Goal: Task Accomplishment & Management: Manage account settings

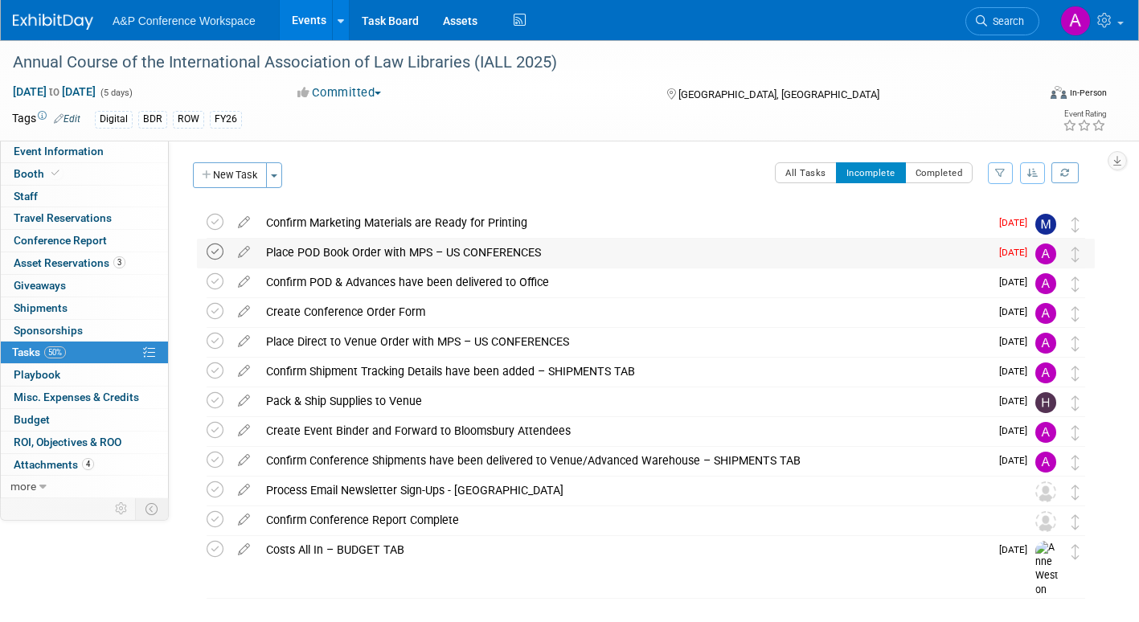
click at [213, 252] on icon at bounding box center [215, 251] width 17 height 17
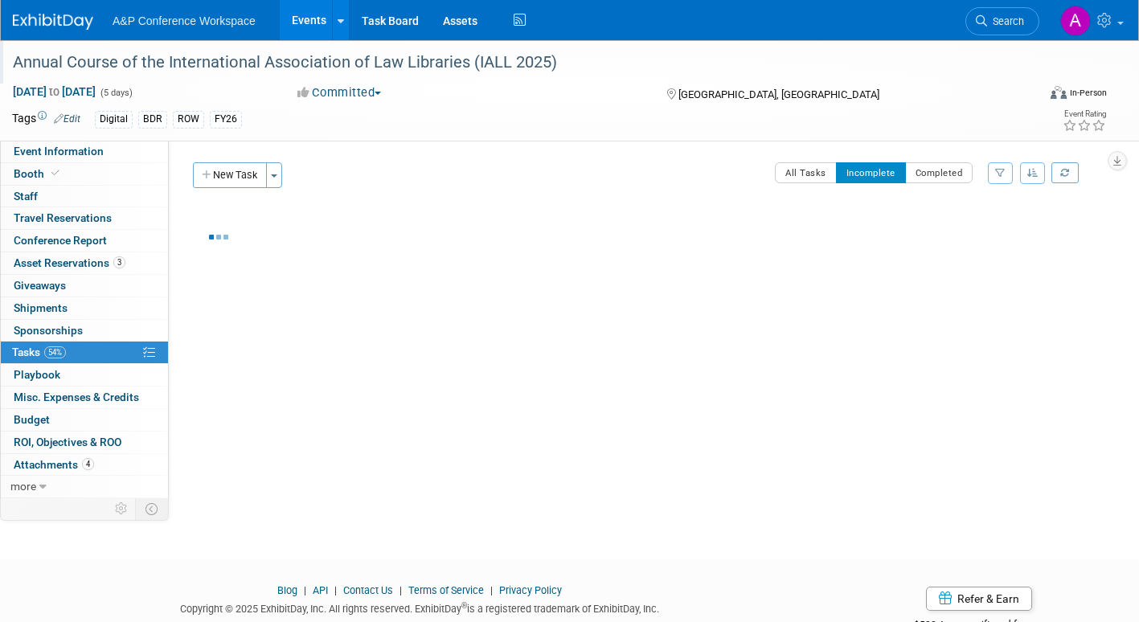
click at [66, 74] on div "Annual Course of the International Association of Law Libraries (IALL 2025)" at bounding box center [510, 62] width 1006 height 29
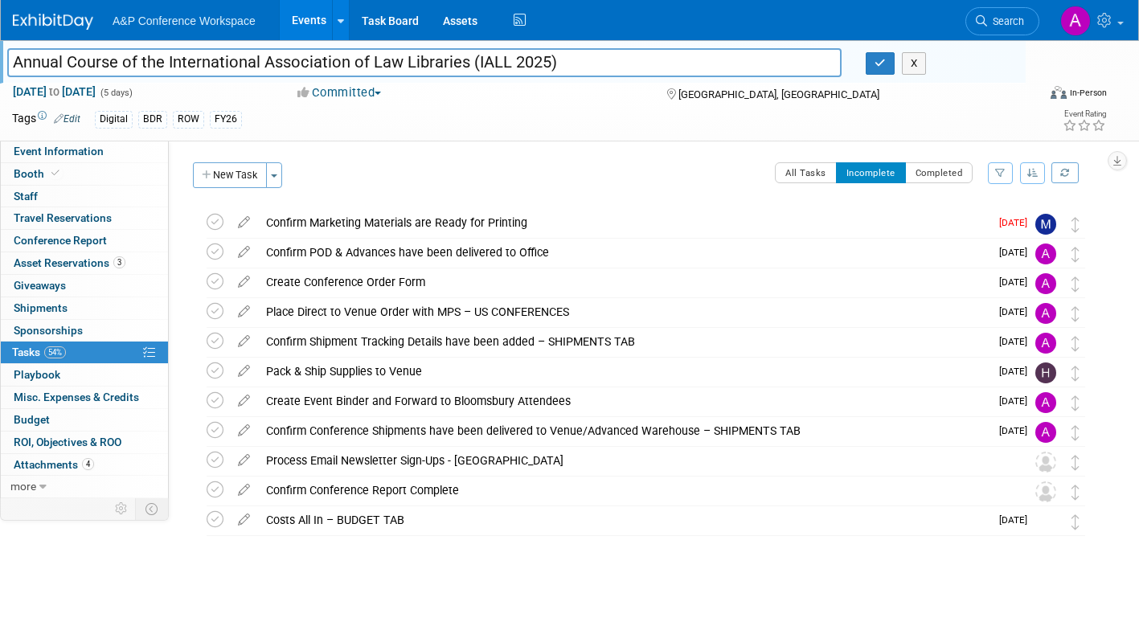
drag, startPoint x: 10, startPoint y: 61, endPoint x: 557, endPoint y: 68, distance: 547.3
click at [557, 68] on input "Annual Course of the International Association of Law Libraries (IALL 2025)" at bounding box center [424, 62] width 834 height 28
click at [869, 63] on button "button" at bounding box center [879, 63] width 29 height 22
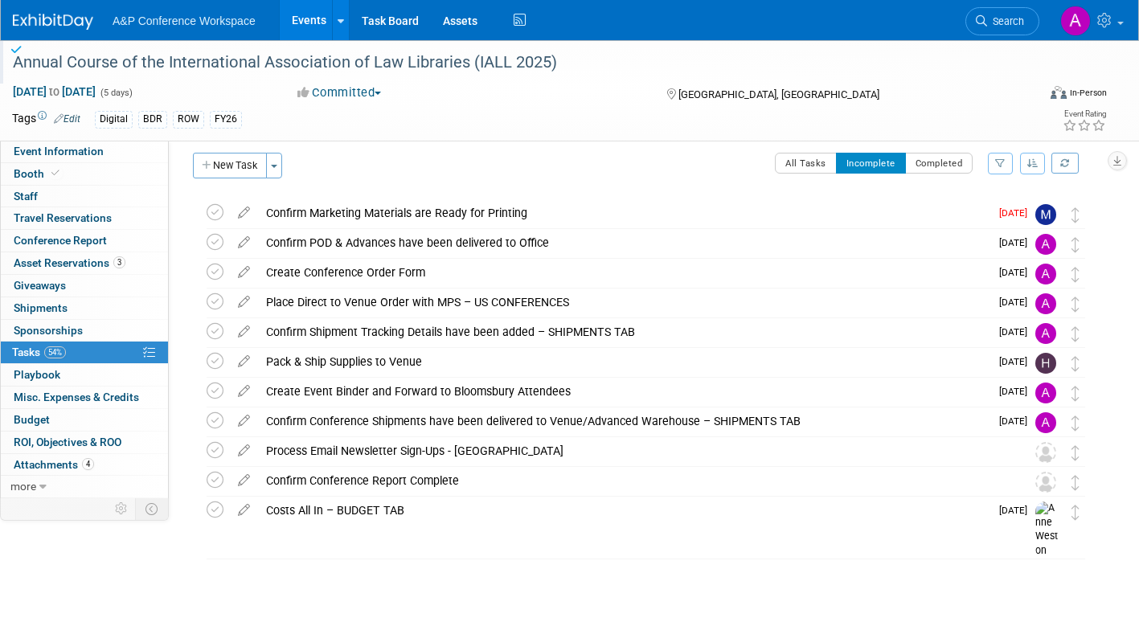
scroll to position [12, 0]
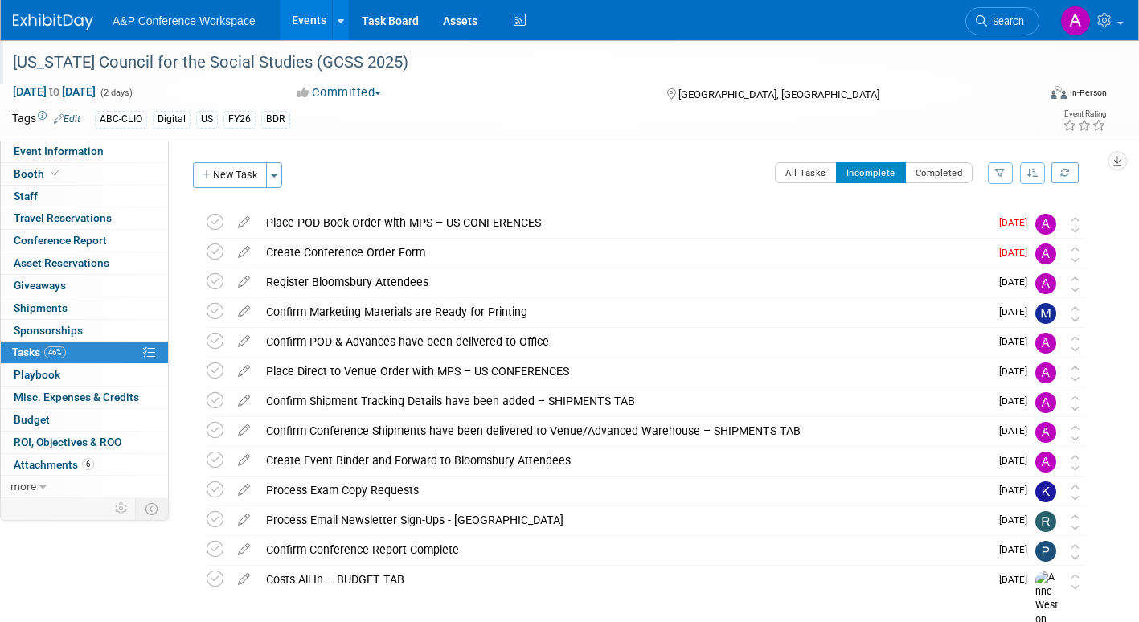
click at [14, 61] on div "[US_STATE] Council for the Social Studies (GCSS 2025)" at bounding box center [510, 62] width 1006 height 29
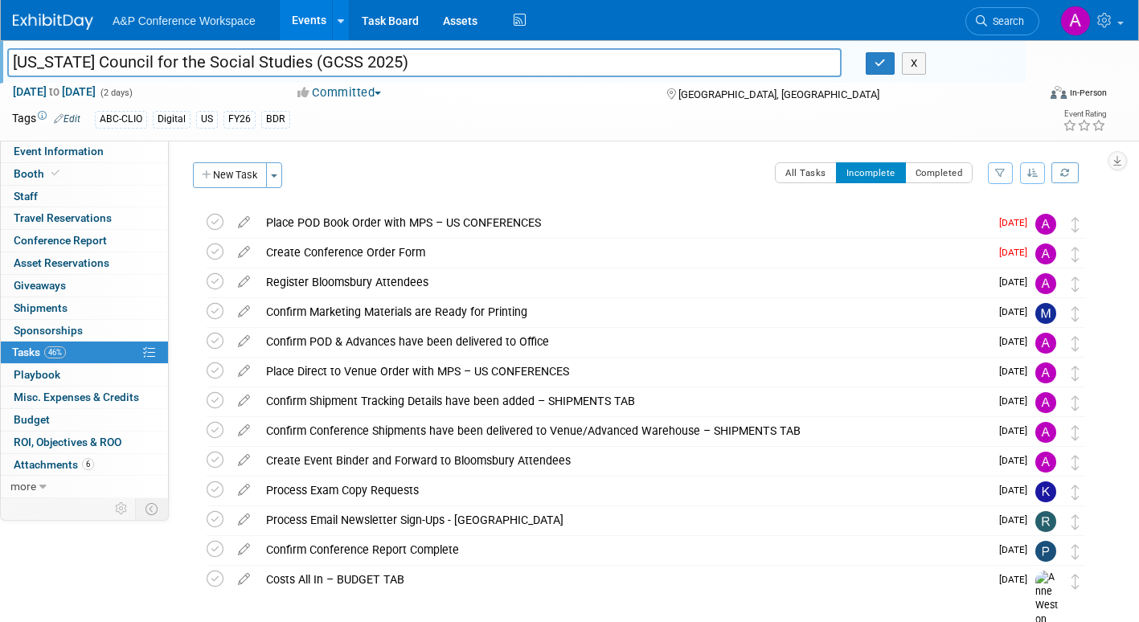
drag, startPoint x: 14, startPoint y: 61, endPoint x: 396, endPoint y: 71, distance: 381.8
click at [396, 71] on input "[US_STATE] Council for the Social Studies (GCSS 2025)" at bounding box center [424, 62] width 834 height 28
drag, startPoint x: 873, startPoint y: 61, endPoint x: 852, endPoint y: 77, distance: 27.0
click at [874, 61] on button "button" at bounding box center [879, 63] width 29 height 22
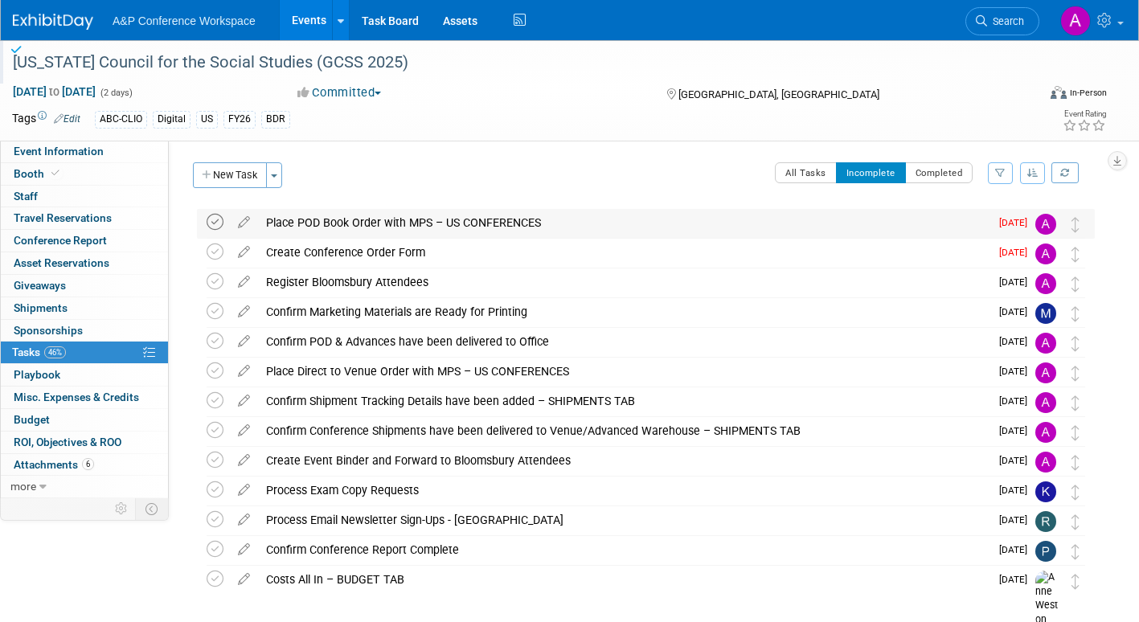
click at [211, 218] on icon at bounding box center [215, 222] width 17 height 17
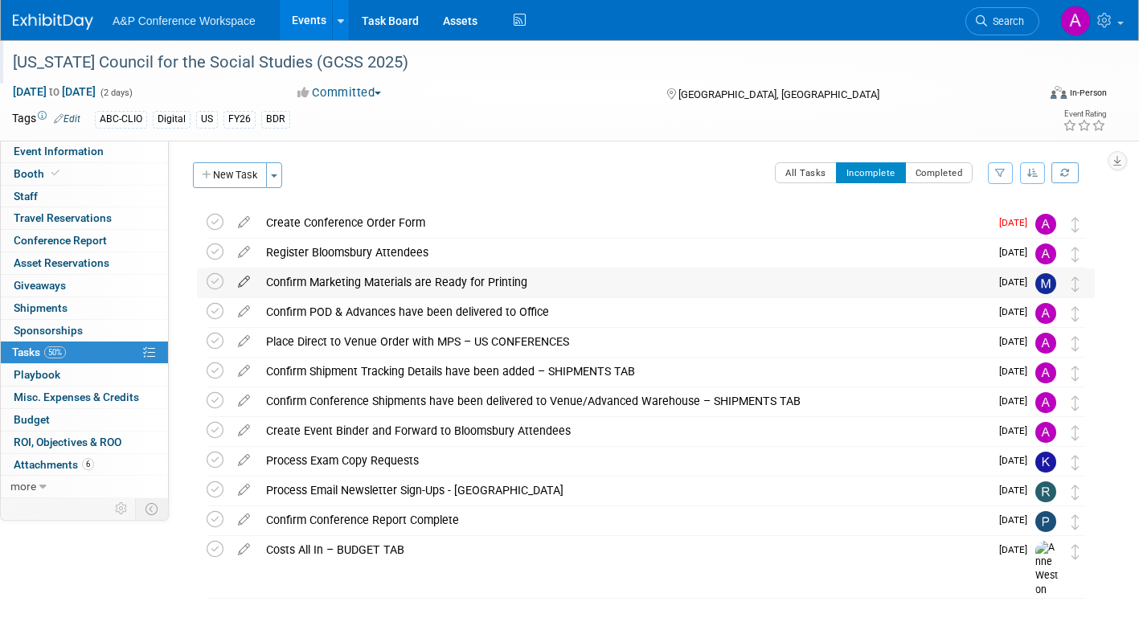
drag, startPoint x: 214, startPoint y: 224, endPoint x: 242, endPoint y: 269, distance: 53.1
click at [215, 223] on icon at bounding box center [215, 222] width 17 height 17
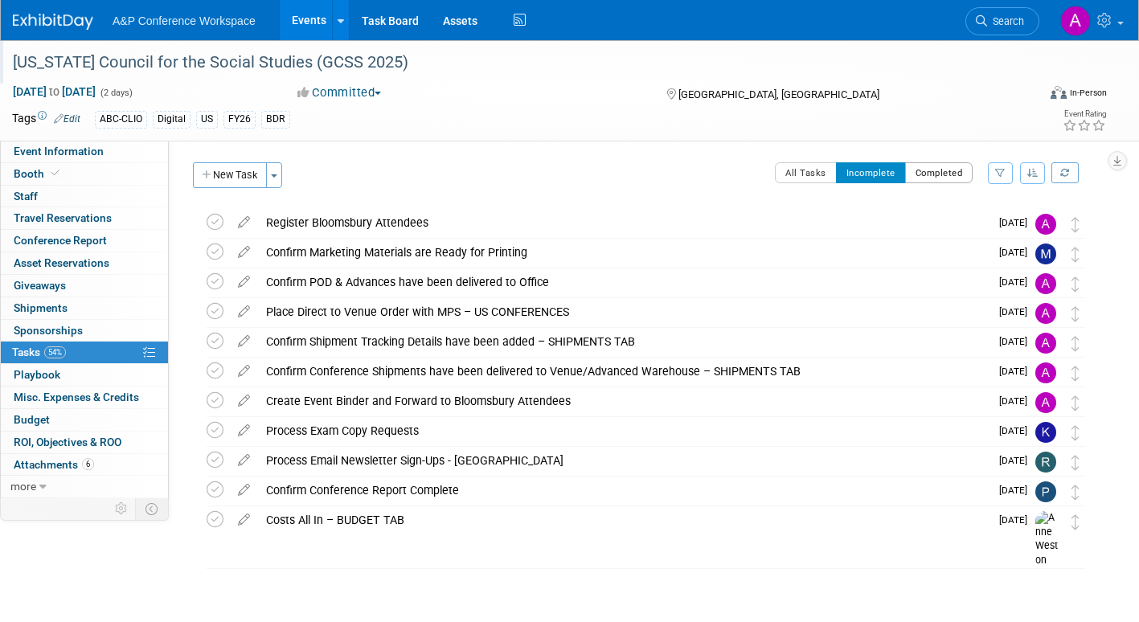
click at [924, 176] on button "Completed" at bounding box center [939, 172] width 68 height 21
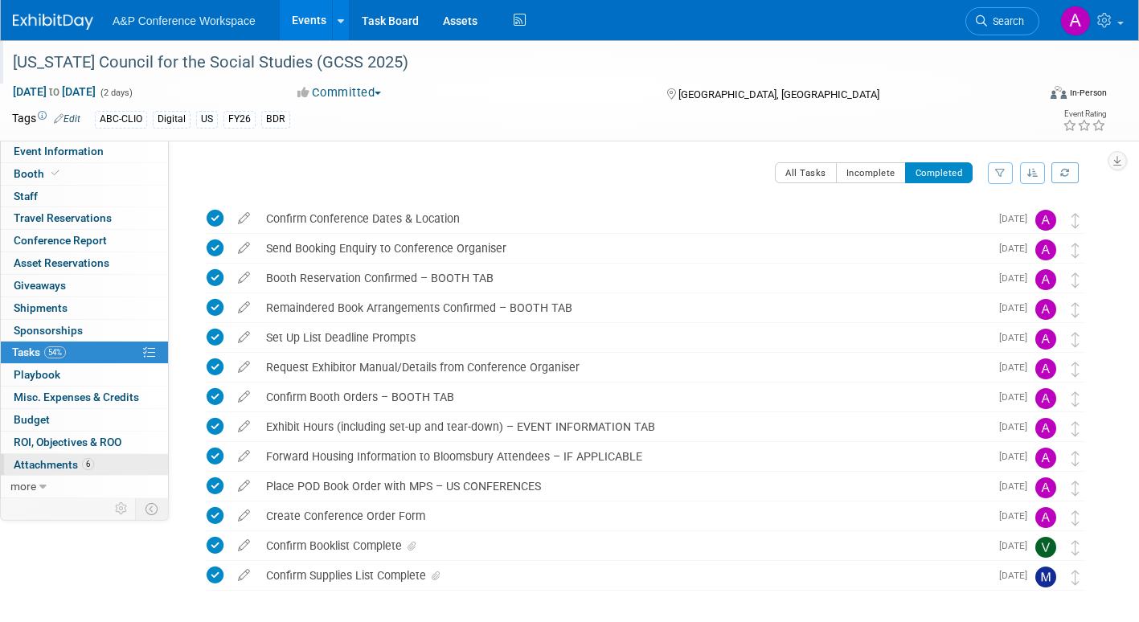
click at [47, 464] on span "Attachments 6" at bounding box center [54, 464] width 80 height 13
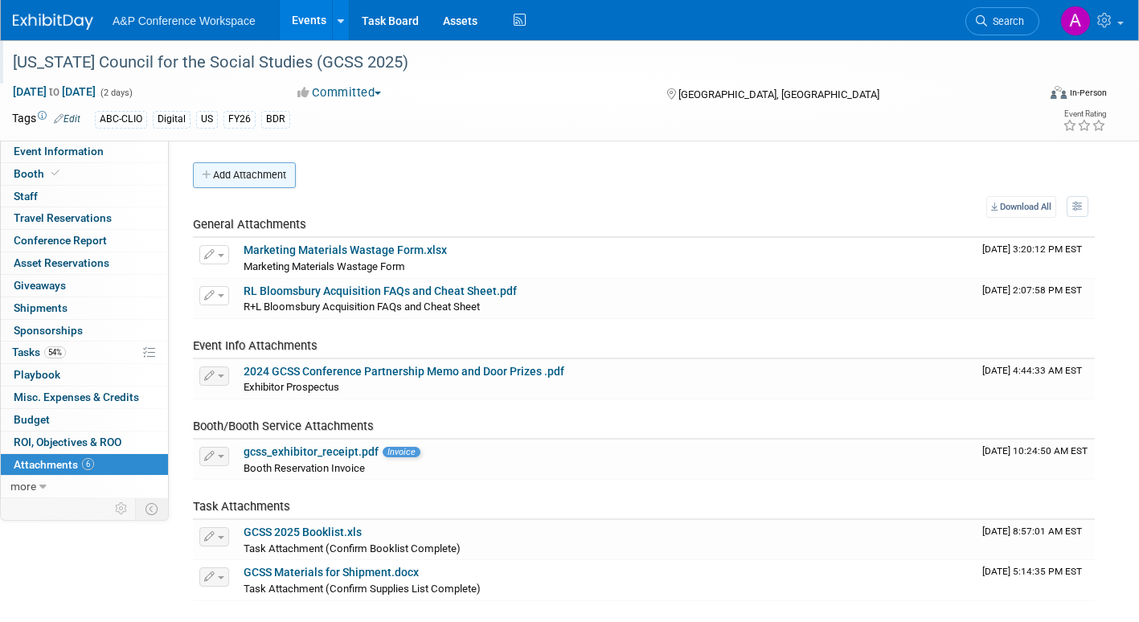
click at [266, 174] on button "Add Attachment" at bounding box center [244, 175] width 103 height 26
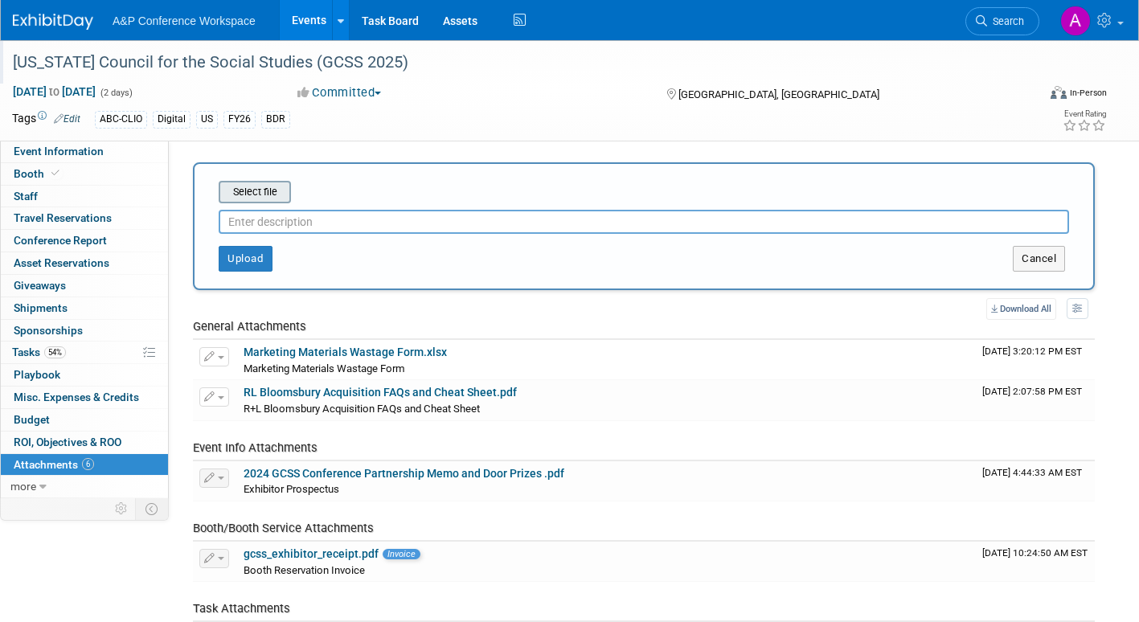
click at [256, 193] on input "file" at bounding box center [193, 191] width 191 height 19
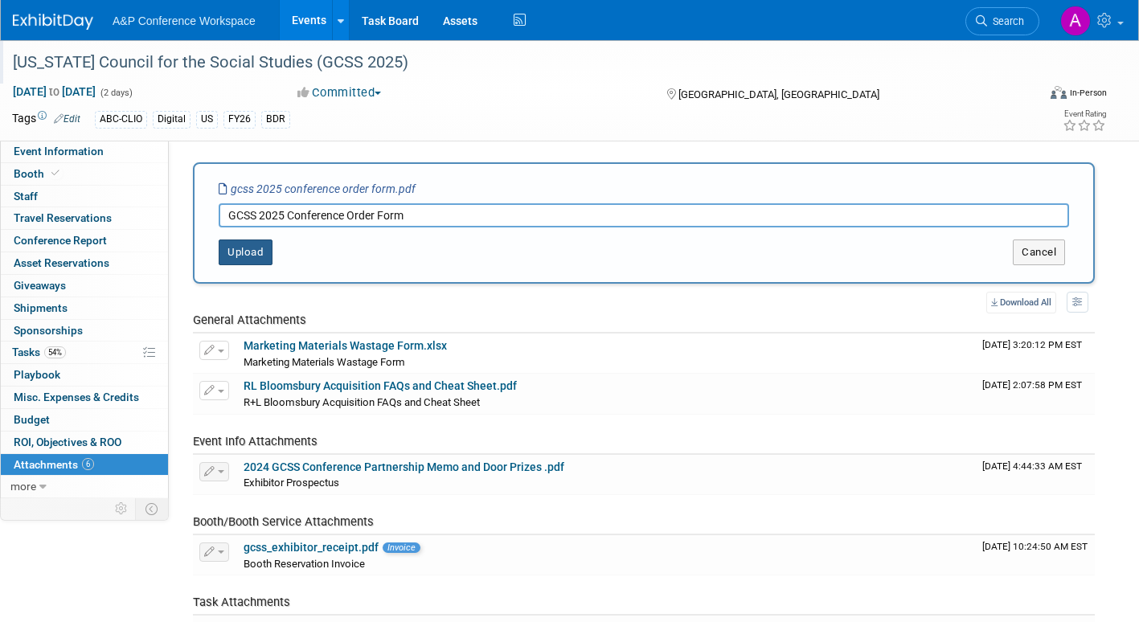
type input "GCSS 2025 Conference Order Form"
click at [250, 246] on button "Upload" at bounding box center [246, 252] width 54 height 26
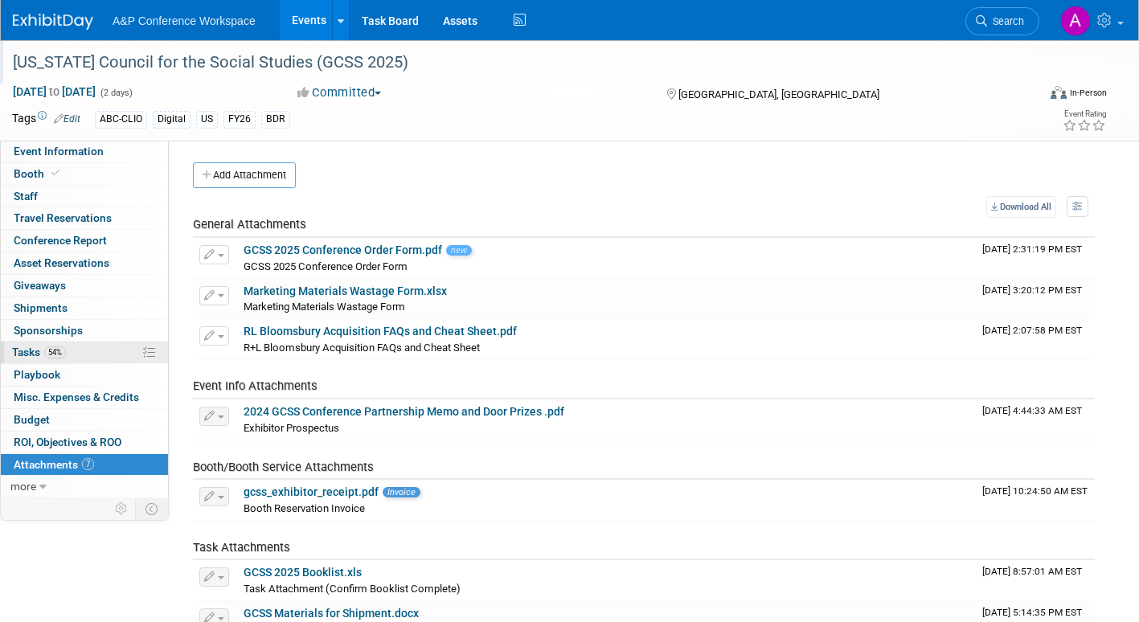
click at [18, 351] on span "Tasks 54%" at bounding box center [39, 352] width 54 height 13
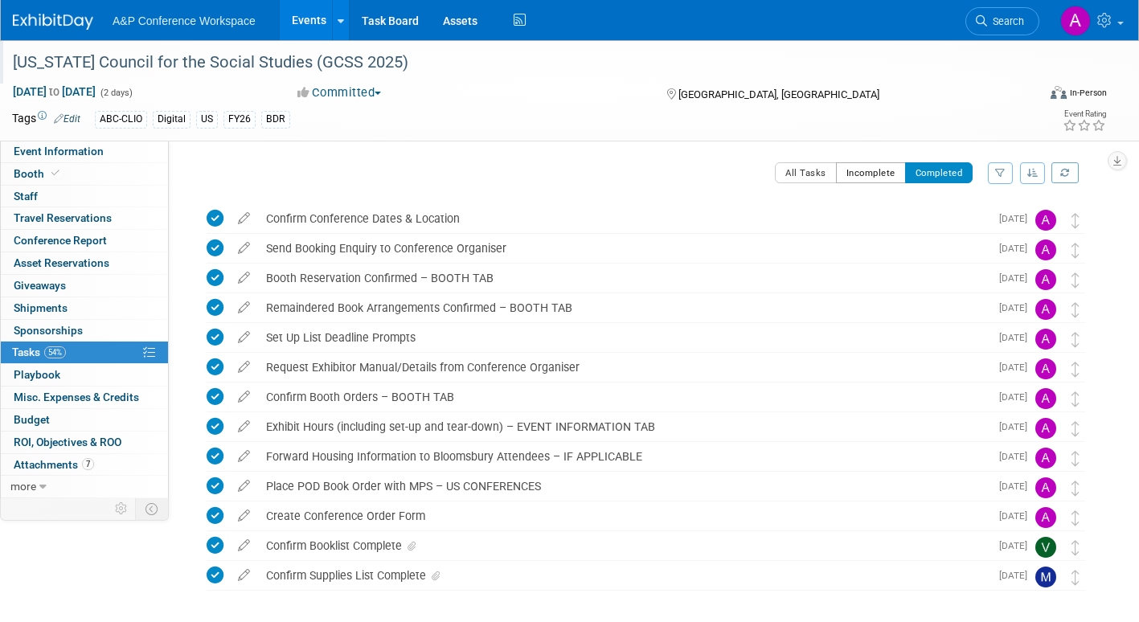
click at [864, 174] on button "Incomplete" at bounding box center [871, 172] width 70 height 21
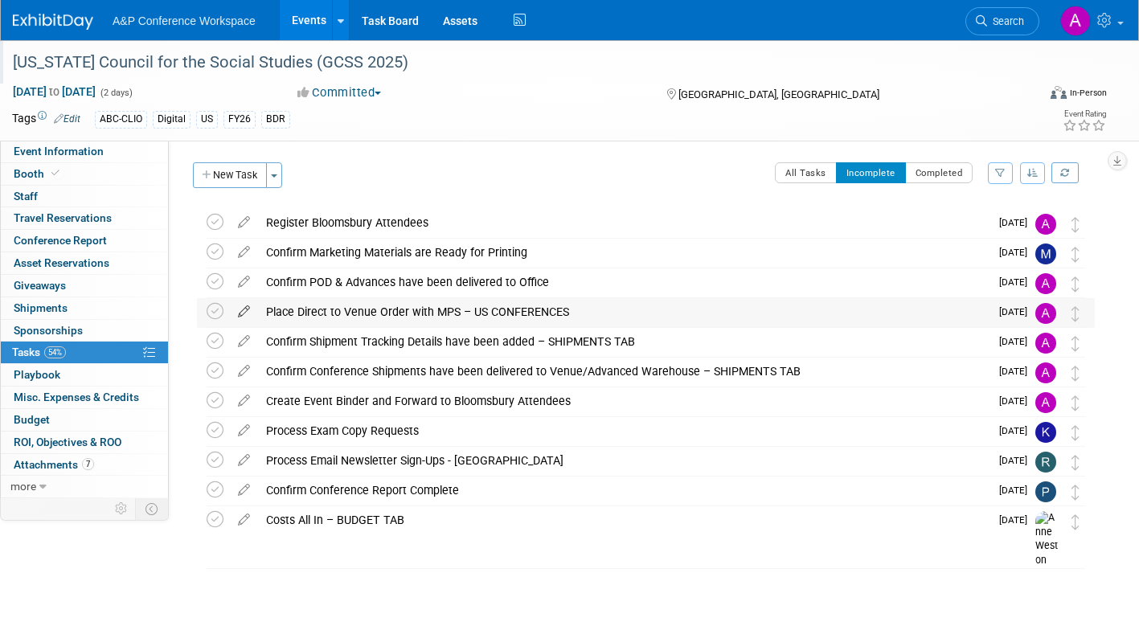
click at [247, 306] on icon at bounding box center [244, 308] width 28 height 20
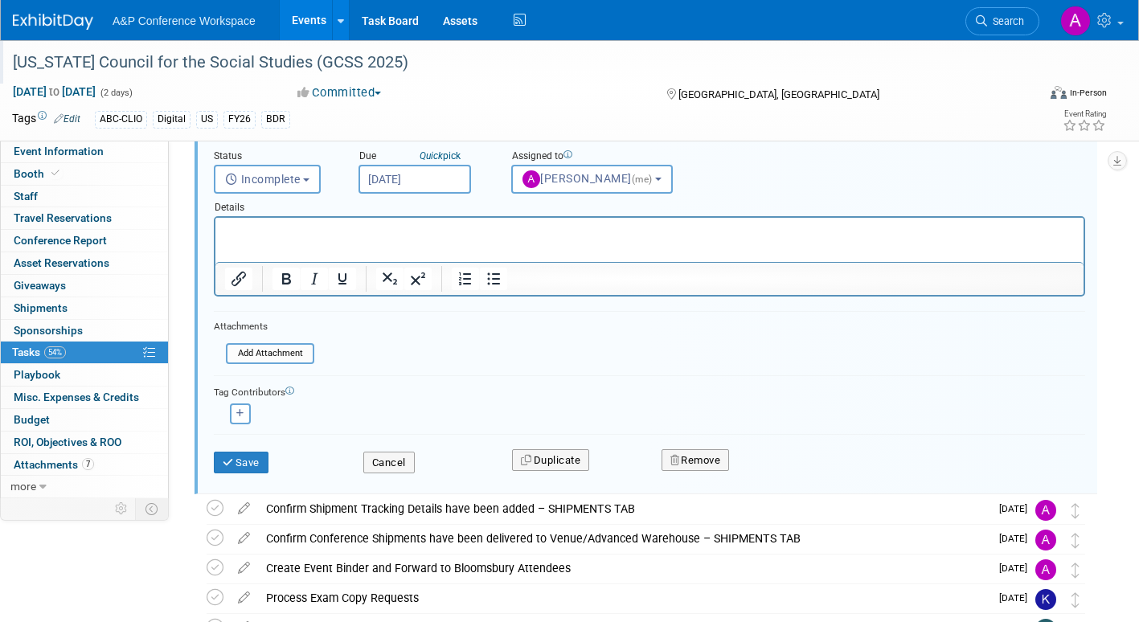
scroll to position [223, 0]
click at [721, 457] on button "Remove" at bounding box center [695, 459] width 68 height 22
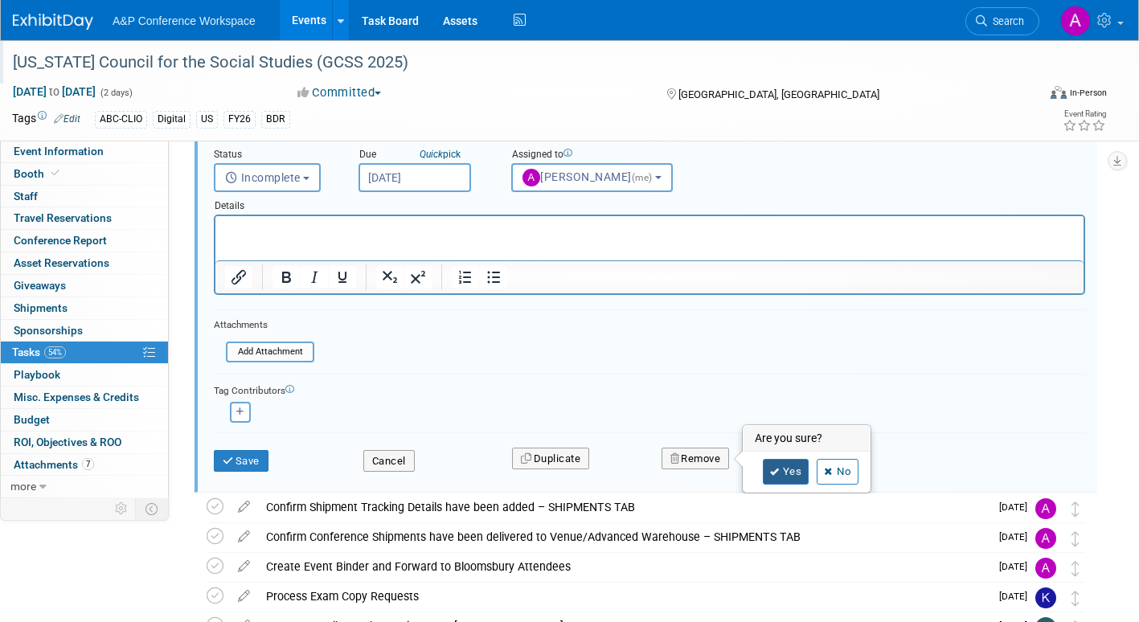
click at [789, 473] on link "Yes" at bounding box center [786, 472] width 47 height 26
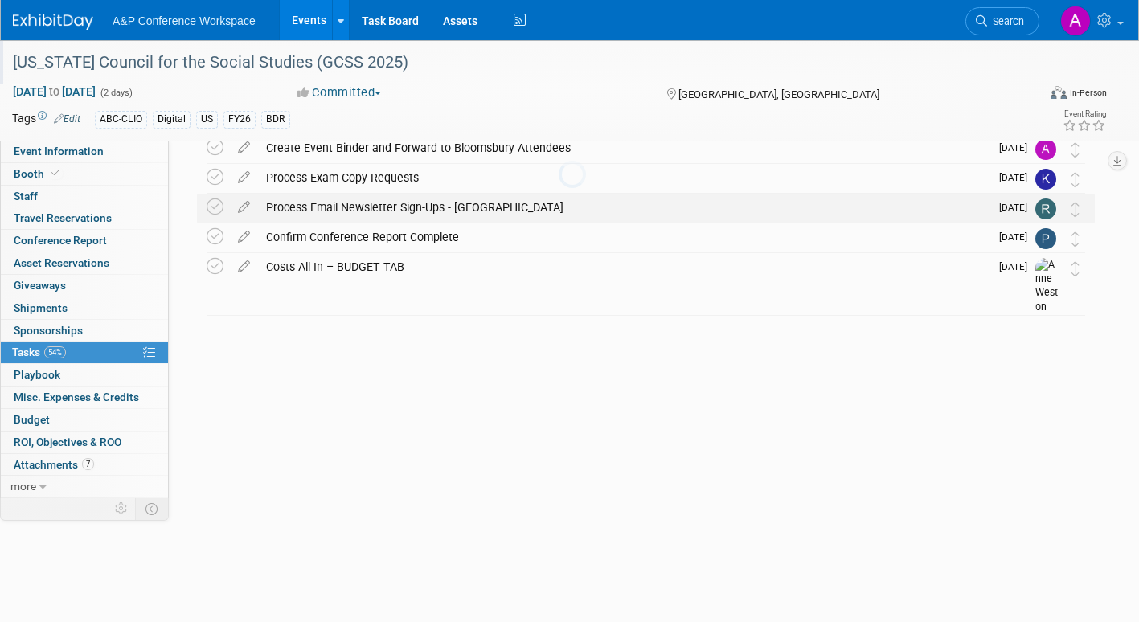
scroll to position [0, 0]
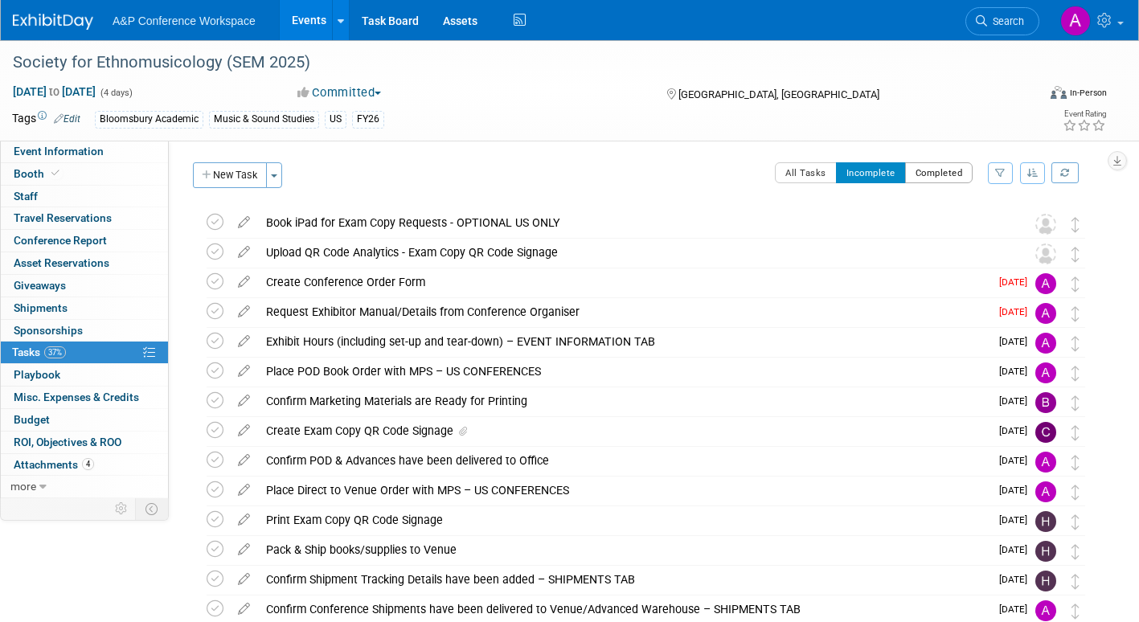
click at [940, 178] on button "Completed" at bounding box center [939, 172] width 68 height 21
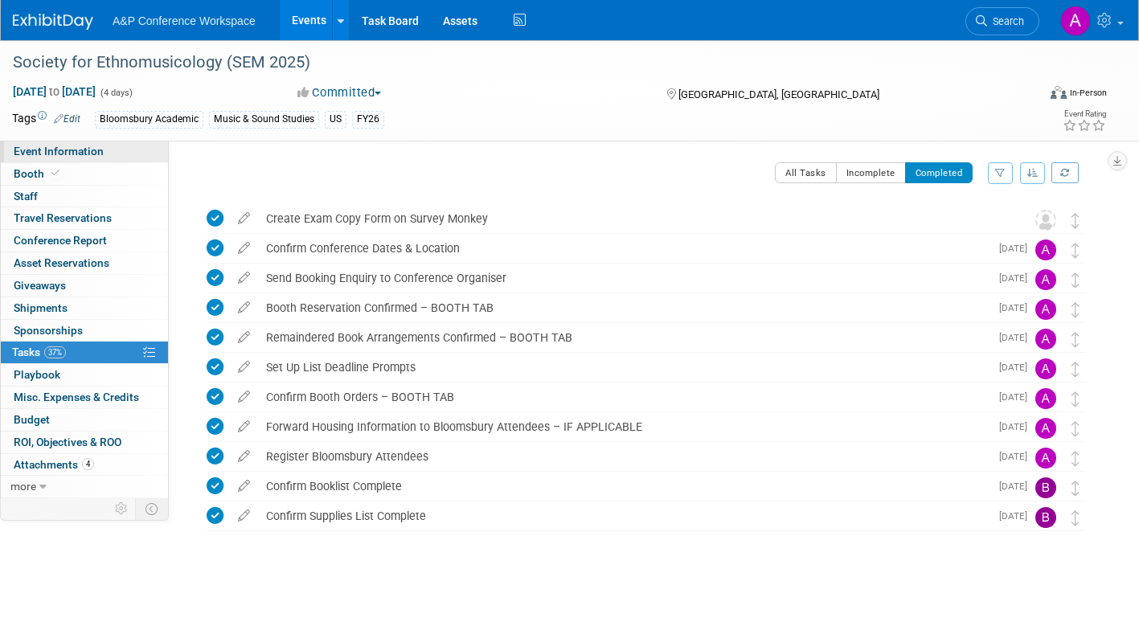
click at [93, 154] on span "Event Information" at bounding box center [59, 151] width 90 height 13
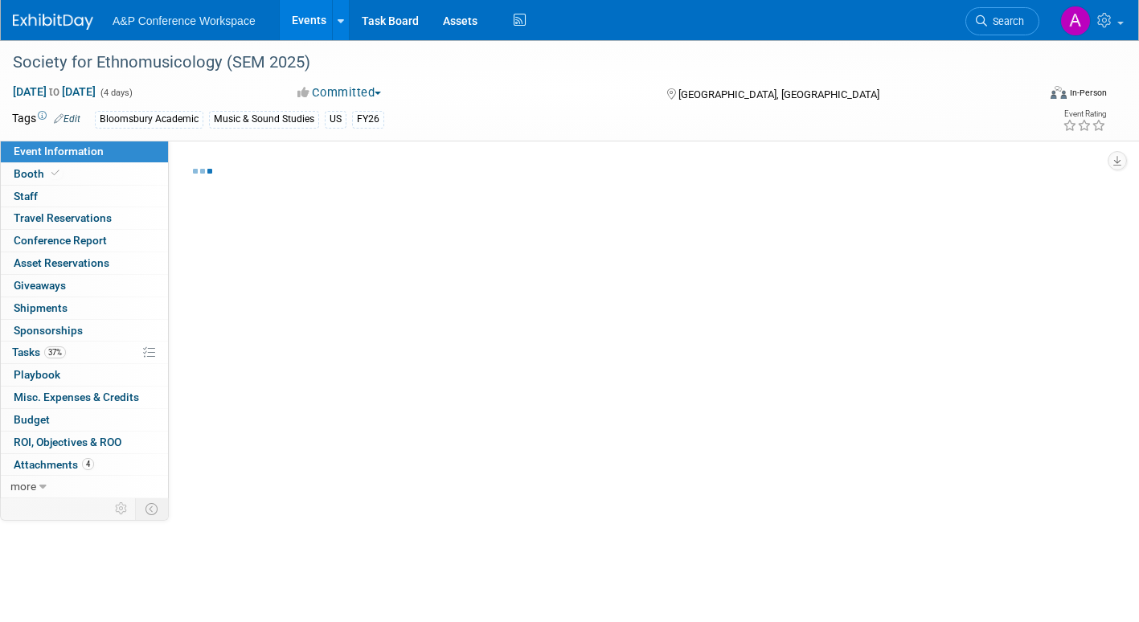
select select "Annual"
select select "Level 2"
select select "In-Person Booth"
select select "Music & Sound Studies"
select select "Bloomsbury Academic"
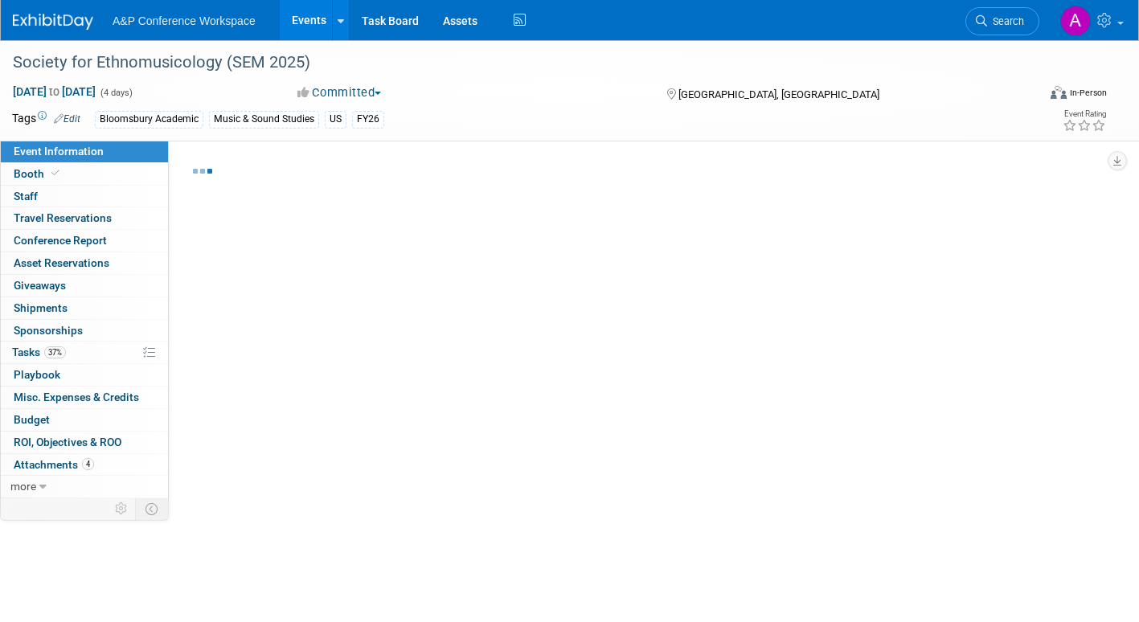
select select "[PERSON_NAME]"
select select "Brand/Subject Presence​"
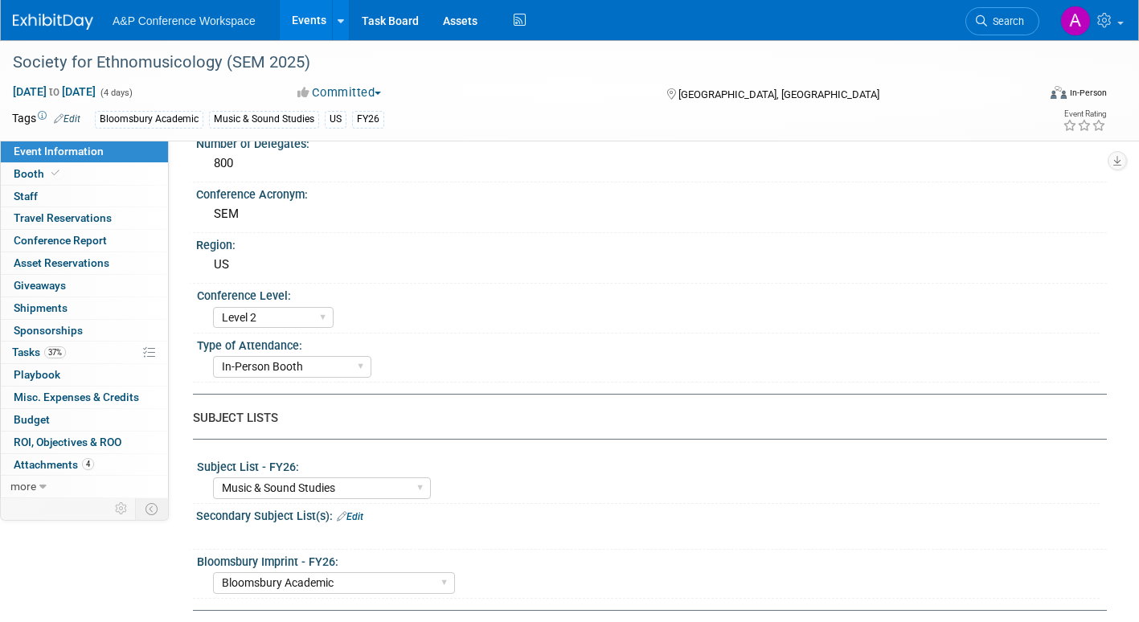
scroll to position [321, 0]
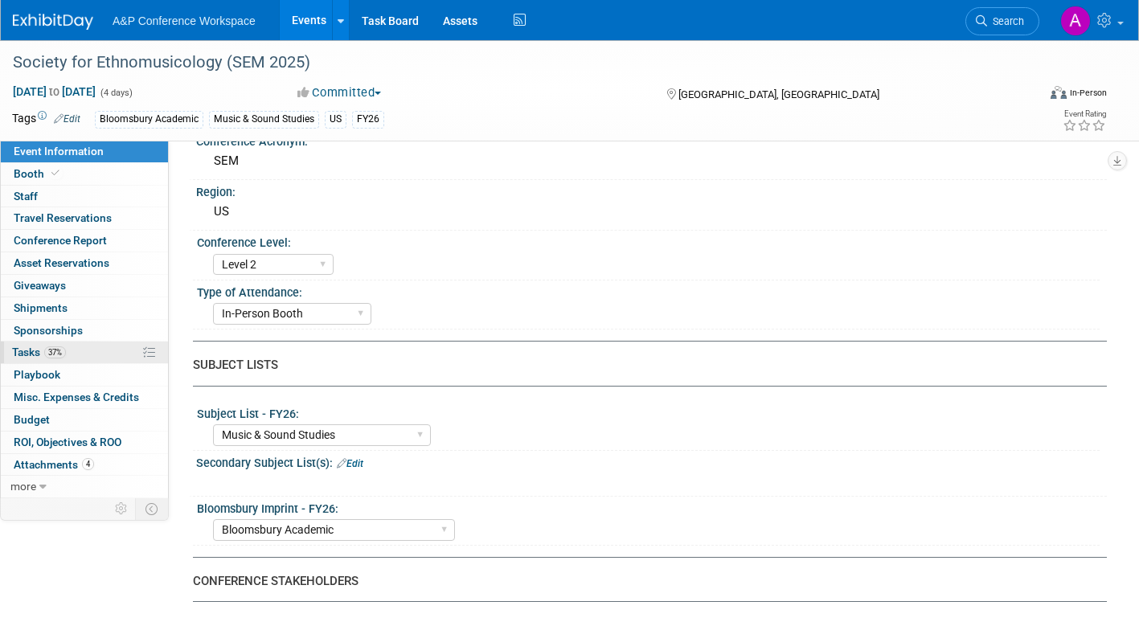
click at [15, 350] on span "Tasks 37%" at bounding box center [39, 352] width 54 height 13
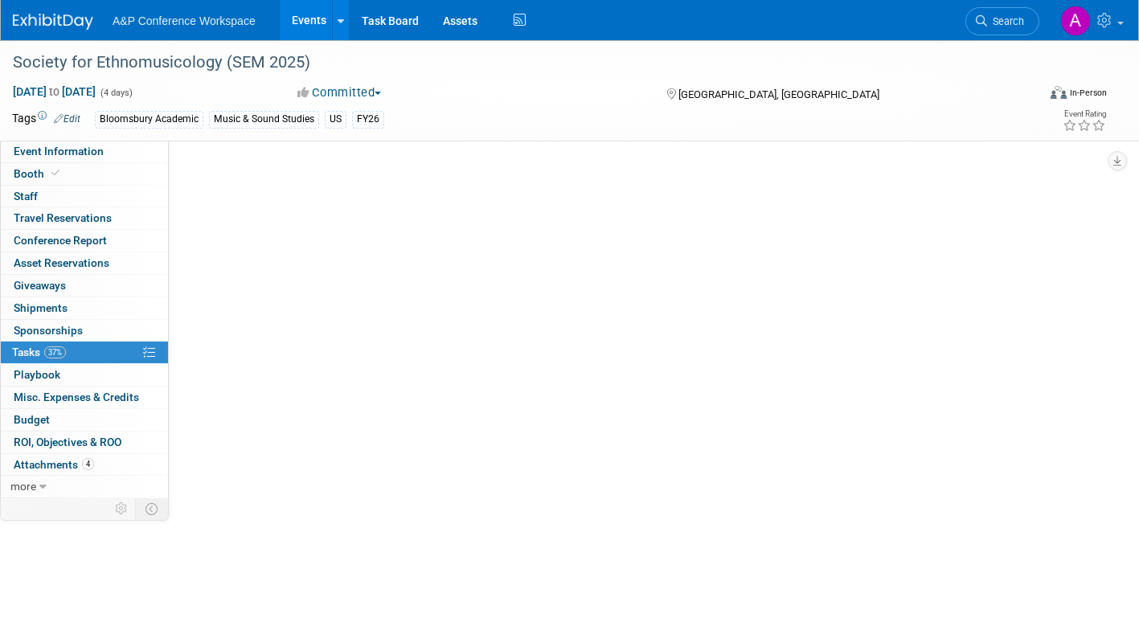
scroll to position [0, 0]
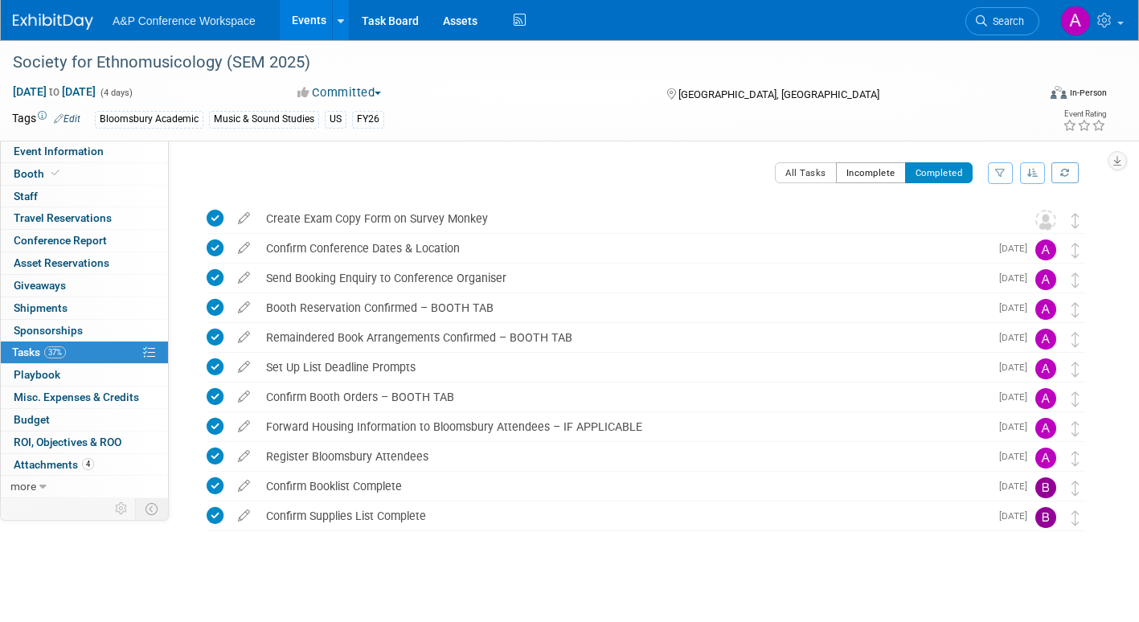
click at [863, 170] on button "Incomplete" at bounding box center [871, 172] width 70 height 21
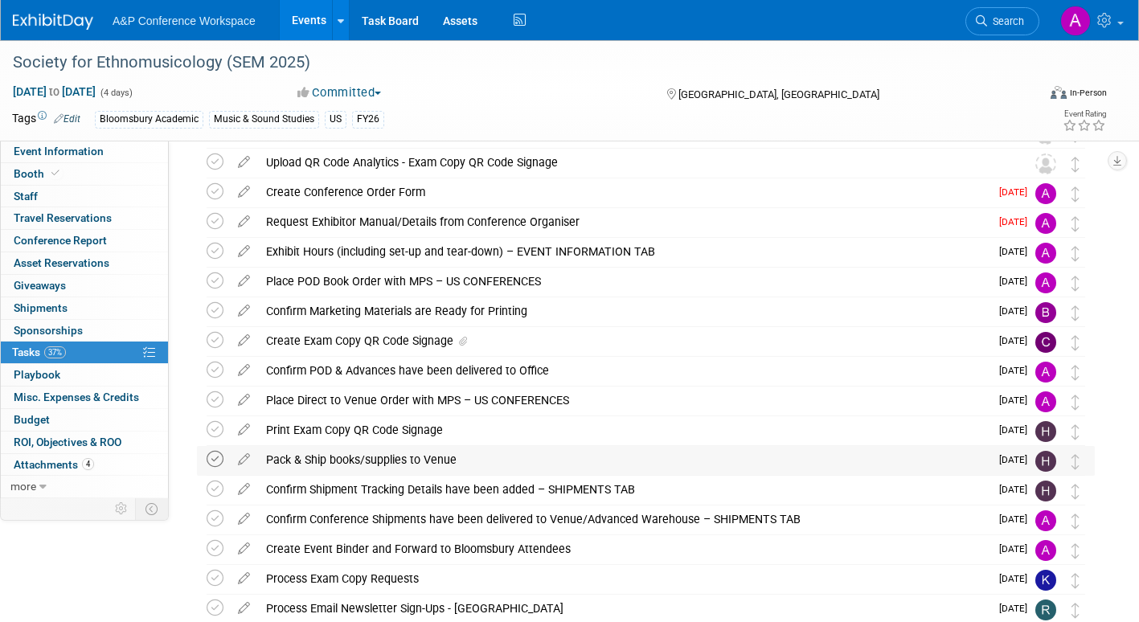
scroll to position [89, 0]
click at [57, 461] on span "Attachments 4" at bounding box center [54, 464] width 80 height 13
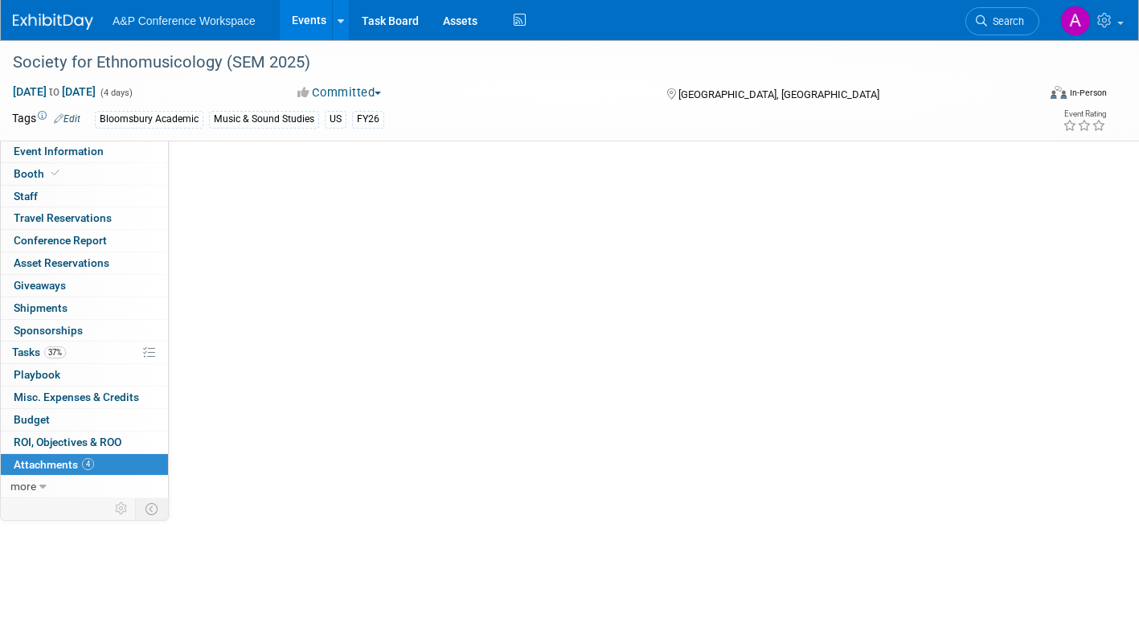
scroll to position [0, 0]
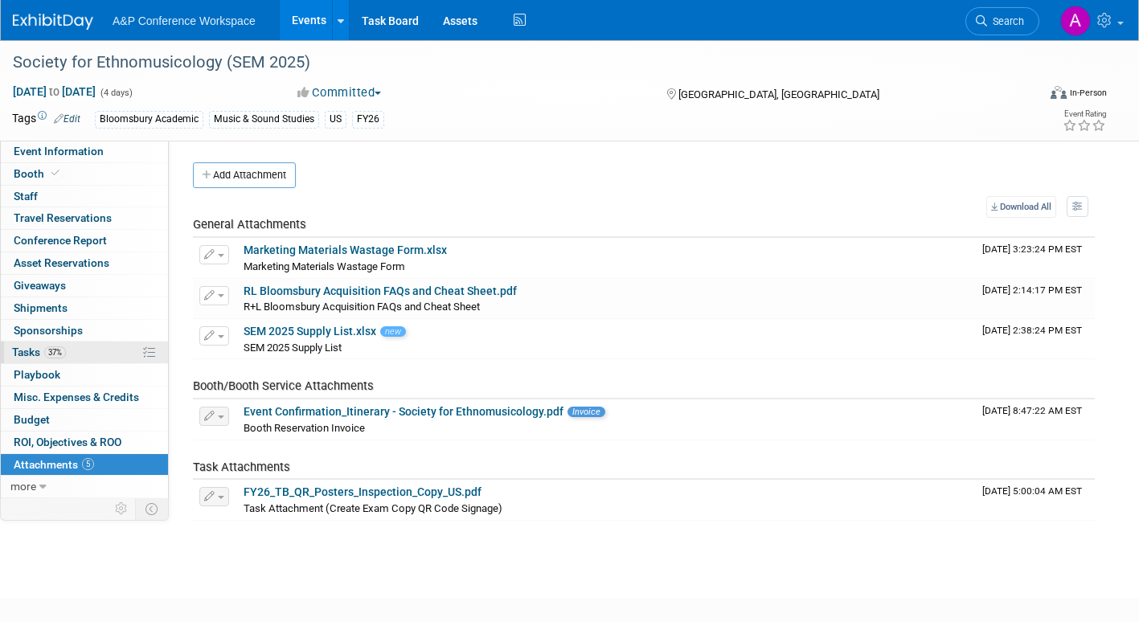
click at [18, 350] on span "Tasks 37%" at bounding box center [39, 352] width 54 height 13
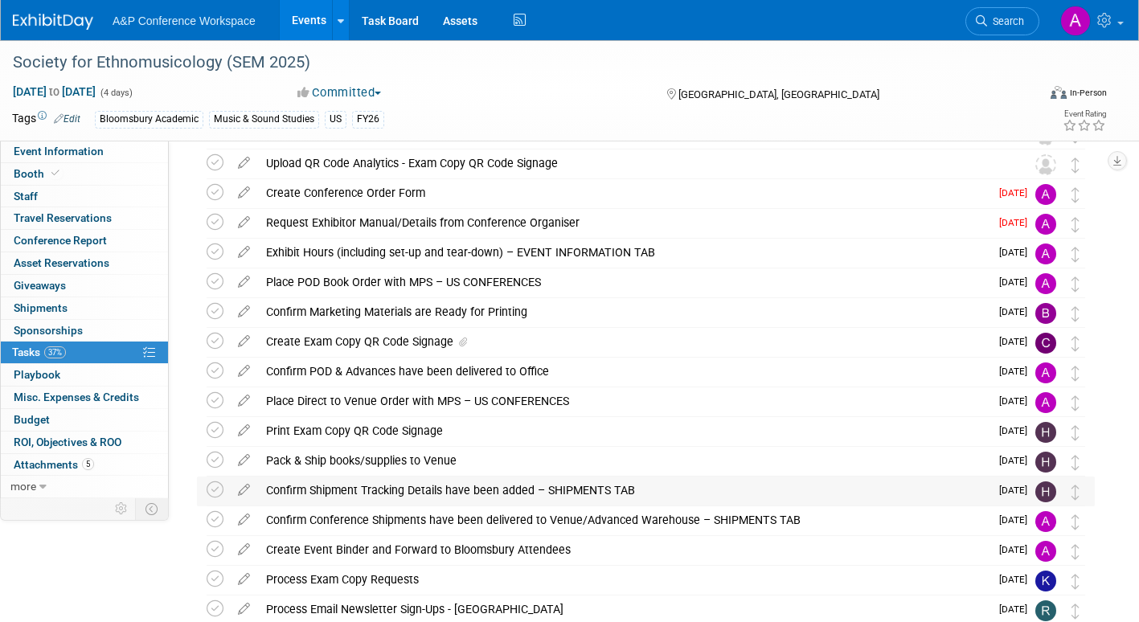
scroll to position [9, 0]
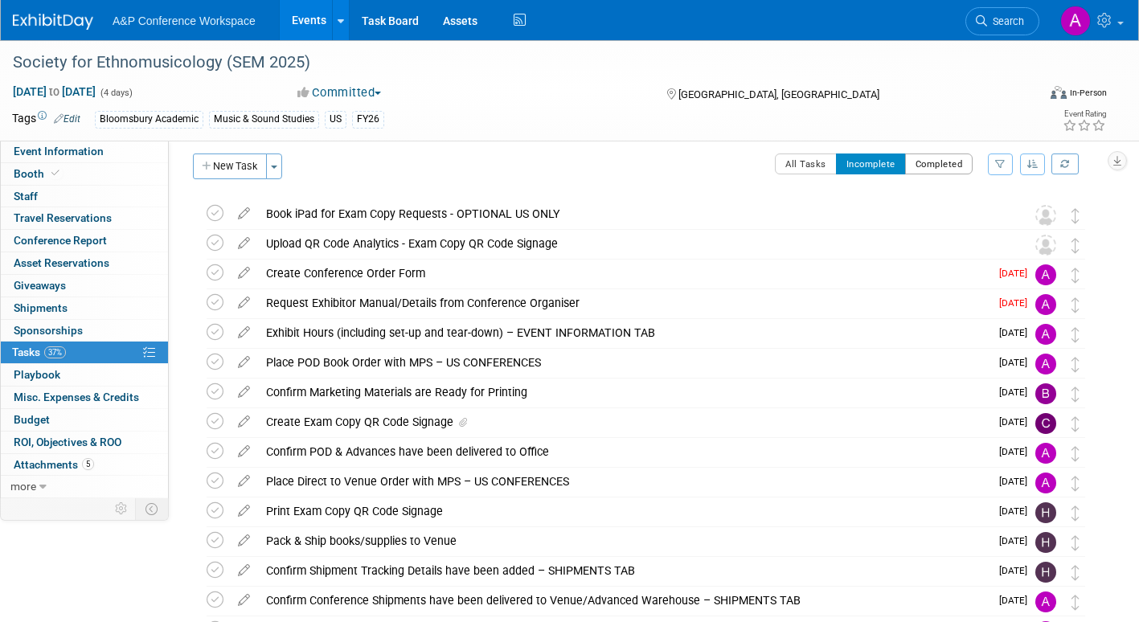
click at [920, 165] on button "Completed" at bounding box center [939, 163] width 68 height 21
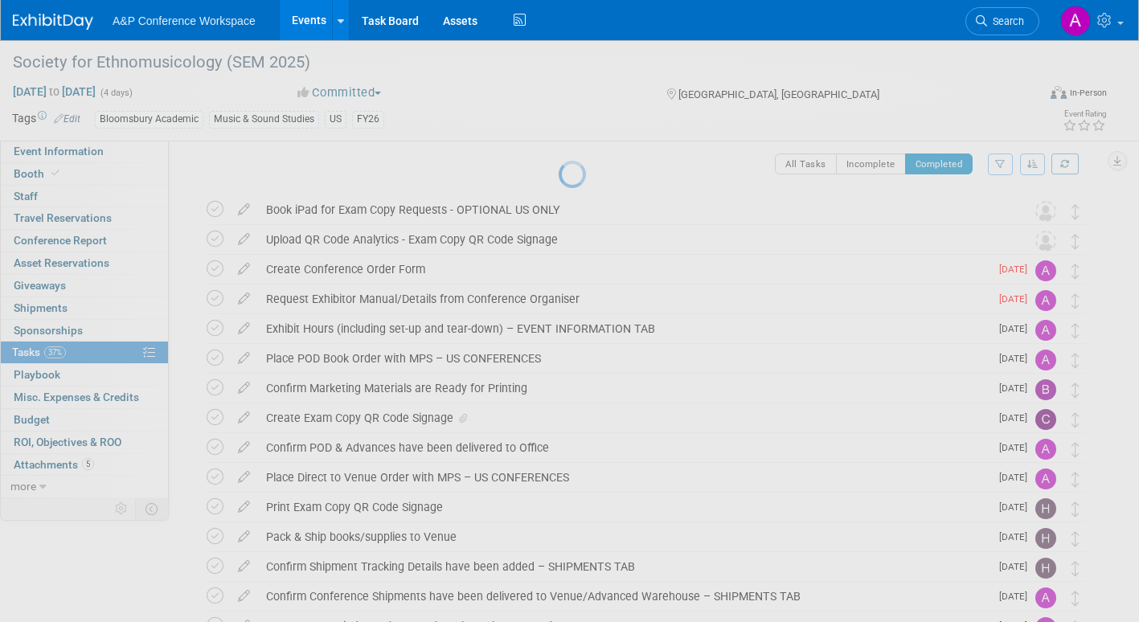
scroll to position [0, 0]
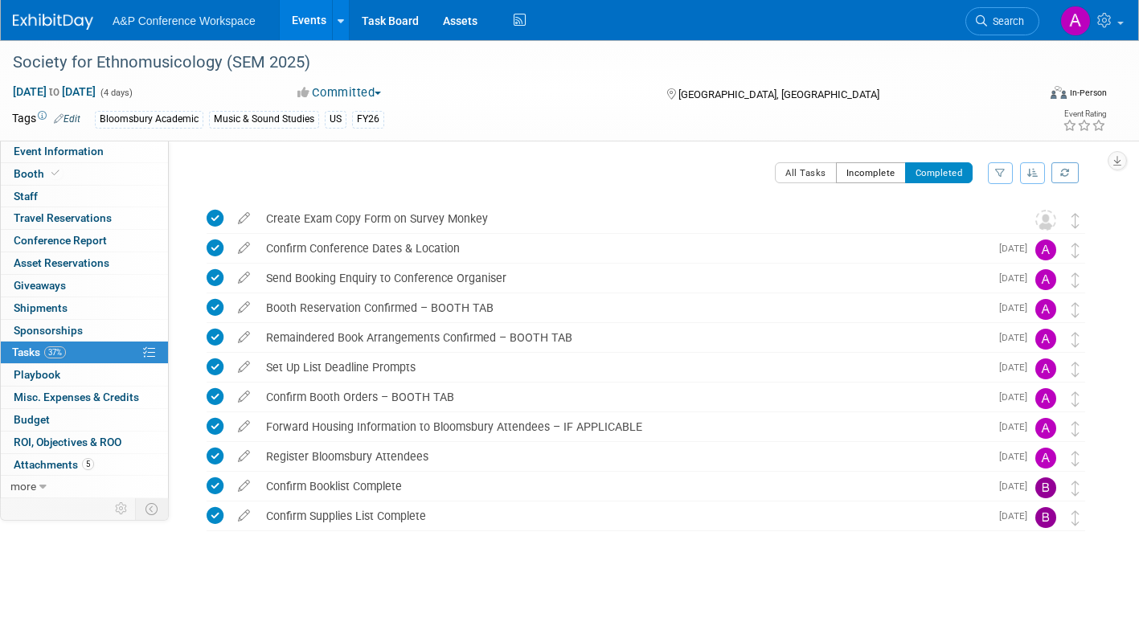
click at [845, 176] on button "Incomplete" at bounding box center [871, 172] width 70 height 21
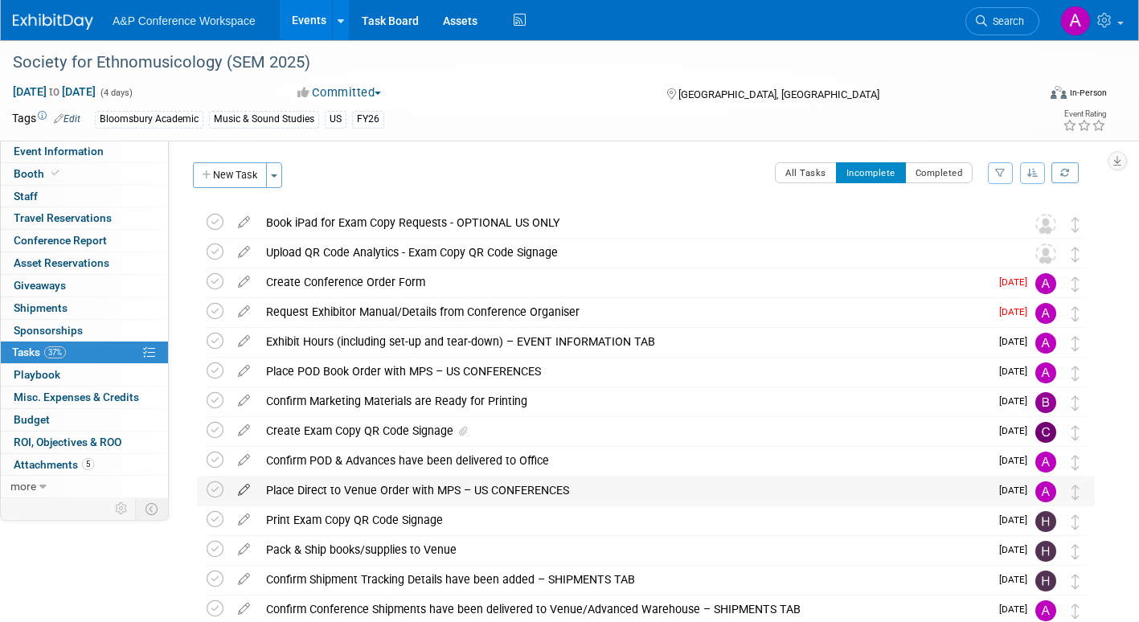
click at [239, 488] on icon at bounding box center [244, 487] width 28 height 20
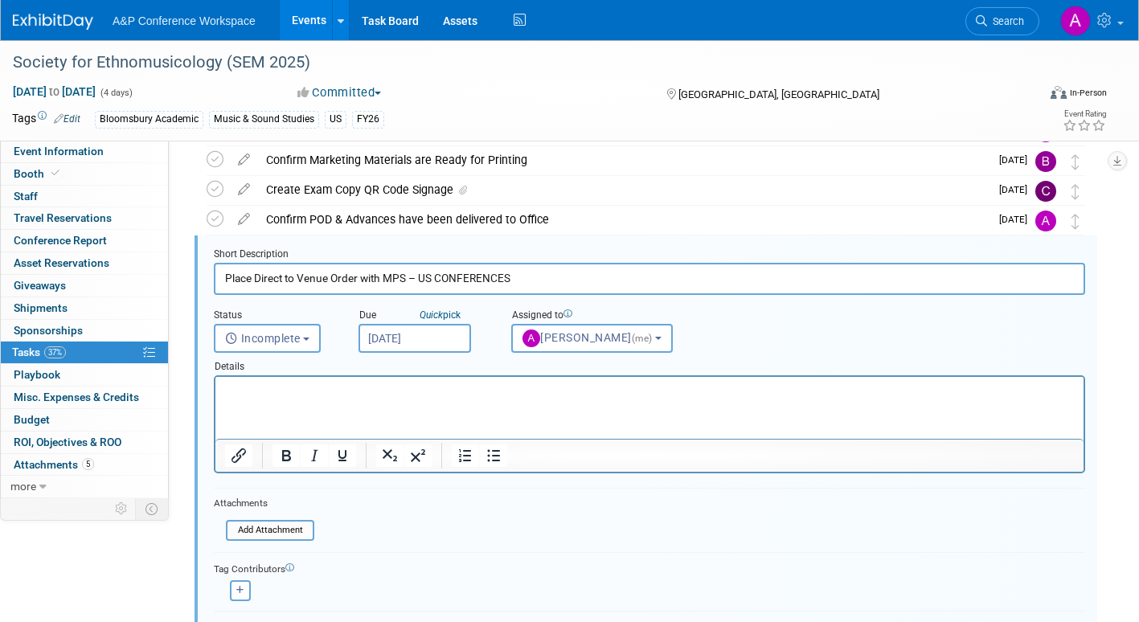
click at [455, 341] on input "Oct 6, 2025" at bounding box center [414, 338] width 112 height 29
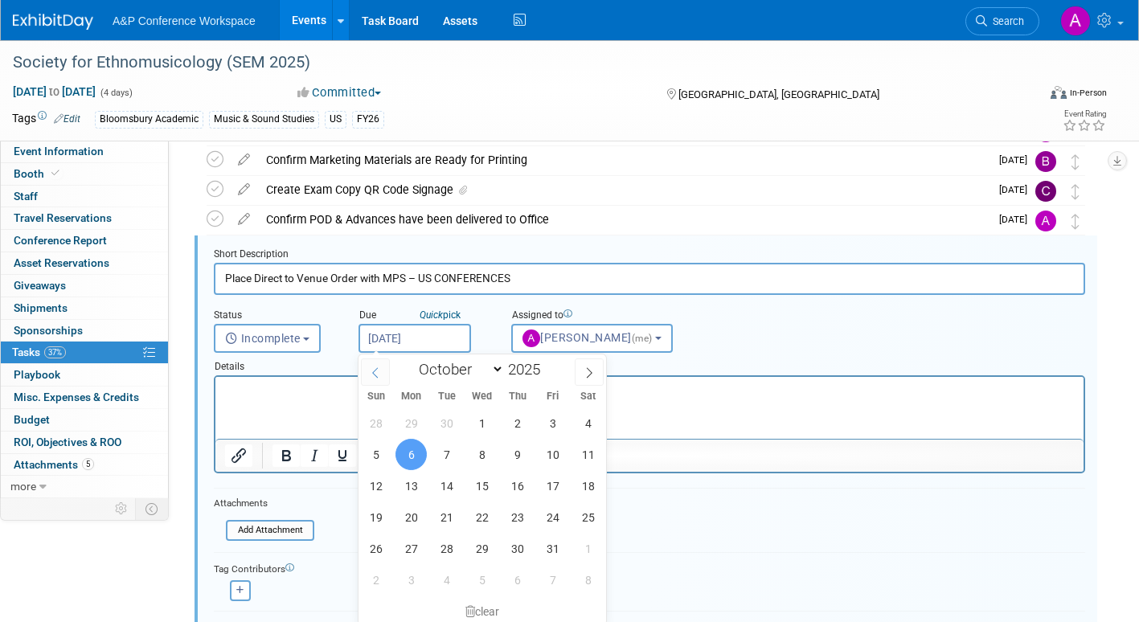
click at [373, 374] on icon at bounding box center [375, 372] width 11 height 11
select select "8"
click at [449, 544] on span "30" at bounding box center [446, 548] width 31 height 31
type input "Sep 30, 2025"
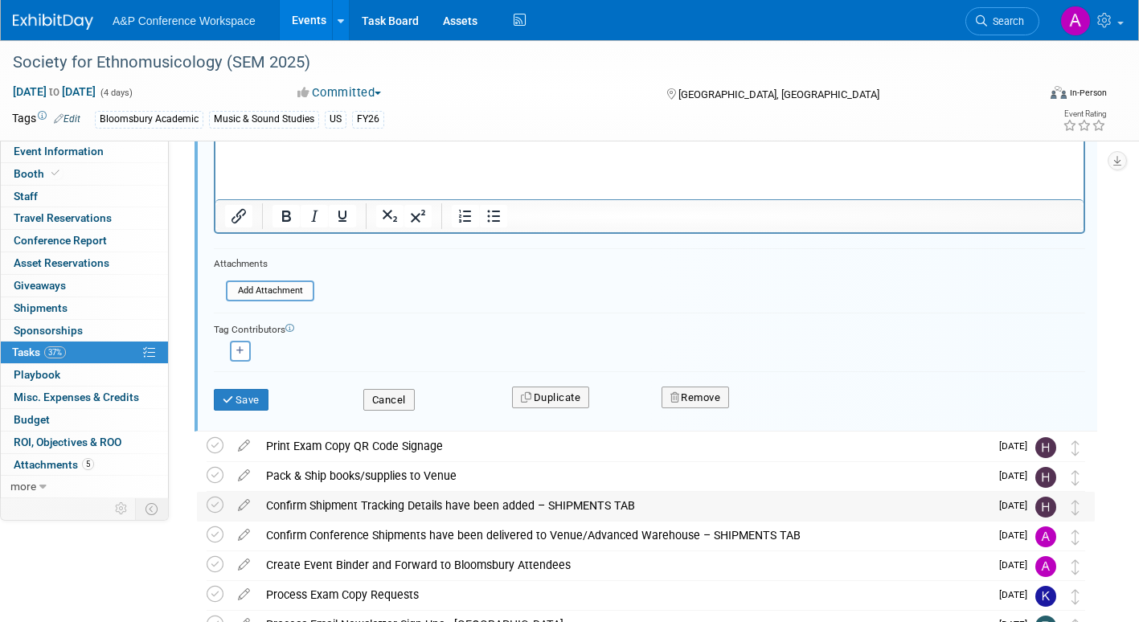
scroll to position [482, 0]
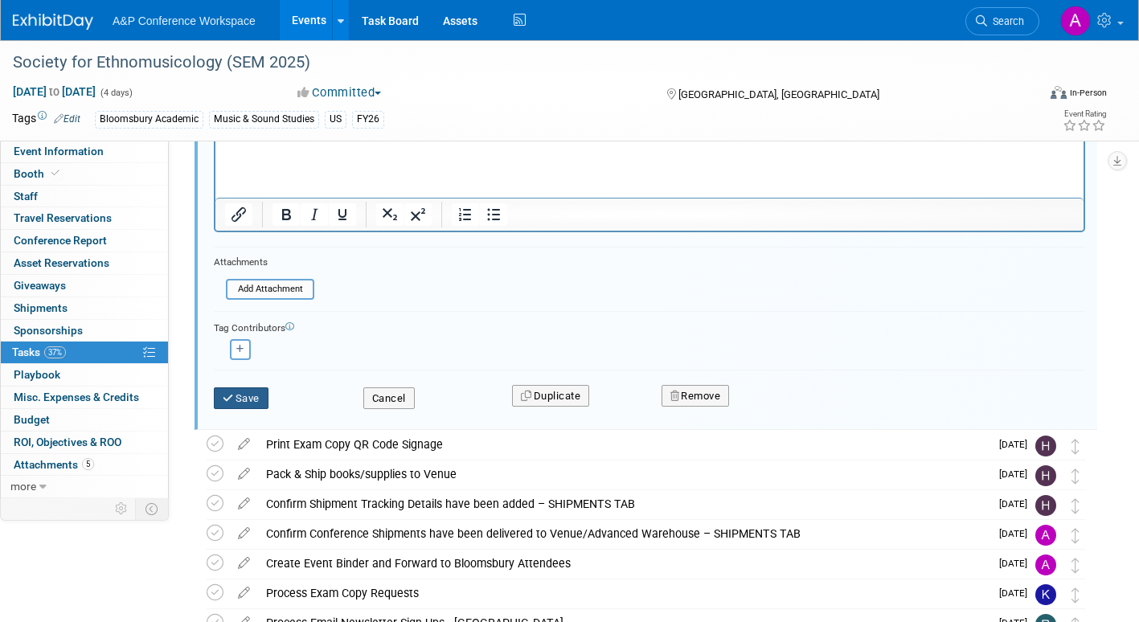
click at [250, 387] on button "Save" at bounding box center [241, 398] width 55 height 22
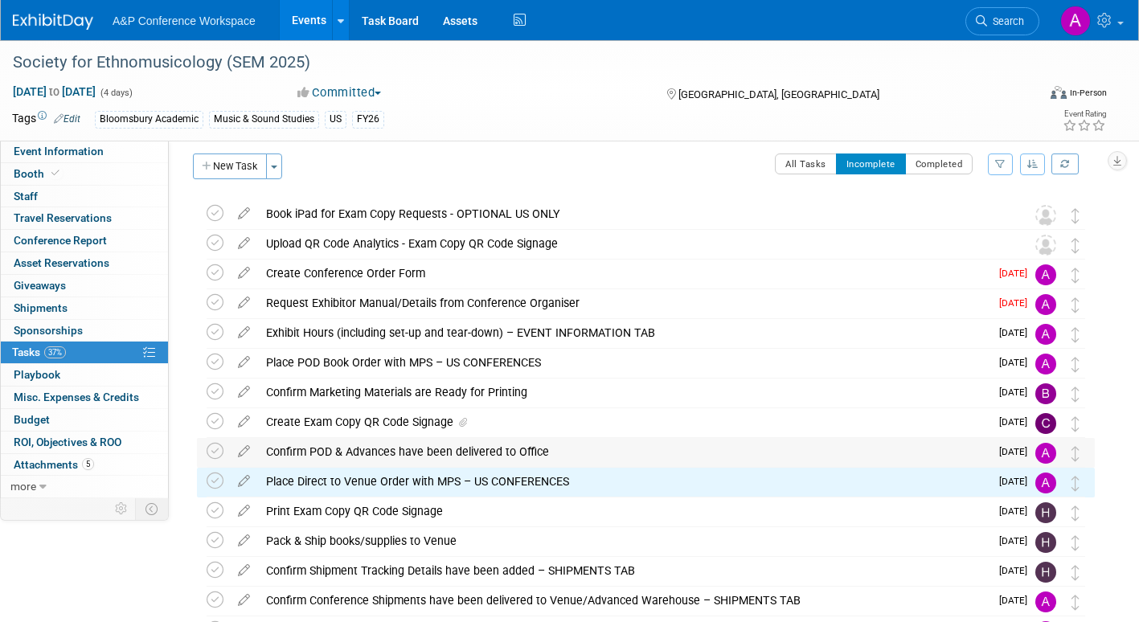
scroll to position [89, 0]
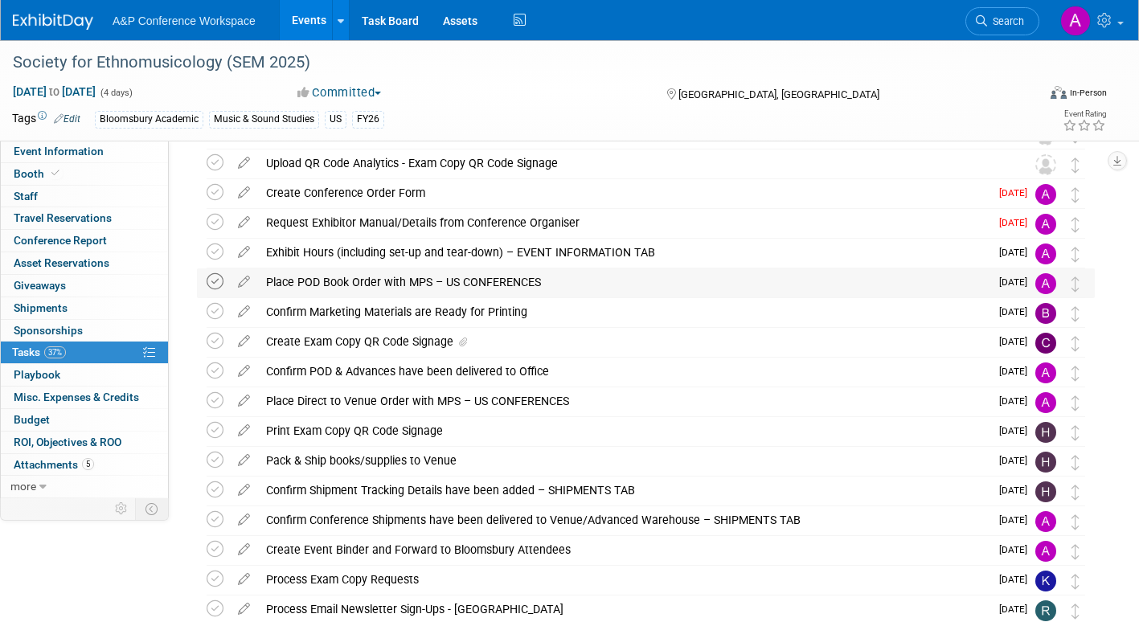
click at [215, 279] on icon at bounding box center [215, 281] width 17 height 17
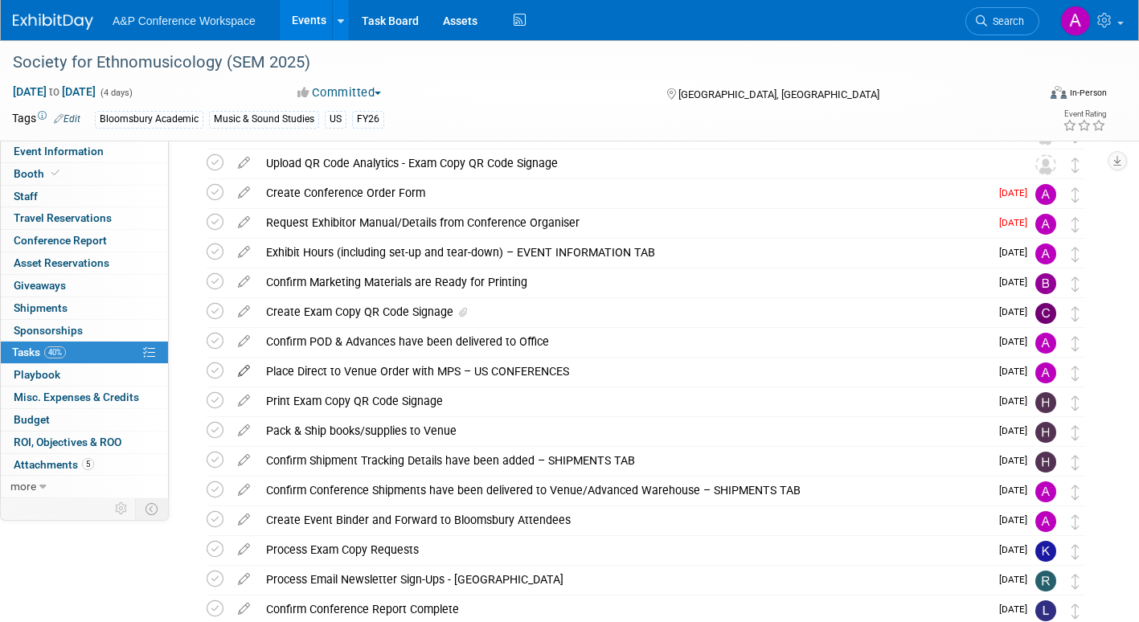
click at [240, 369] on icon at bounding box center [244, 368] width 28 height 20
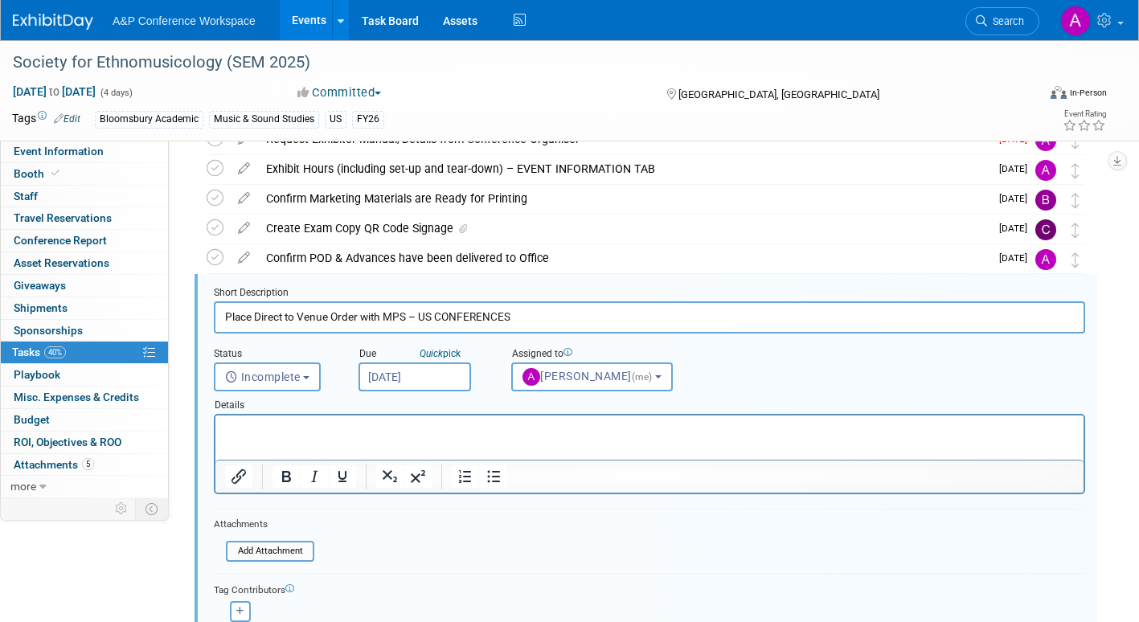
scroll to position [211, 0]
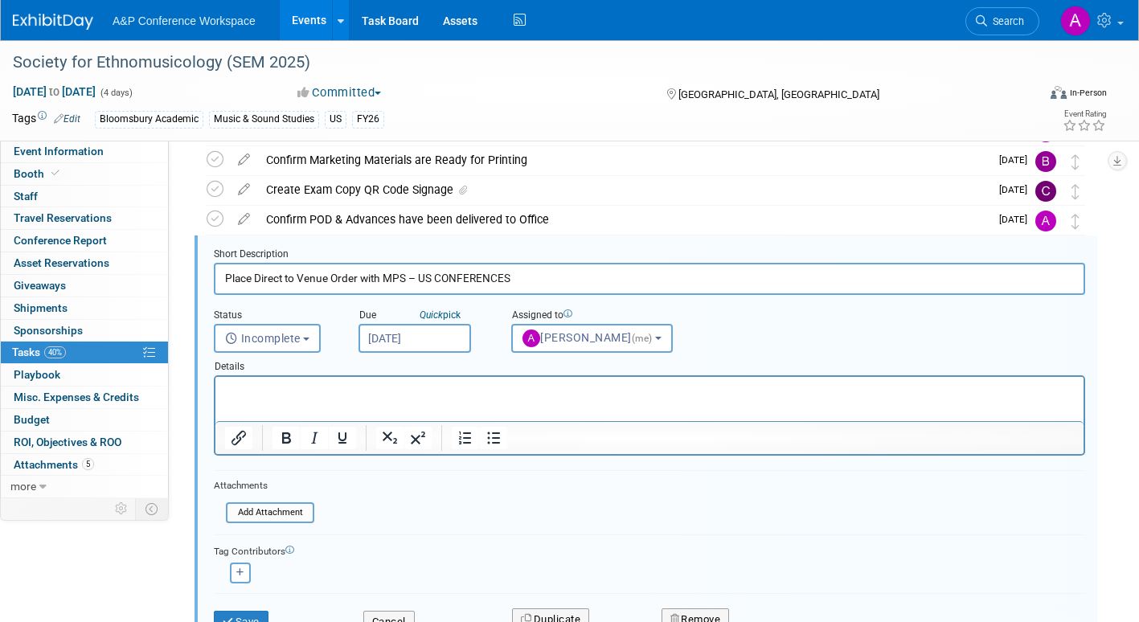
click at [454, 348] on input "Sep 30, 2025" at bounding box center [414, 338] width 112 height 29
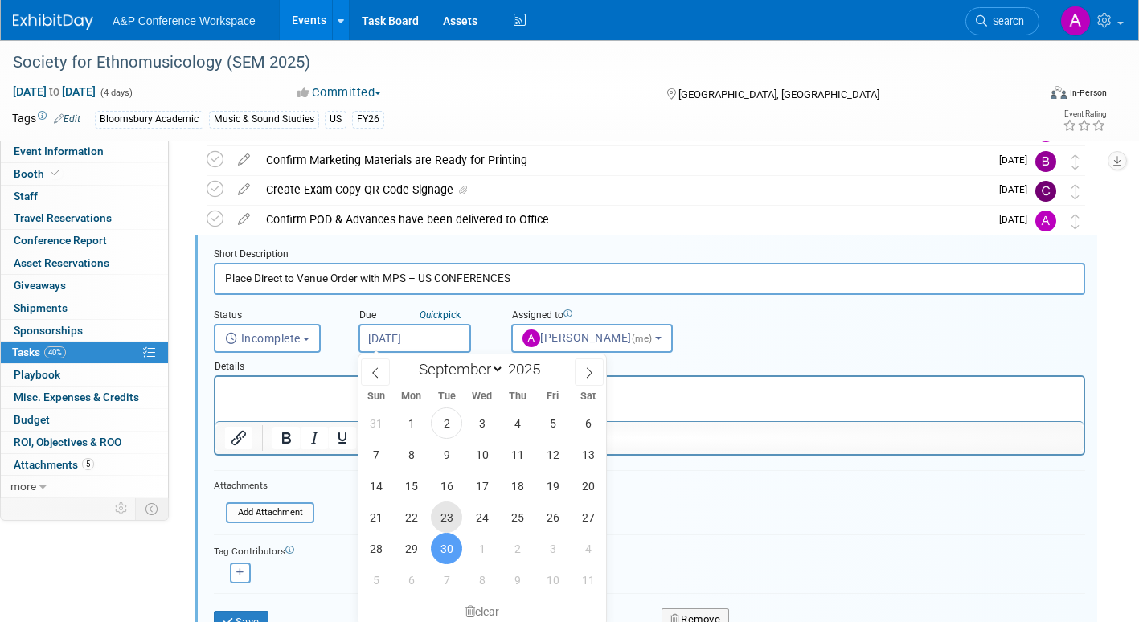
click at [450, 514] on span "23" at bounding box center [446, 516] width 31 height 31
type input "Sep 23, 2025"
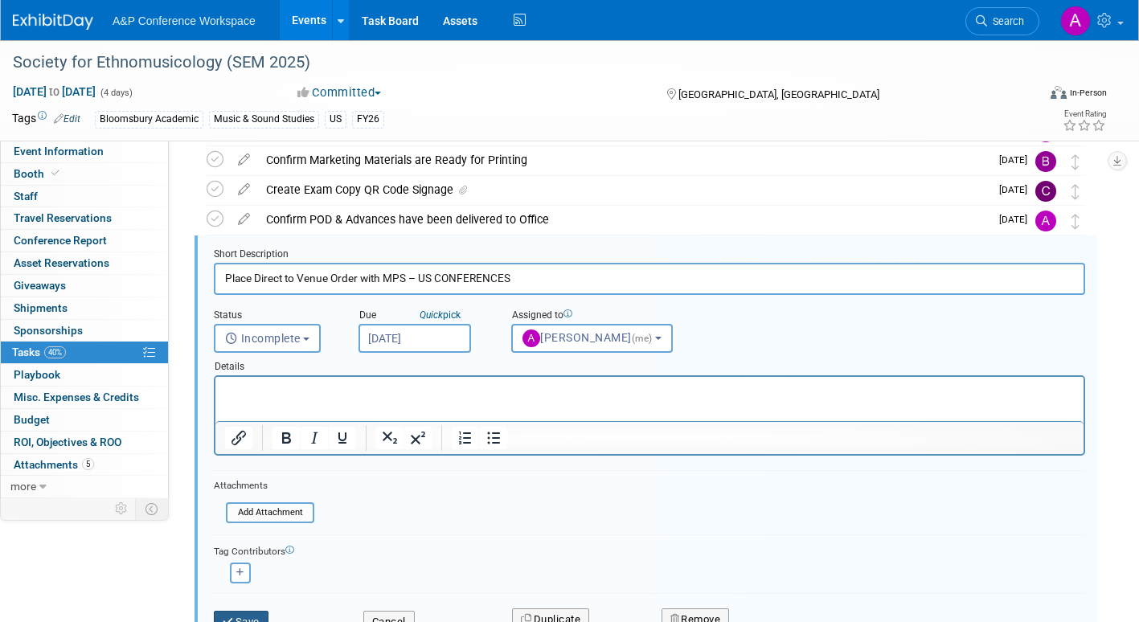
click at [257, 618] on button "Save" at bounding box center [241, 622] width 55 height 22
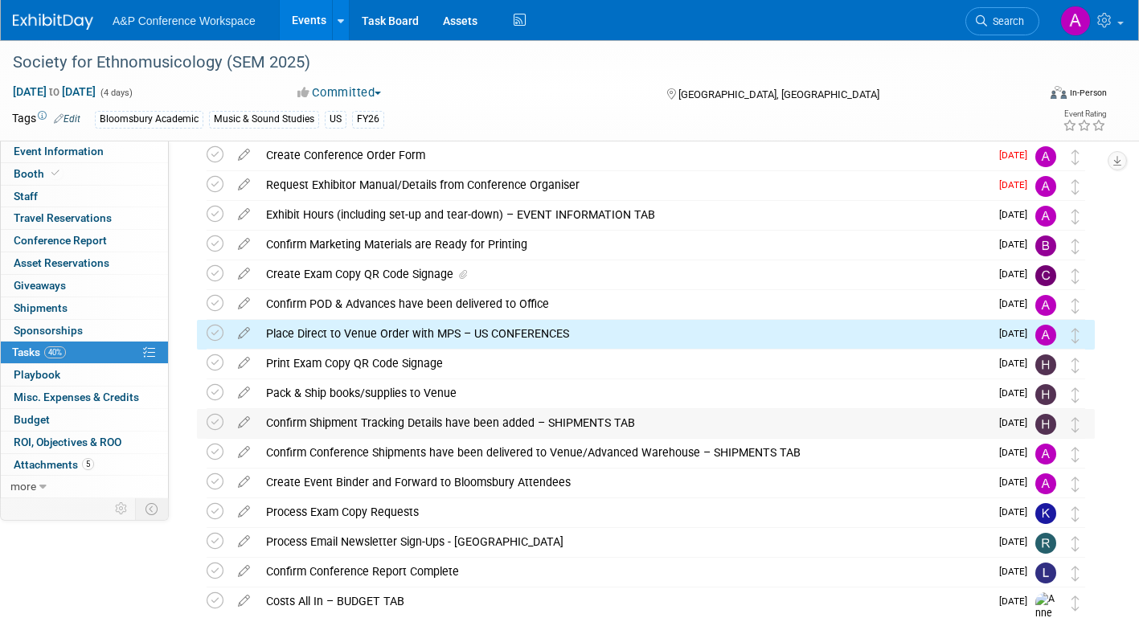
scroll to position [0, 0]
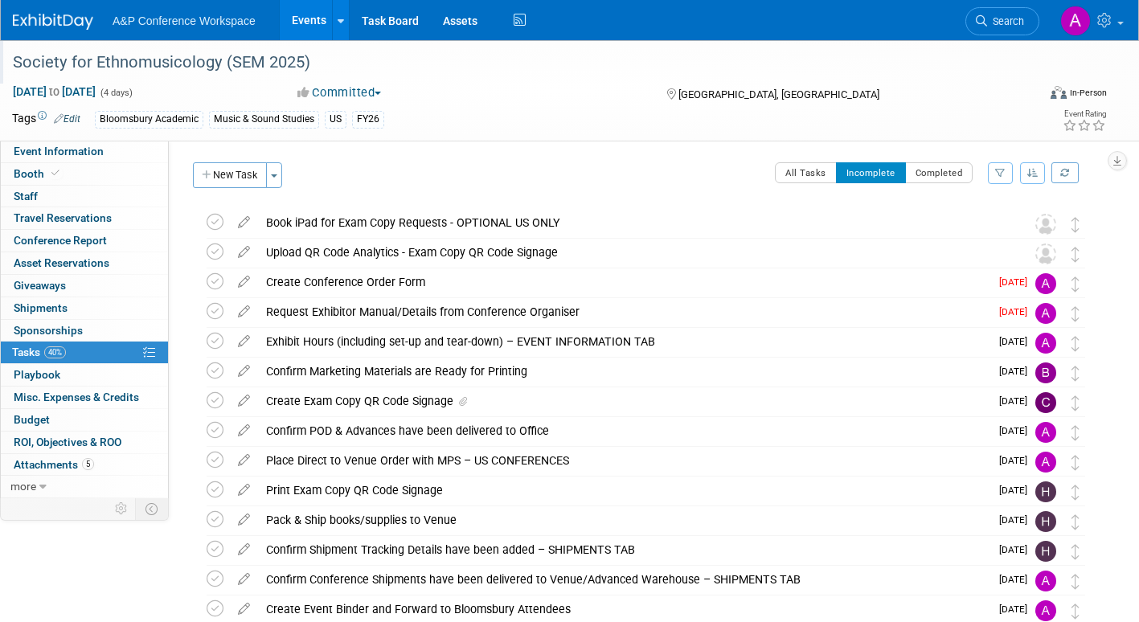
click at [198, 63] on div "Society for Ethnomusicology (SEM 2025)" at bounding box center [510, 62] width 1006 height 29
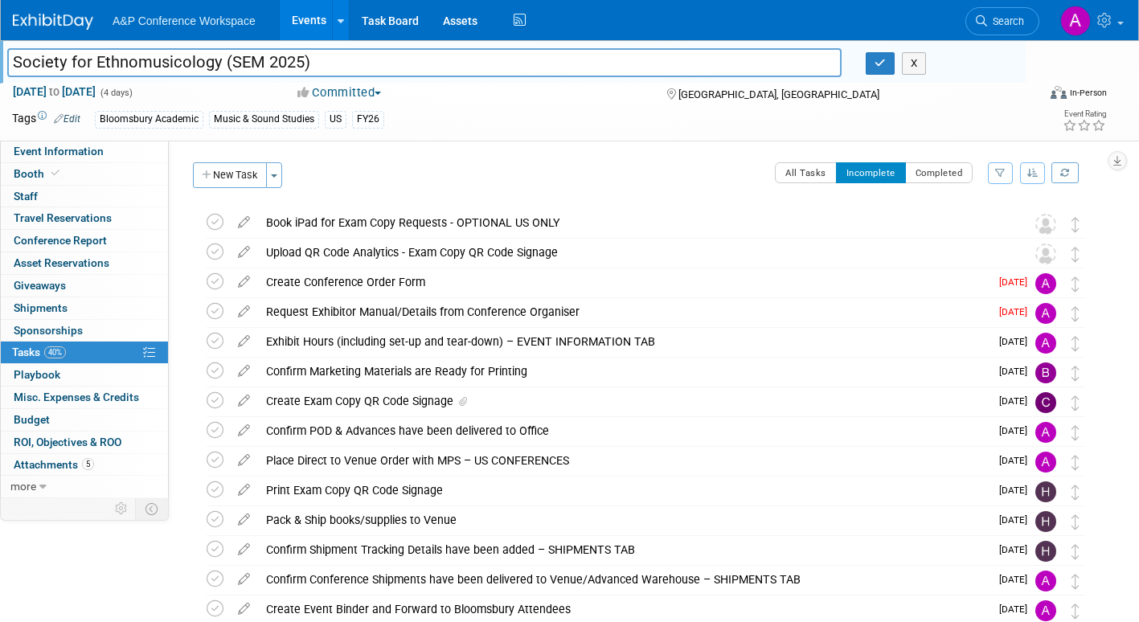
drag, startPoint x: 13, startPoint y: 61, endPoint x: 314, endPoint y: 59, distance: 301.3
click at [314, 59] on input "Society for Ethnomusicology (SEM 2025)" at bounding box center [424, 62] width 834 height 28
drag, startPoint x: 873, startPoint y: 67, endPoint x: 856, endPoint y: 121, distance: 55.7
click at [873, 67] on button "button" at bounding box center [879, 63] width 29 height 22
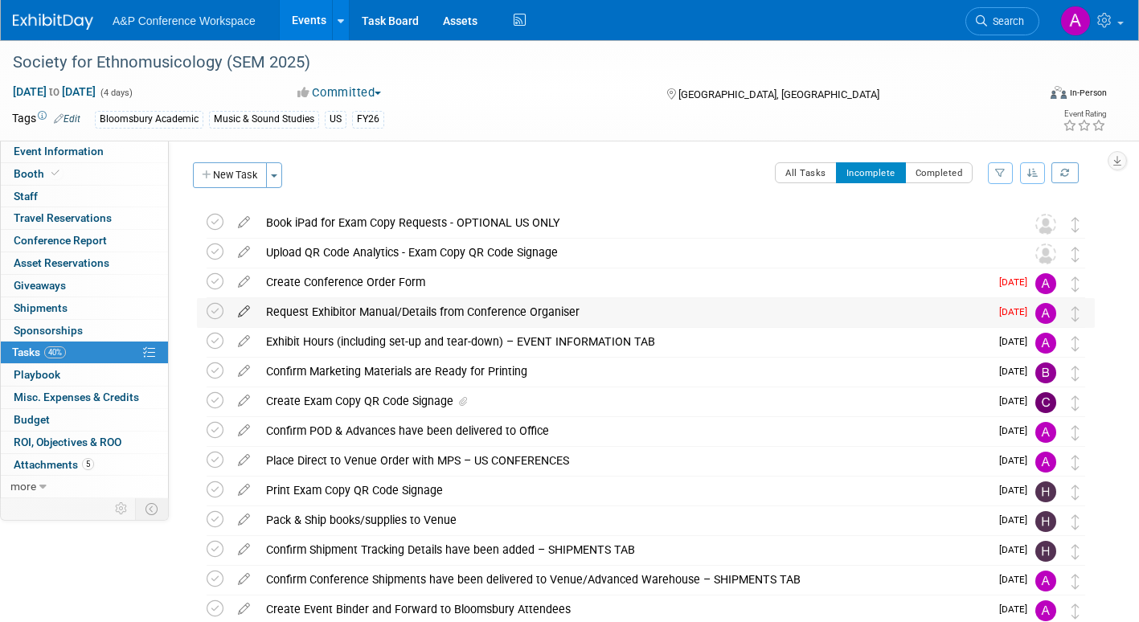
click at [243, 309] on icon at bounding box center [244, 308] width 28 height 20
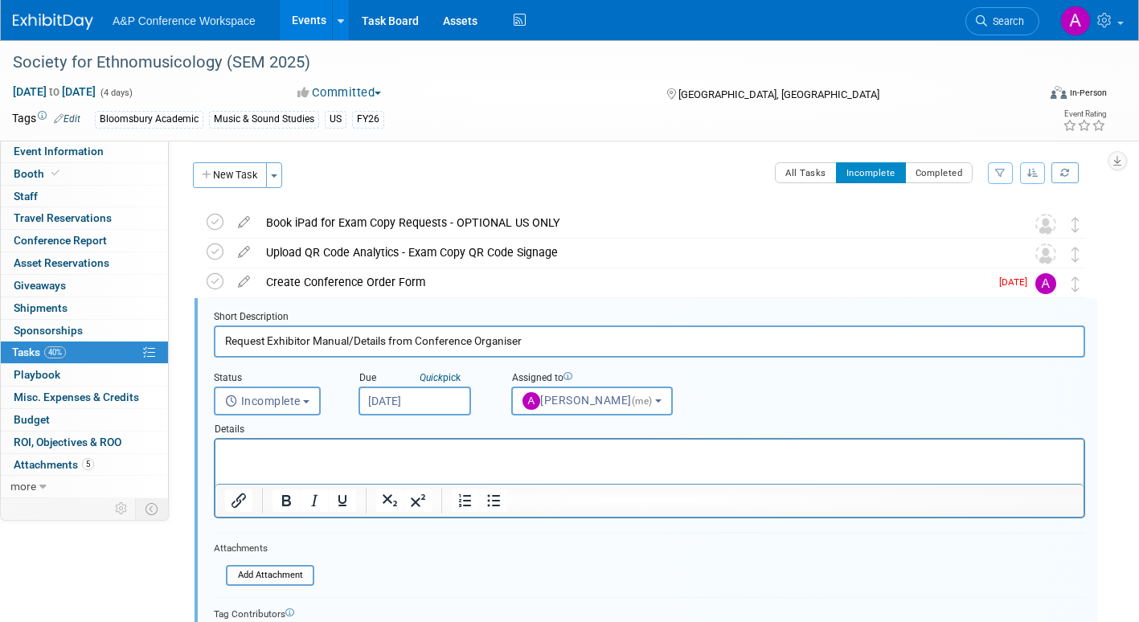
scroll to position [63, 0]
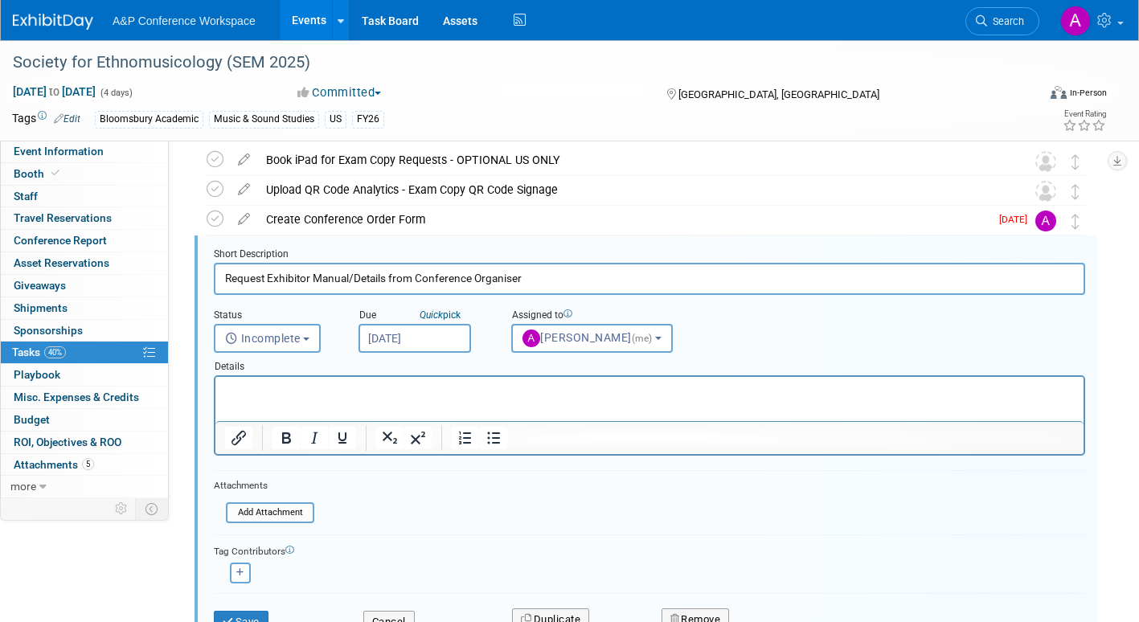
click at [446, 336] on input "Sep 2, 2025" at bounding box center [414, 338] width 112 height 29
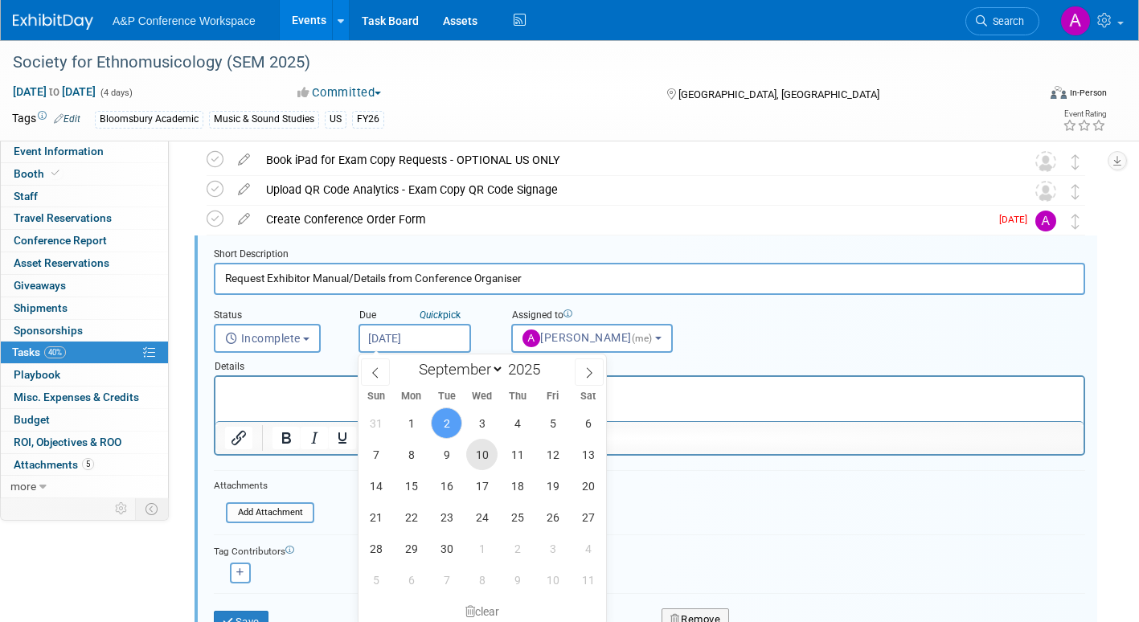
click at [481, 453] on span "10" at bounding box center [481, 454] width 31 height 31
type input "Sep 10, 2025"
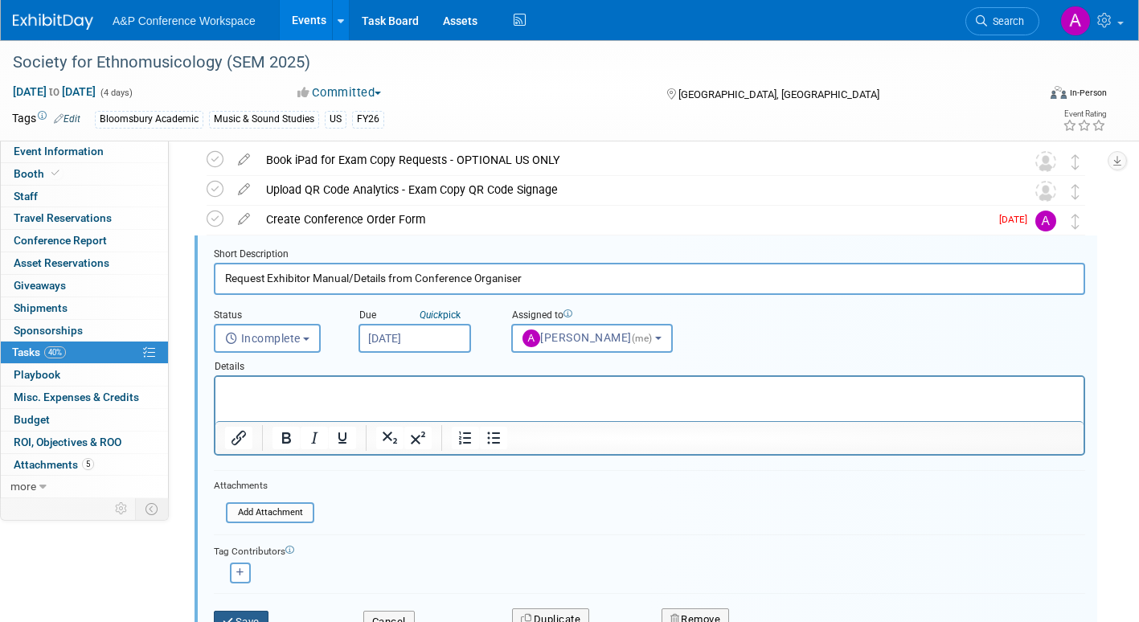
click at [256, 615] on button "Save" at bounding box center [241, 622] width 55 height 22
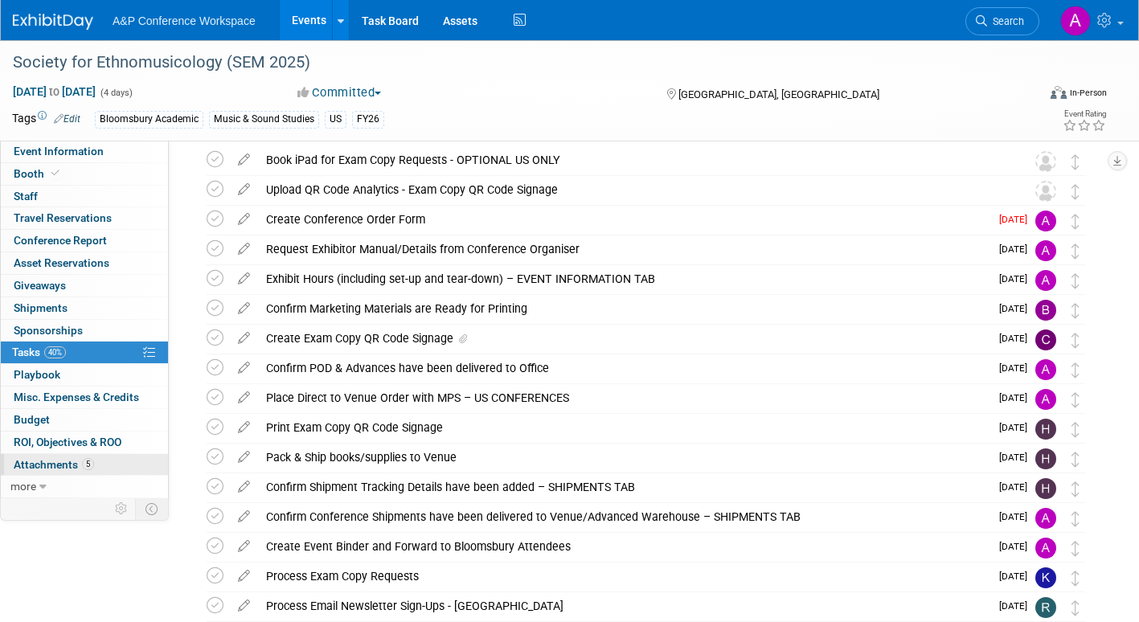
click at [63, 464] on span "Attachments 5" at bounding box center [54, 464] width 80 height 13
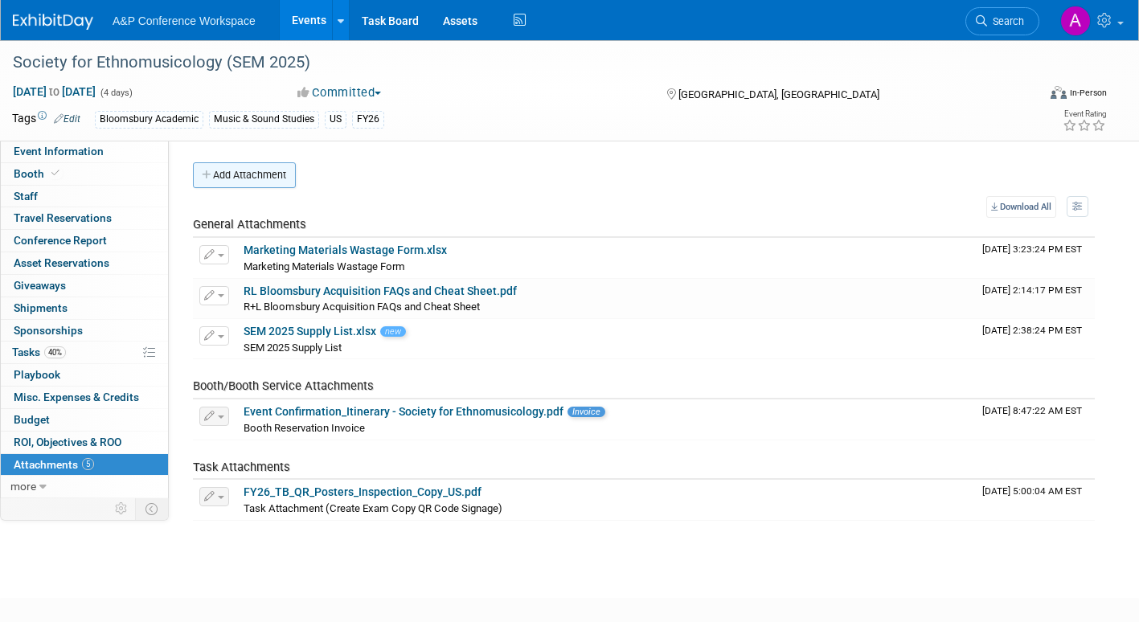
click at [274, 173] on button "Add Attachment" at bounding box center [244, 175] width 103 height 26
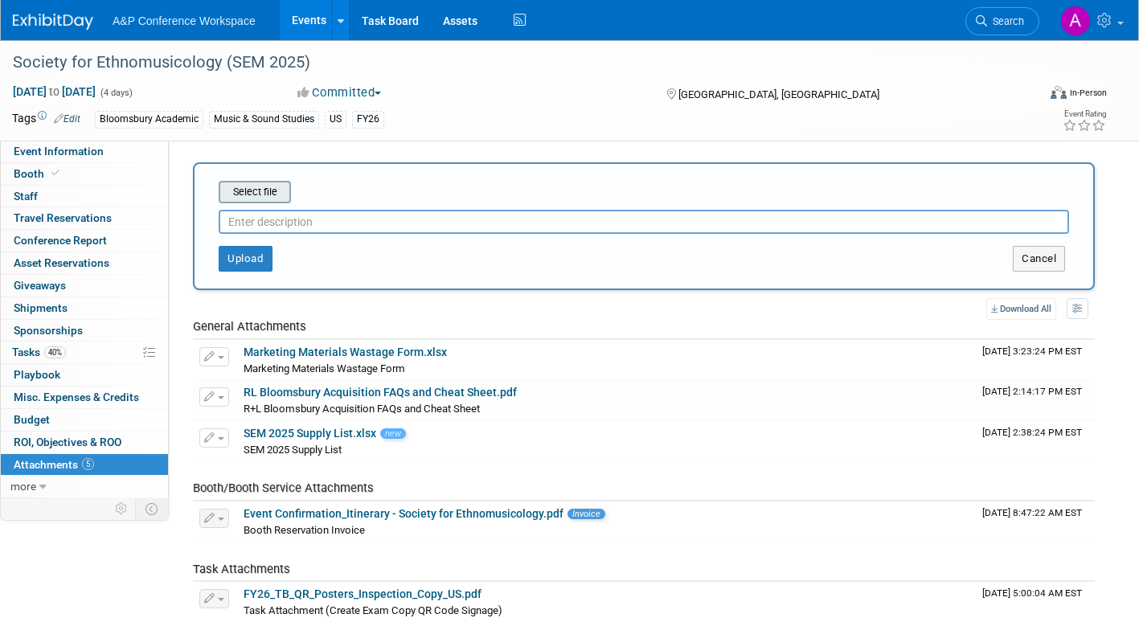
click at [265, 193] on input "file" at bounding box center [193, 191] width 191 height 19
click at [252, 190] on input "file" at bounding box center [193, 191] width 191 height 19
click at [241, 190] on input "file" at bounding box center [193, 191] width 191 height 19
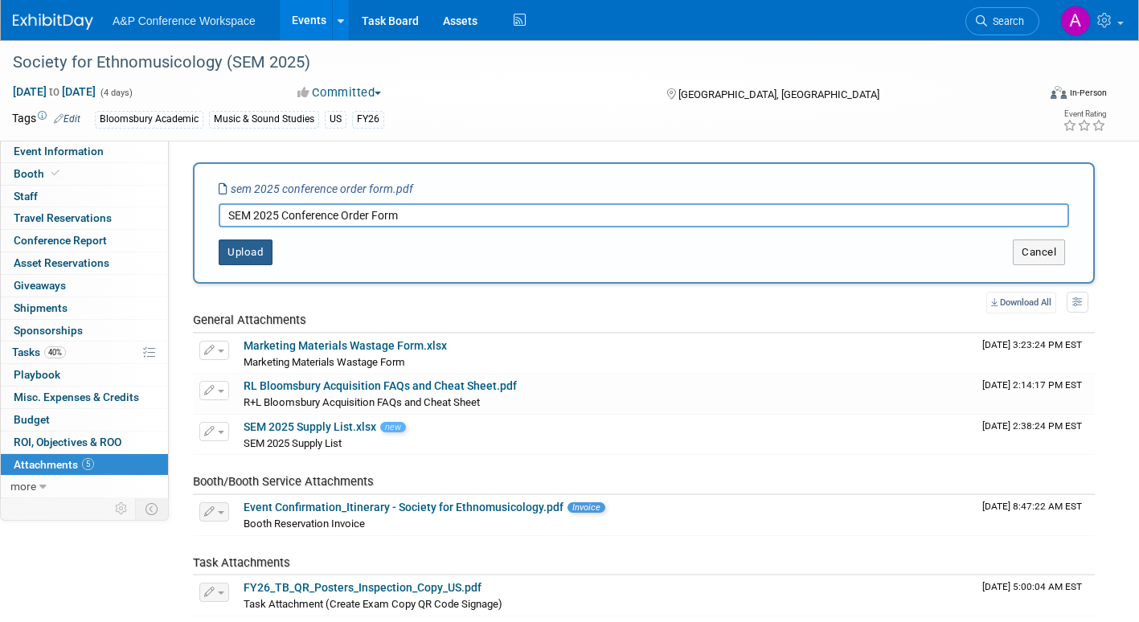
type input "SEM 2025 Conference Order Form"
click at [252, 250] on button "Upload" at bounding box center [246, 252] width 54 height 26
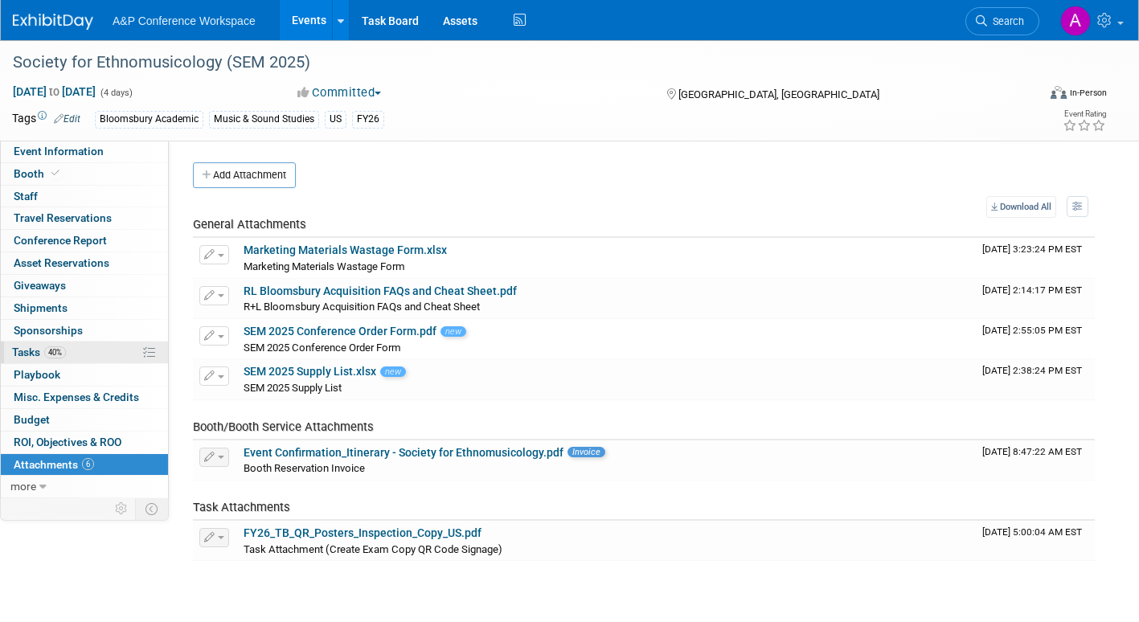
click at [14, 352] on span "Tasks 40%" at bounding box center [39, 352] width 54 height 13
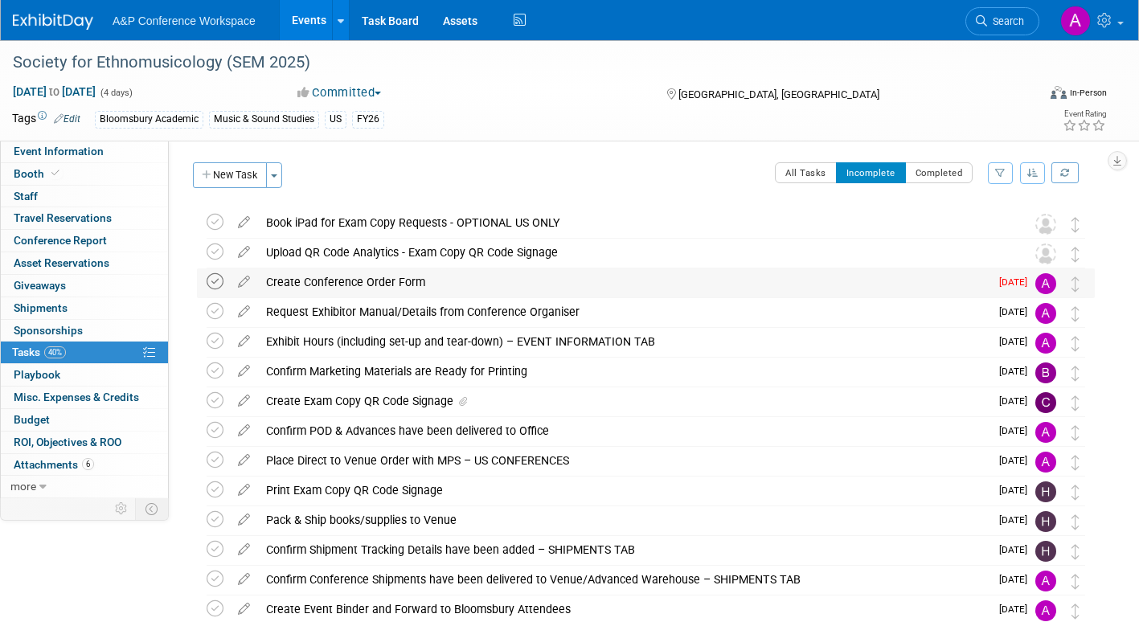
drag, startPoint x: 207, startPoint y: 279, endPoint x: 219, endPoint y: 284, distance: 12.2
click at [209, 279] on icon at bounding box center [215, 281] width 17 height 17
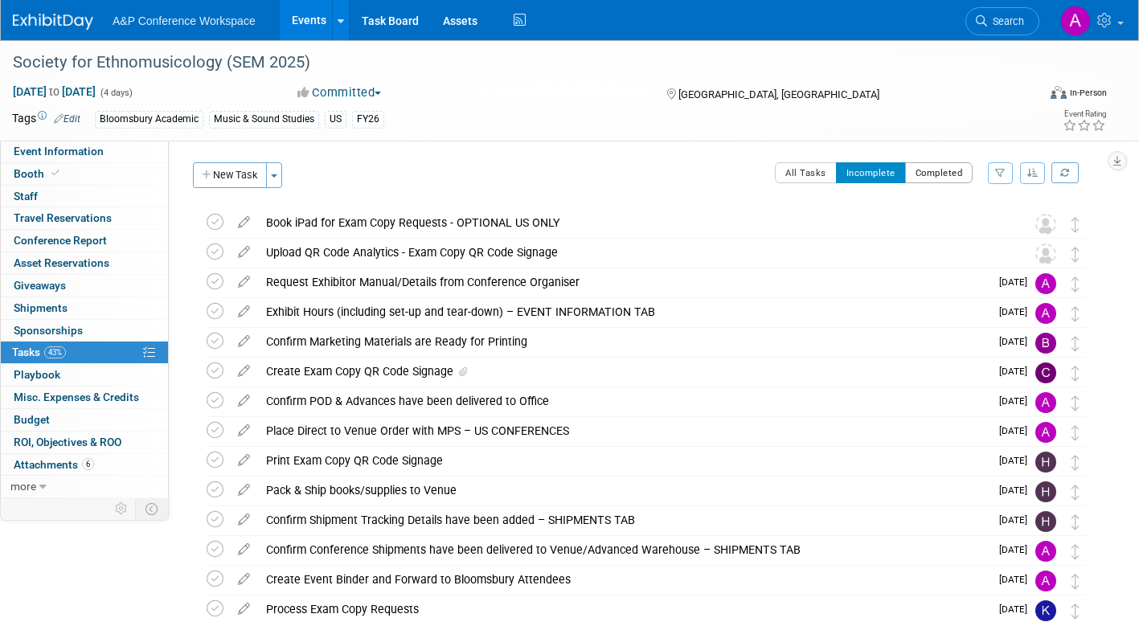
click at [935, 178] on button "Completed" at bounding box center [939, 172] width 68 height 21
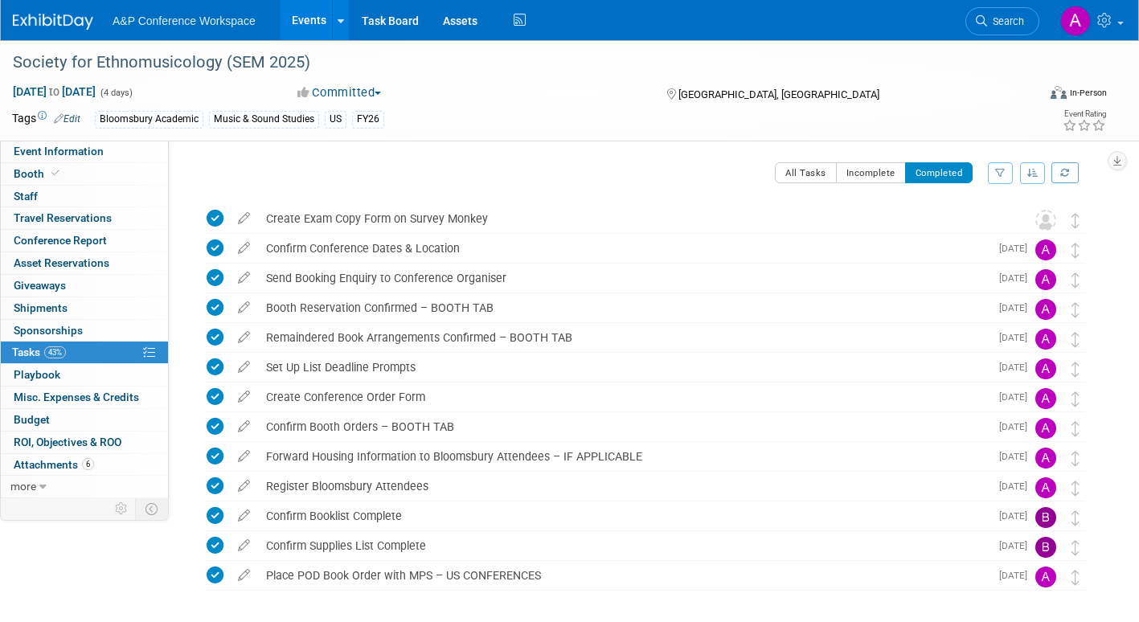
click at [238, 213] on icon at bounding box center [244, 215] width 28 height 20
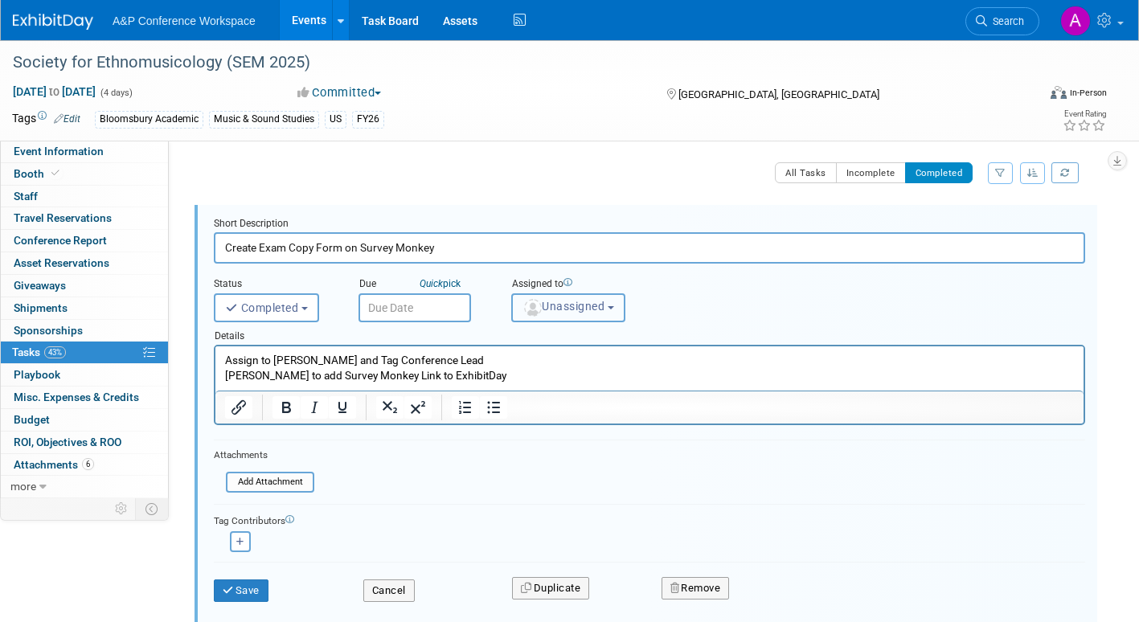
click at [561, 309] on span "Unassigned" at bounding box center [563, 306] width 82 height 13
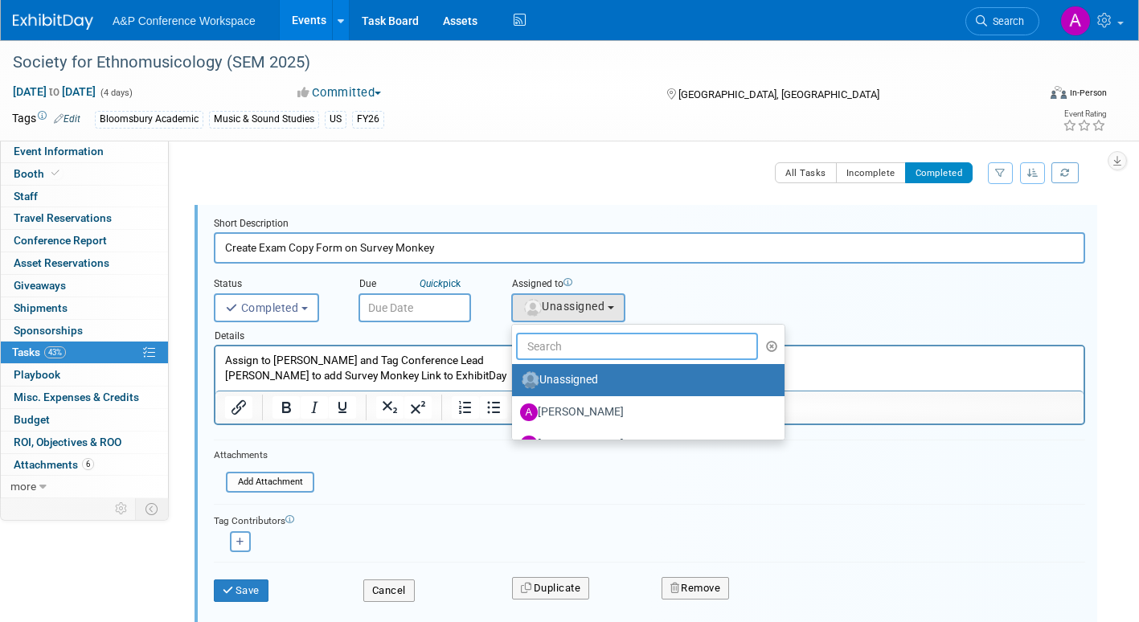
click at [564, 350] on input "text" at bounding box center [637, 346] width 242 height 27
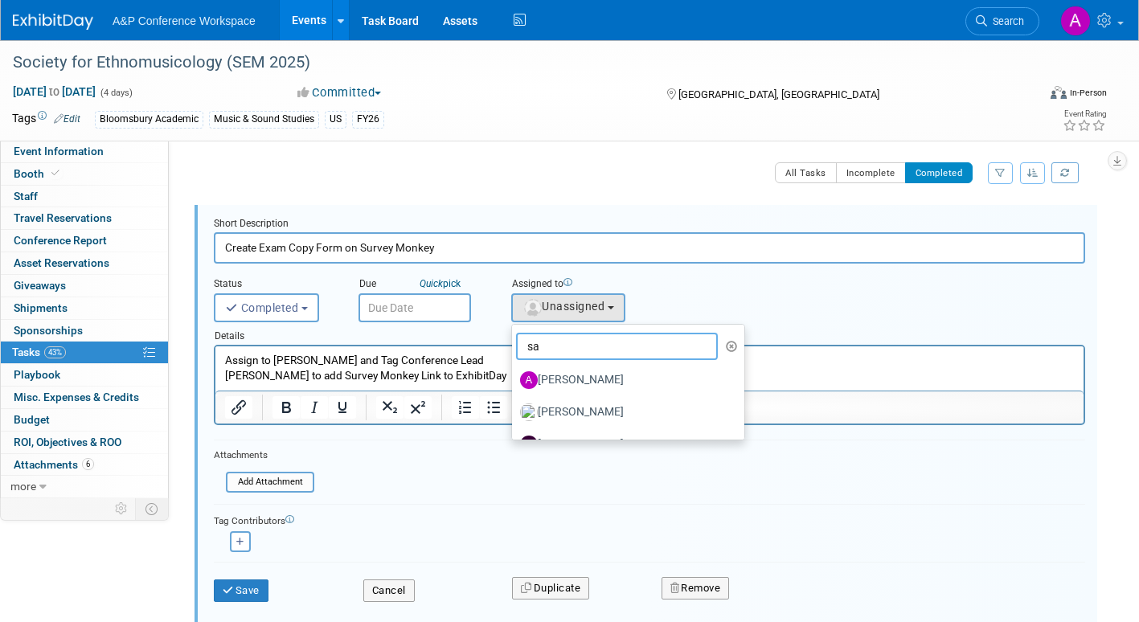
type input "s"
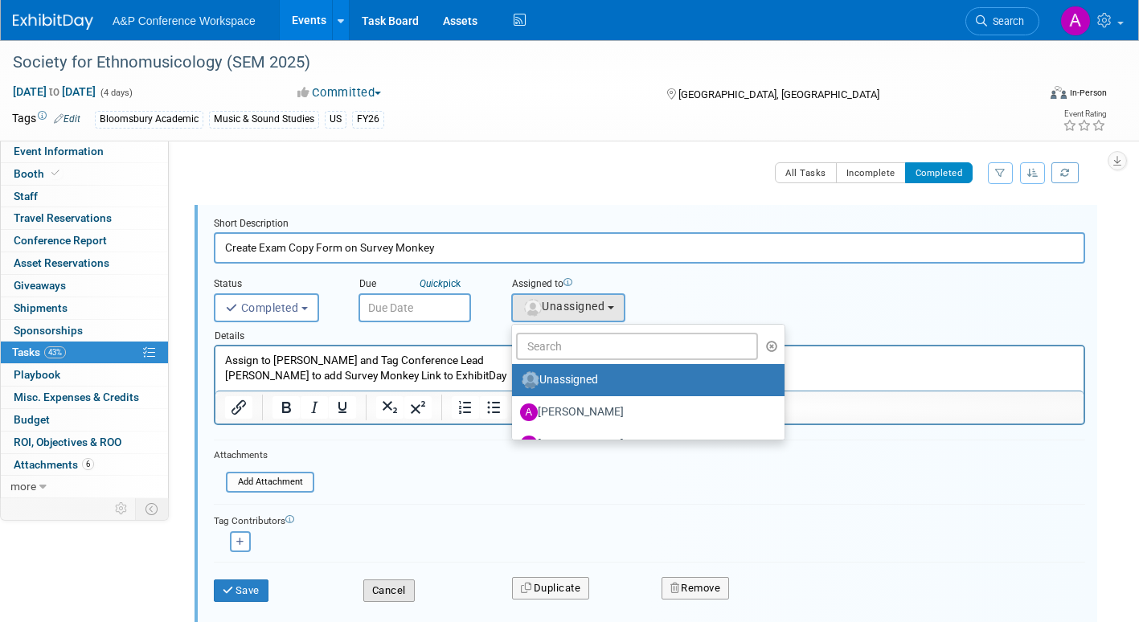
click at [391, 594] on button "Cancel" at bounding box center [388, 590] width 51 height 22
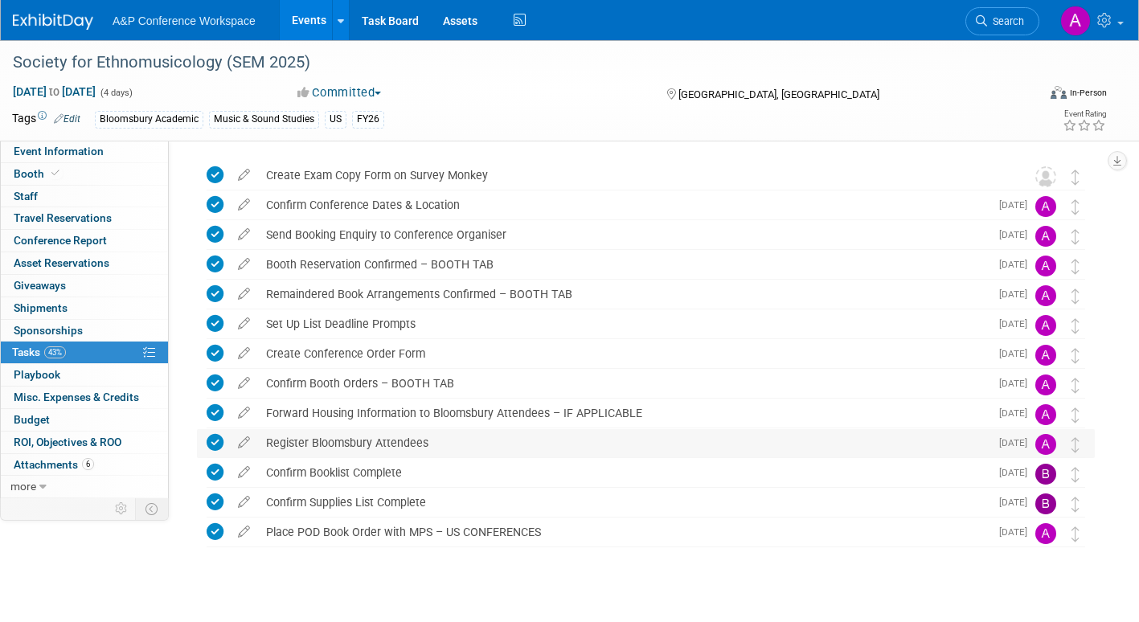
scroll to position [67, 0]
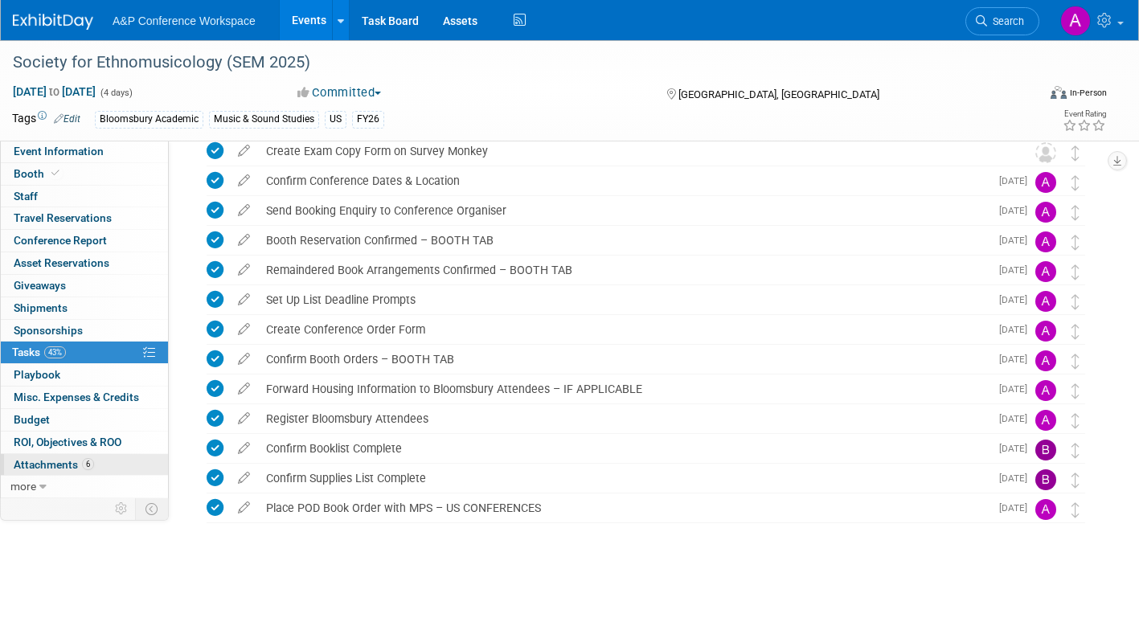
click at [27, 458] on span "Attachments 6" at bounding box center [54, 464] width 80 height 13
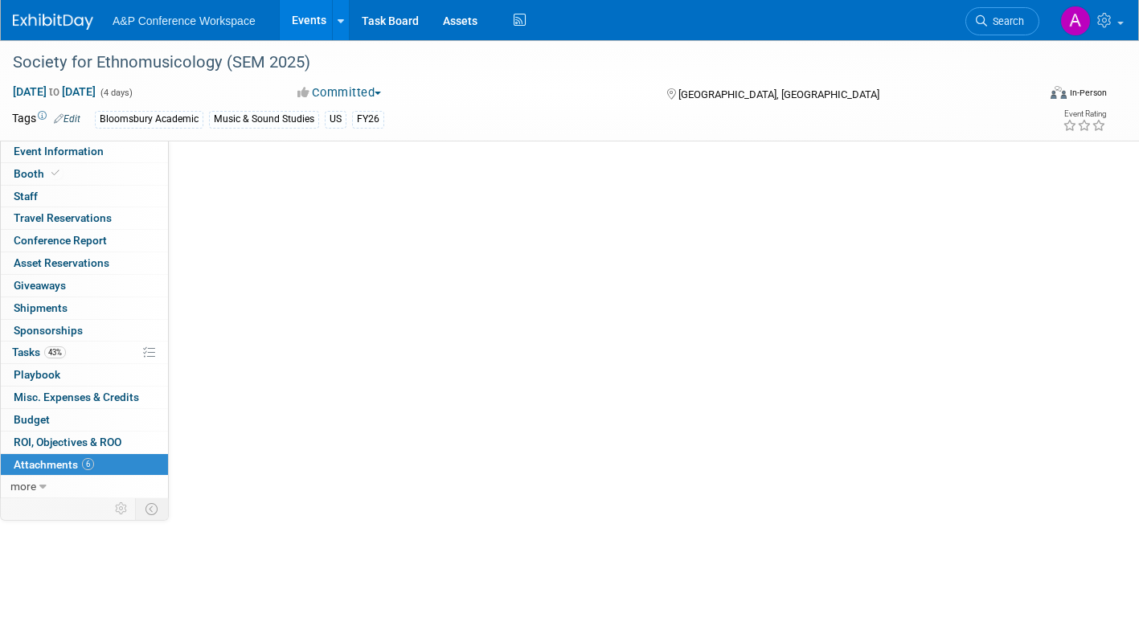
scroll to position [0, 0]
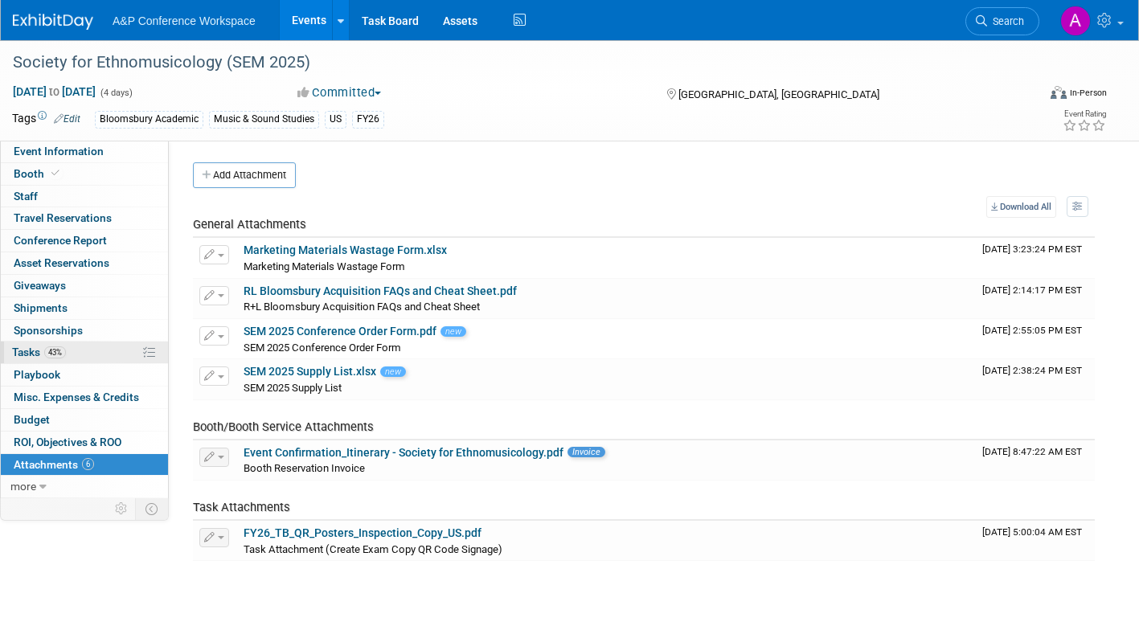
click at [26, 349] on span "Tasks 43%" at bounding box center [39, 352] width 54 height 13
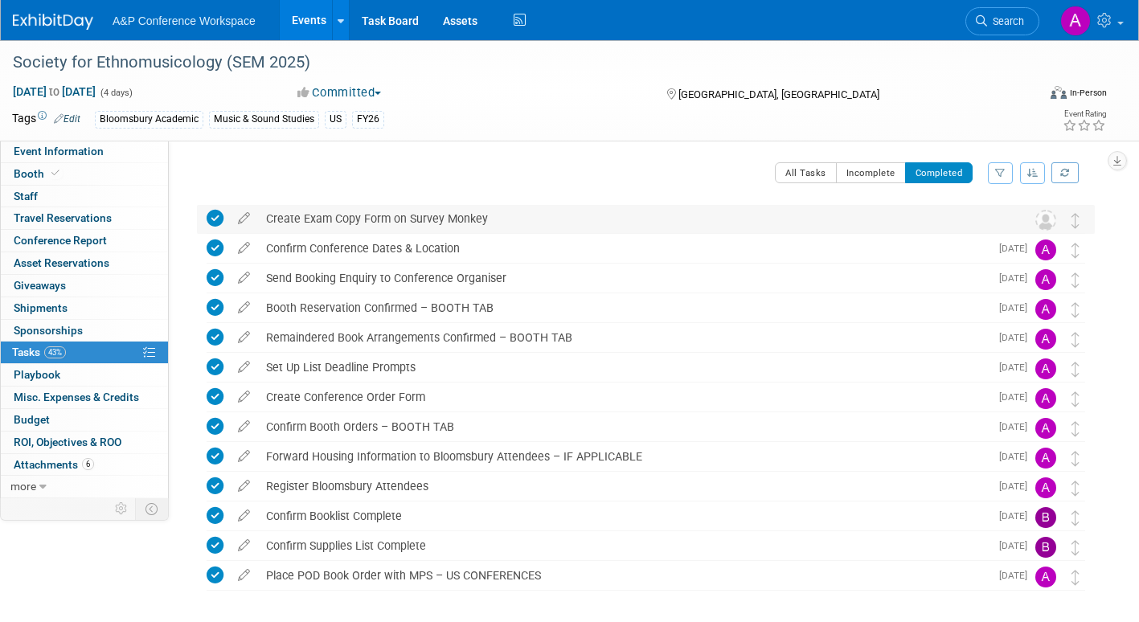
click at [211, 215] on icon at bounding box center [215, 218] width 17 height 17
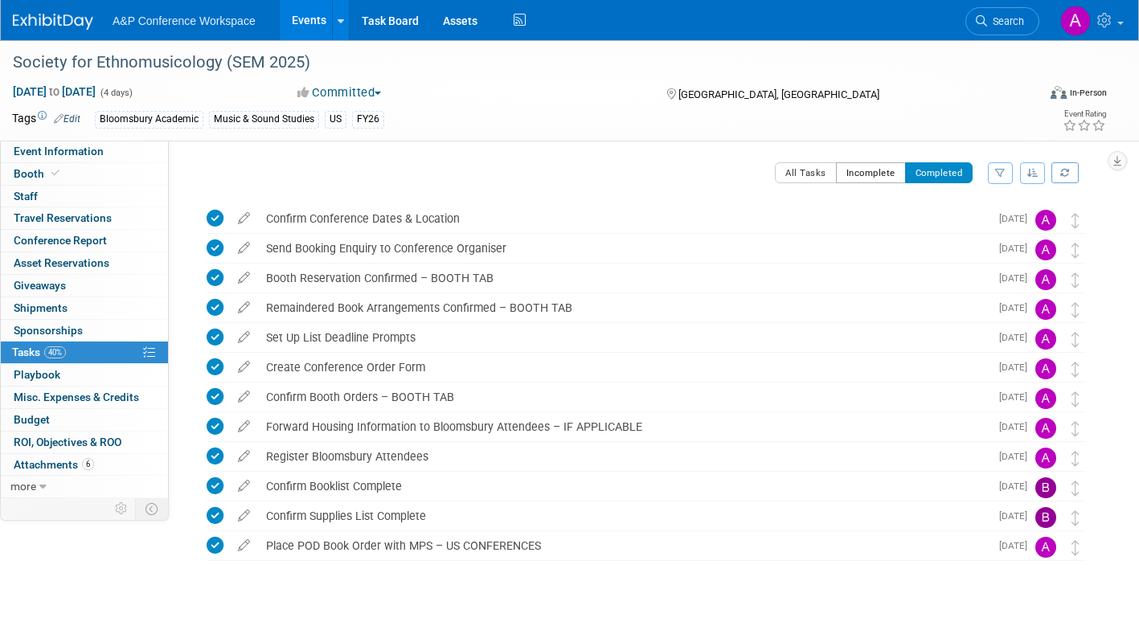
click at [858, 174] on button "Incomplete" at bounding box center [871, 172] width 70 height 21
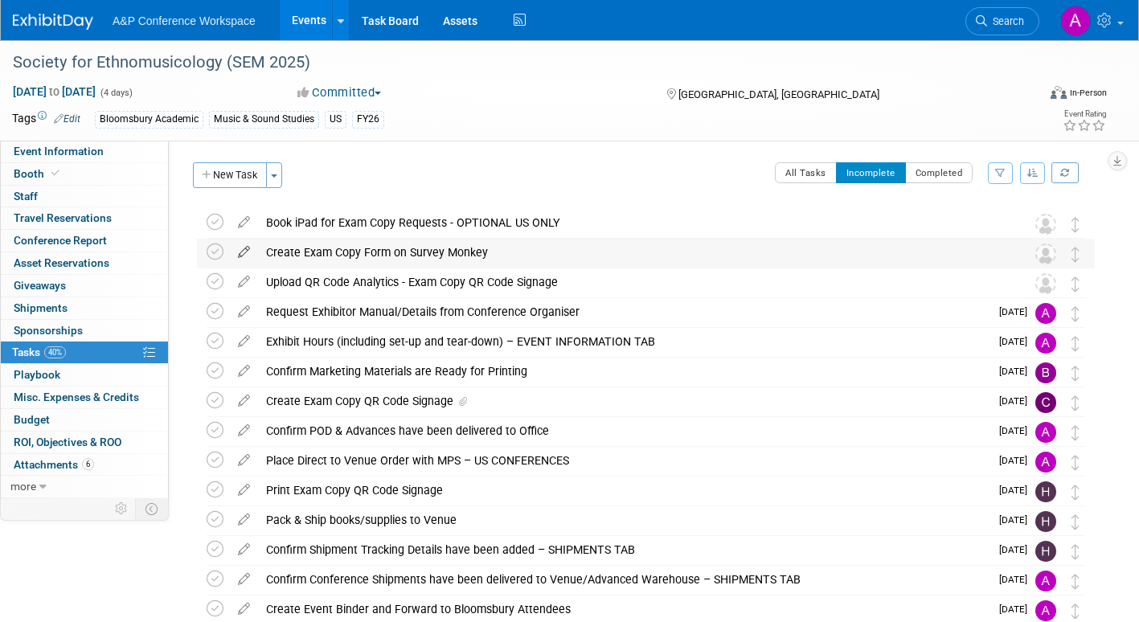
click at [243, 247] on icon at bounding box center [244, 249] width 28 height 20
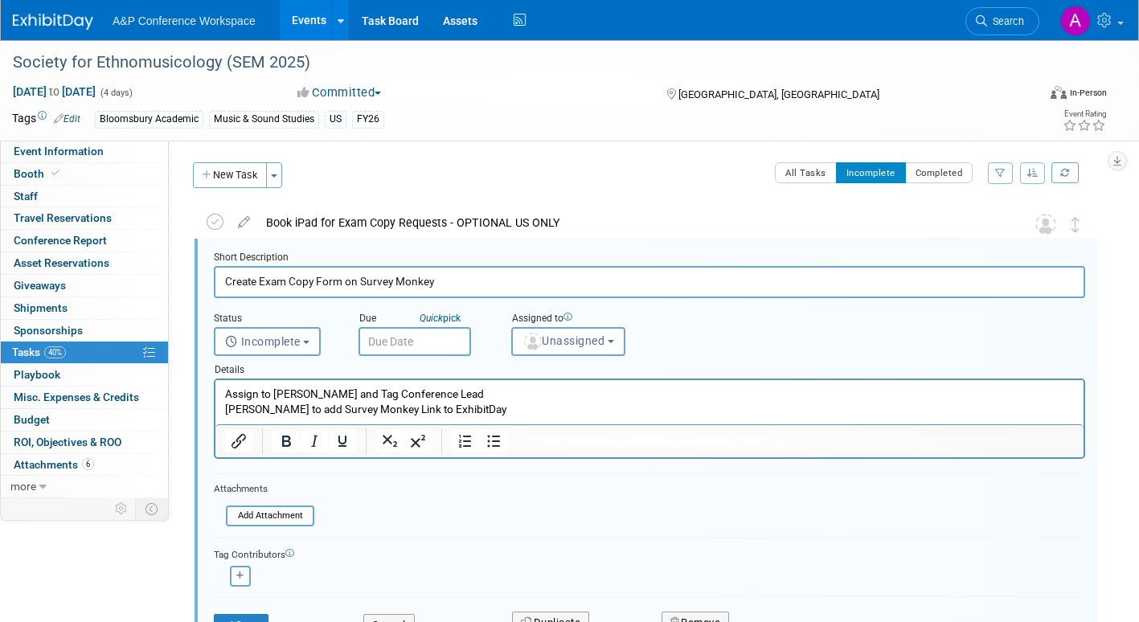
scroll to position [3, 0]
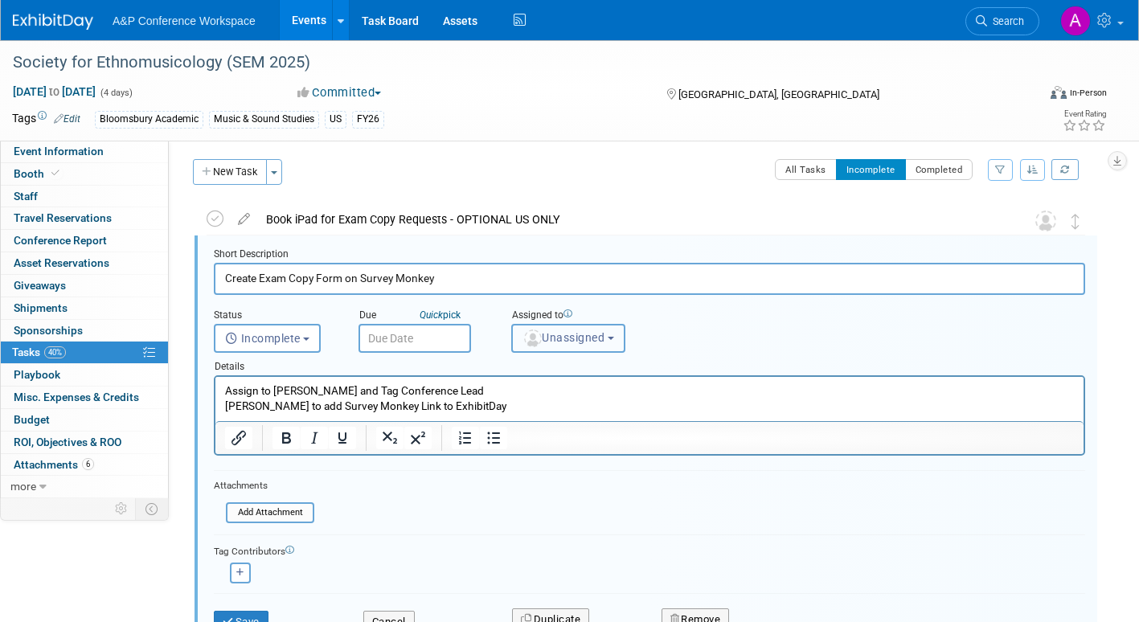
click at [554, 342] on span "Unassigned" at bounding box center [563, 337] width 82 height 13
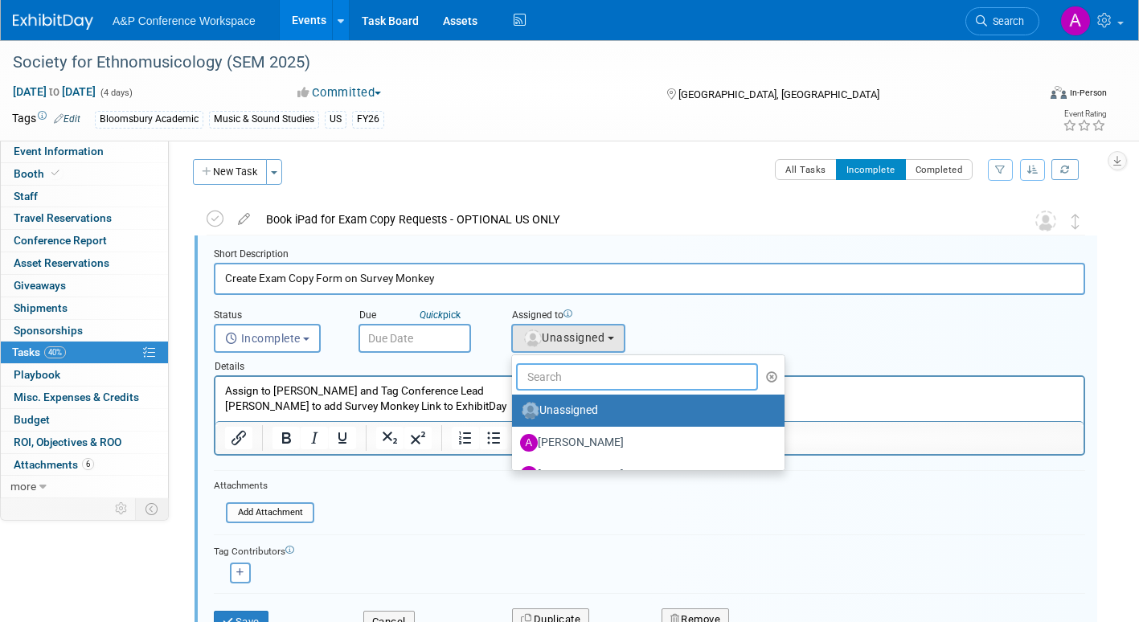
click at [554, 377] on input "text" at bounding box center [637, 376] width 242 height 27
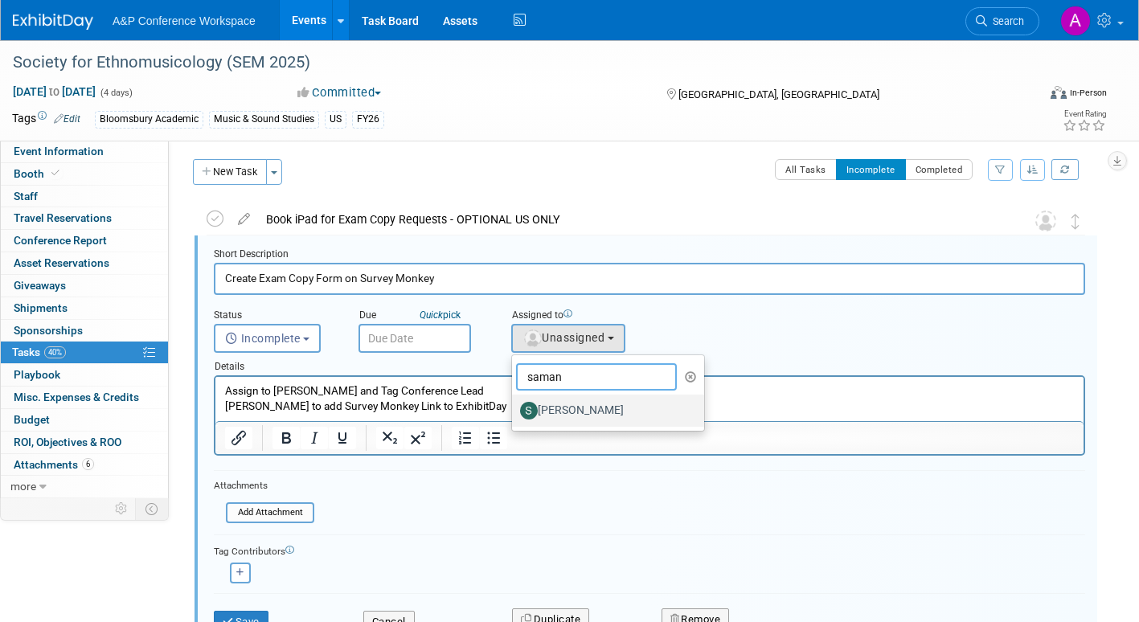
type input "saman"
click at [574, 414] on label "[PERSON_NAME]" at bounding box center [604, 411] width 168 height 26
click at [514, 414] on input "[PERSON_NAME]" at bounding box center [509, 408] width 10 height 10
select select "dd475548-7710-49a5-a511-3269a2e33318"
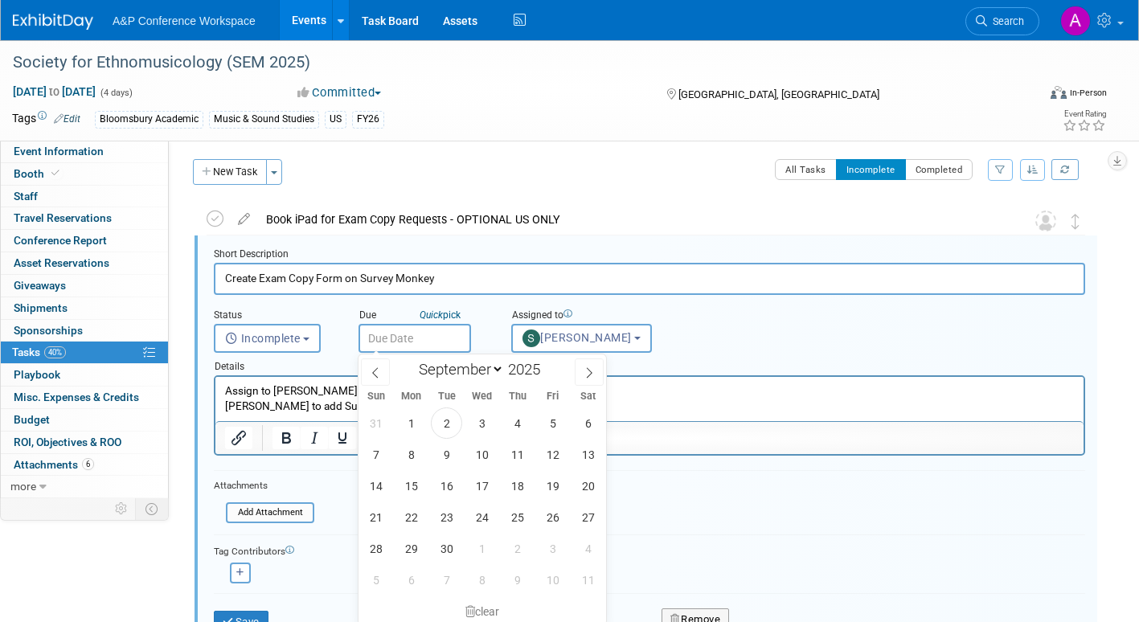
click at [439, 342] on input "text" at bounding box center [414, 338] width 112 height 29
click at [448, 485] on span "16" at bounding box center [446, 485] width 31 height 31
type input "Sep 16, 2025"
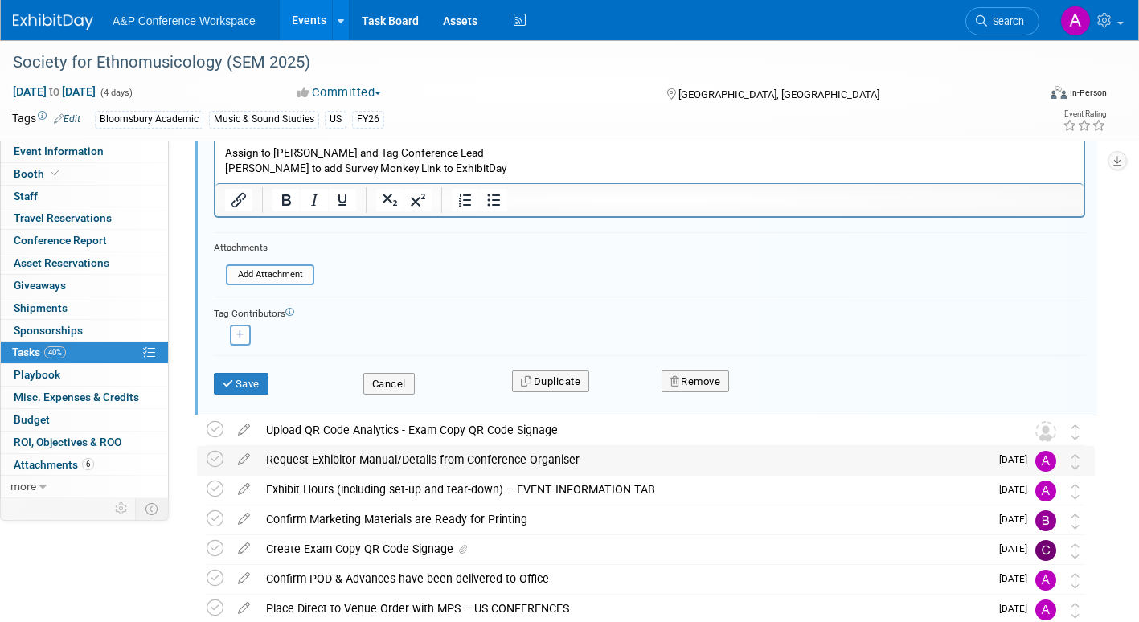
scroll to position [244, 0]
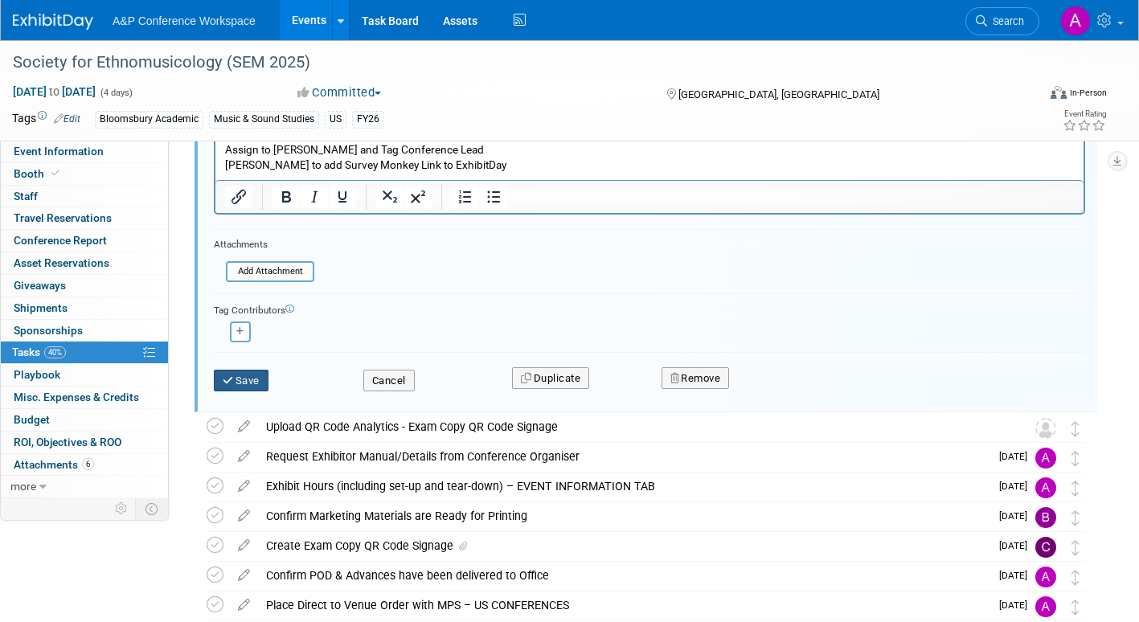
click at [245, 371] on button "Save" at bounding box center [241, 381] width 55 height 22
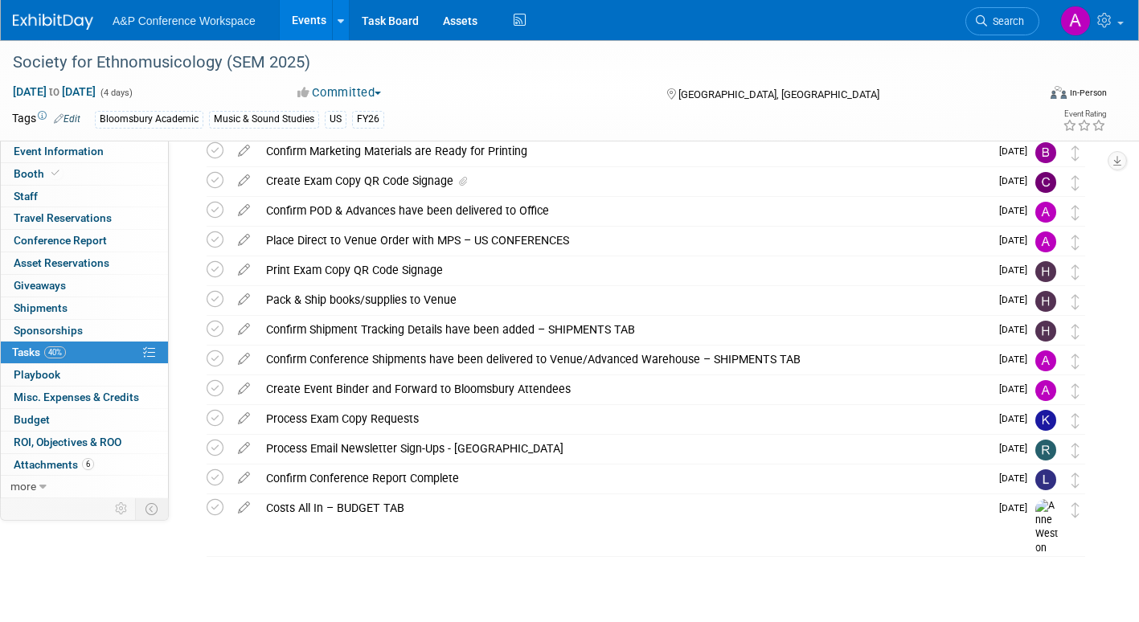
scroll to position [220, 0]
click at [70, 154] on span "Event Information" at bounding box center [59, 151] width 90 height 13
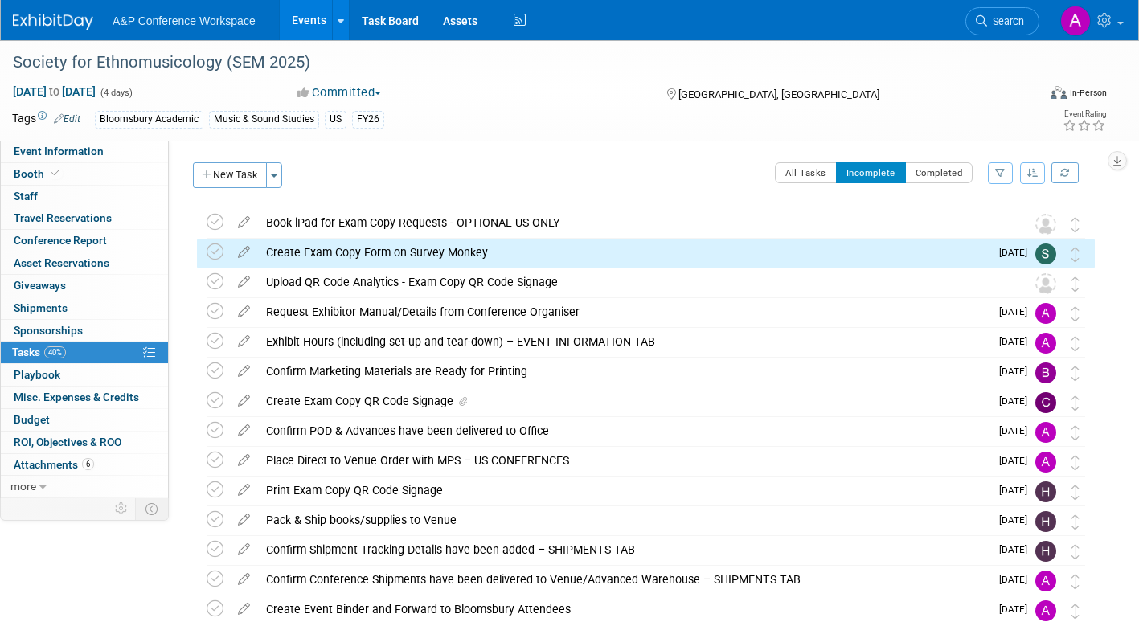
select select "Annual"
select select "Level 2"
select select "In-Person Booth"
select select "Music & Sound Studies"
select select "Bloomsbury Academic"
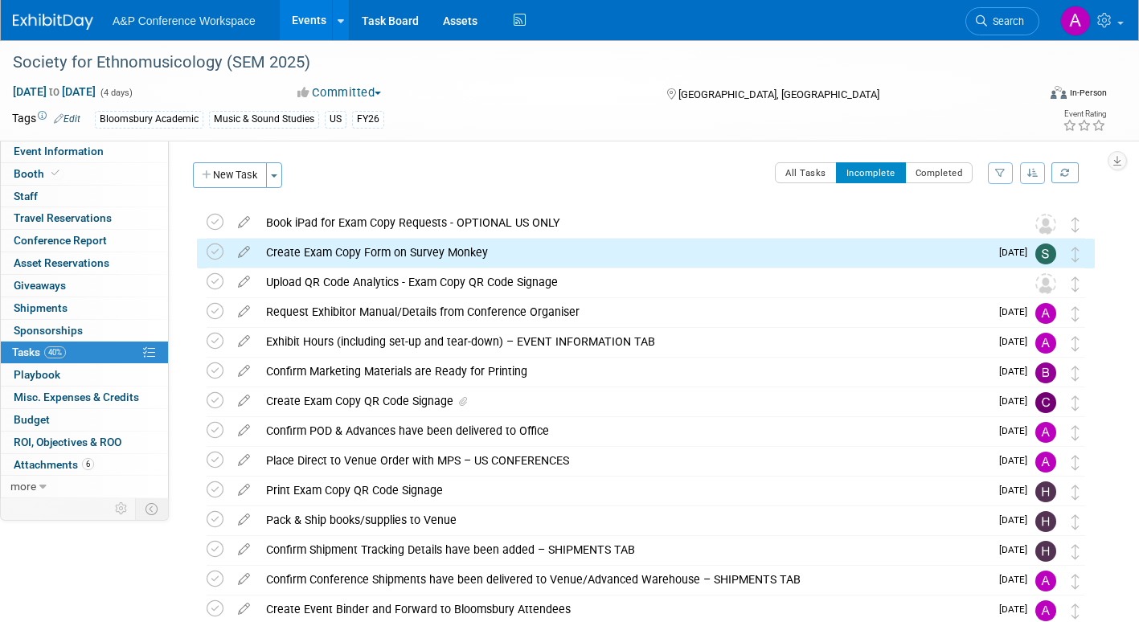
select select "[PERSON_NAME]"
select select "Brand/Subject Presence​"
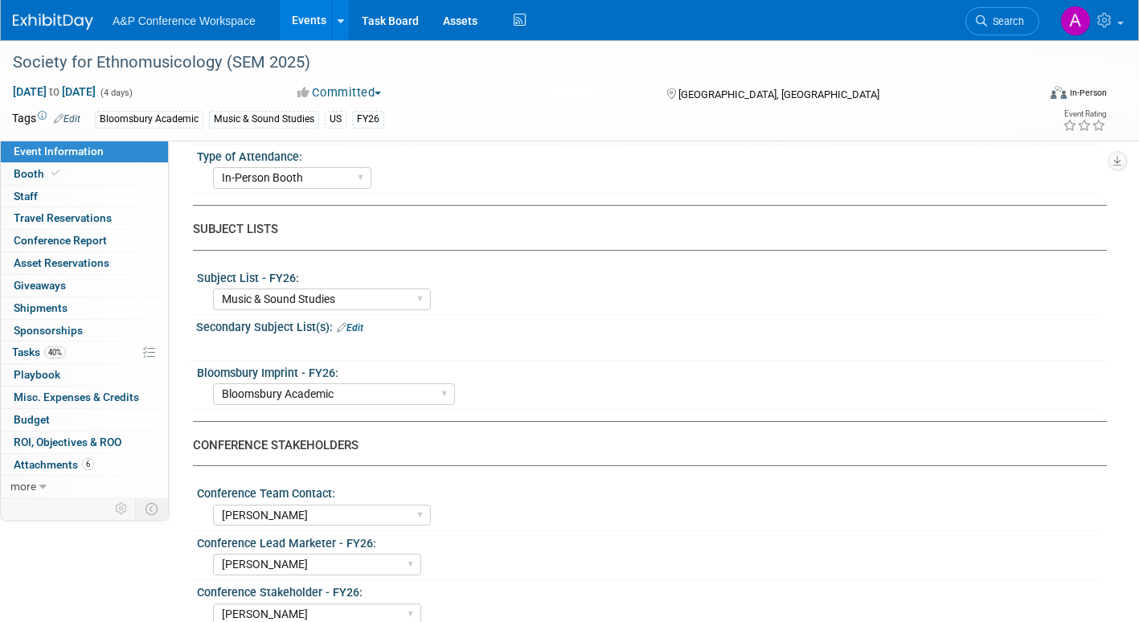
scroll to position [482, 0]
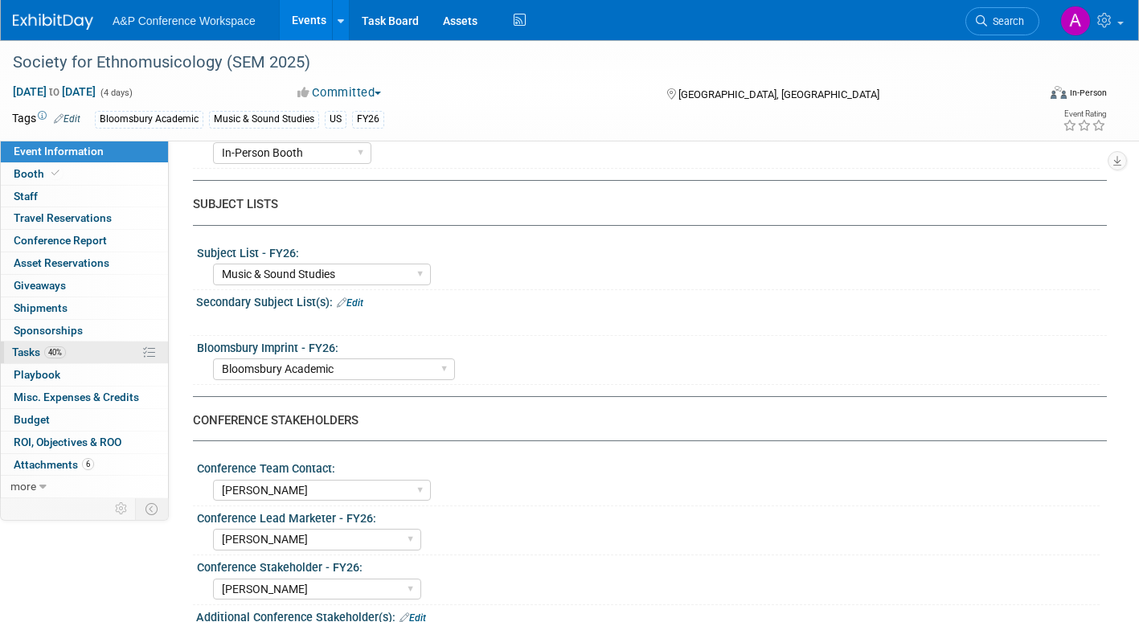
click at [25, 350] on span "Tasks 40%" at bounding box center [39, 352] width 54 height 13
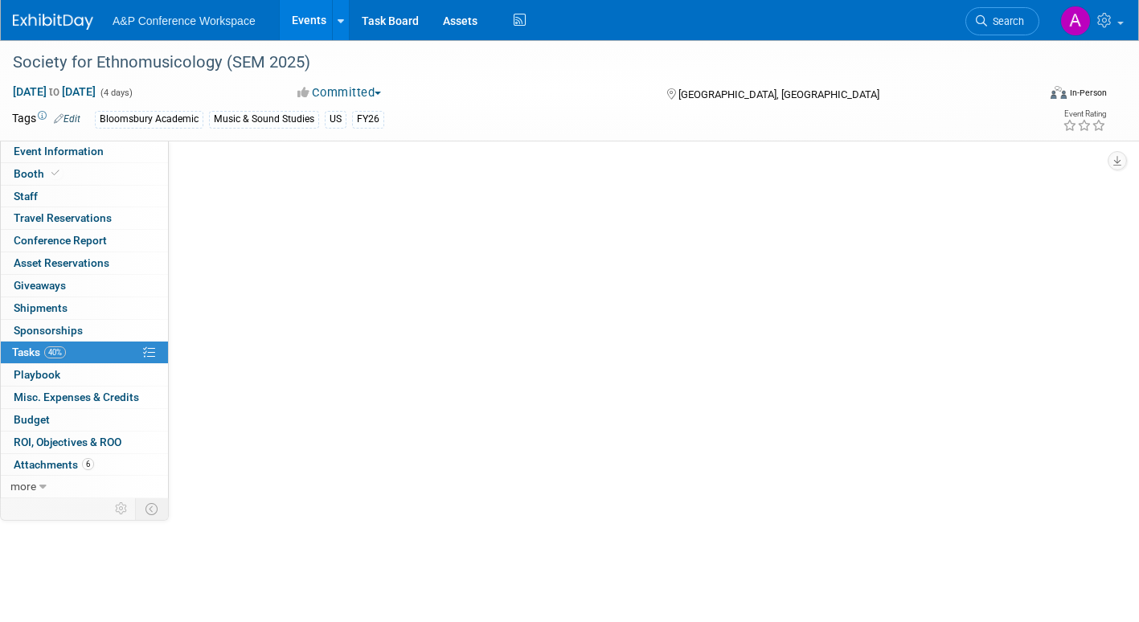
scroll to position [0, 0]
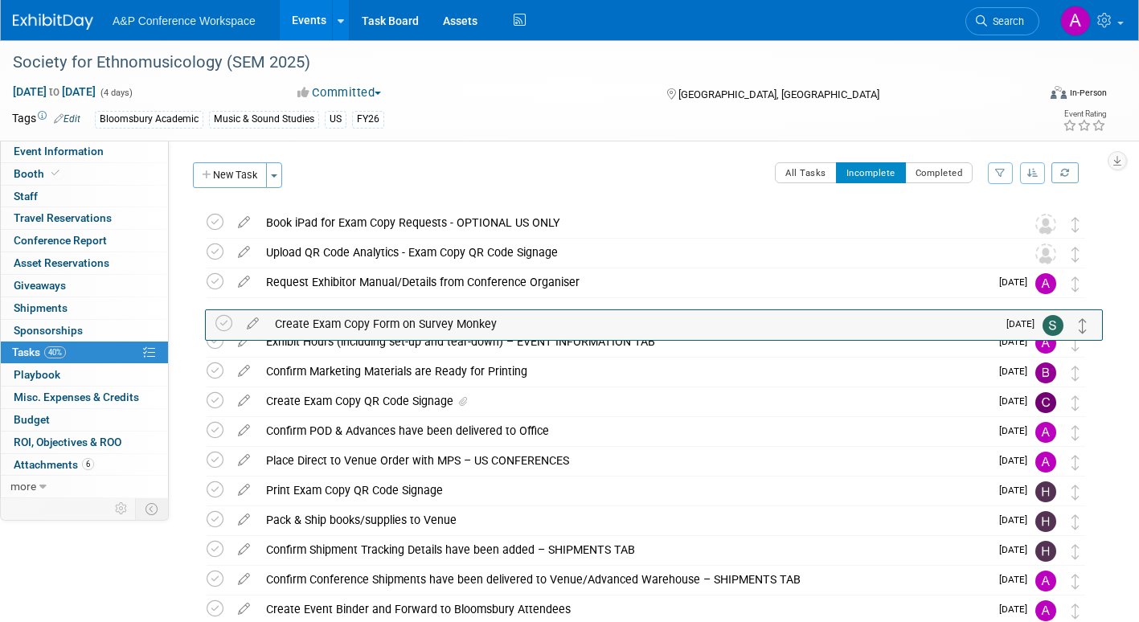
drag, startPoint x: 1073, startPoint y: 256, endPoint x: 1081, endPoint y: 332, distance: 76.0
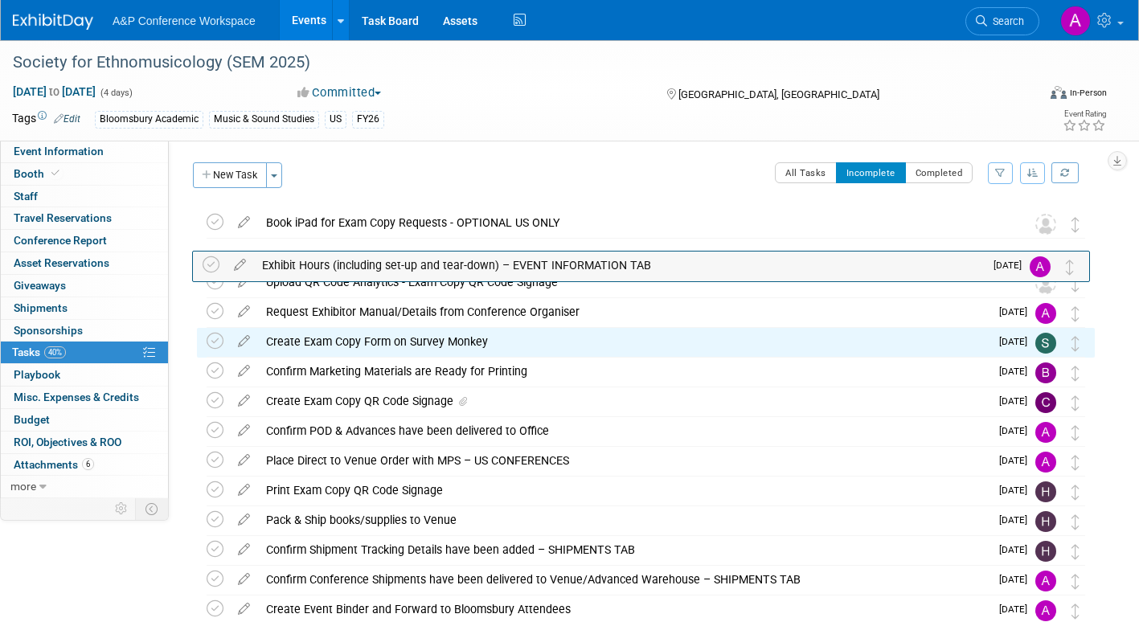
drag, startPoint x: 1078, startPoint y: 325, endPoint x: 1074, endPoint y: 277, distance: 47.7
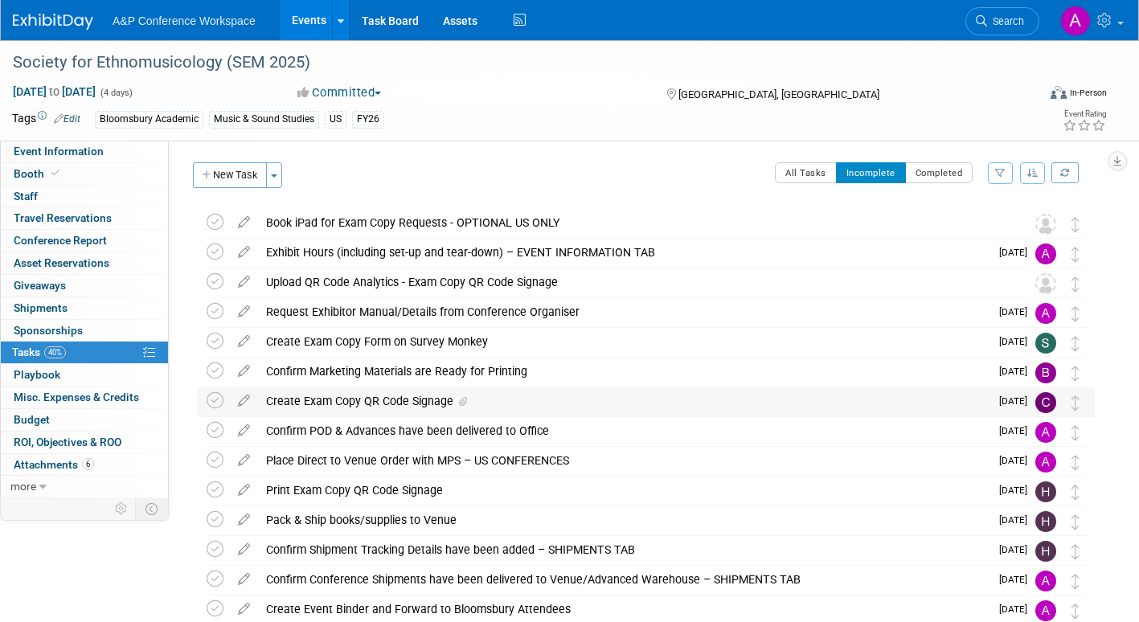
click at [465, 398] on icon at bounding box center [463, 402] width 8 height 10
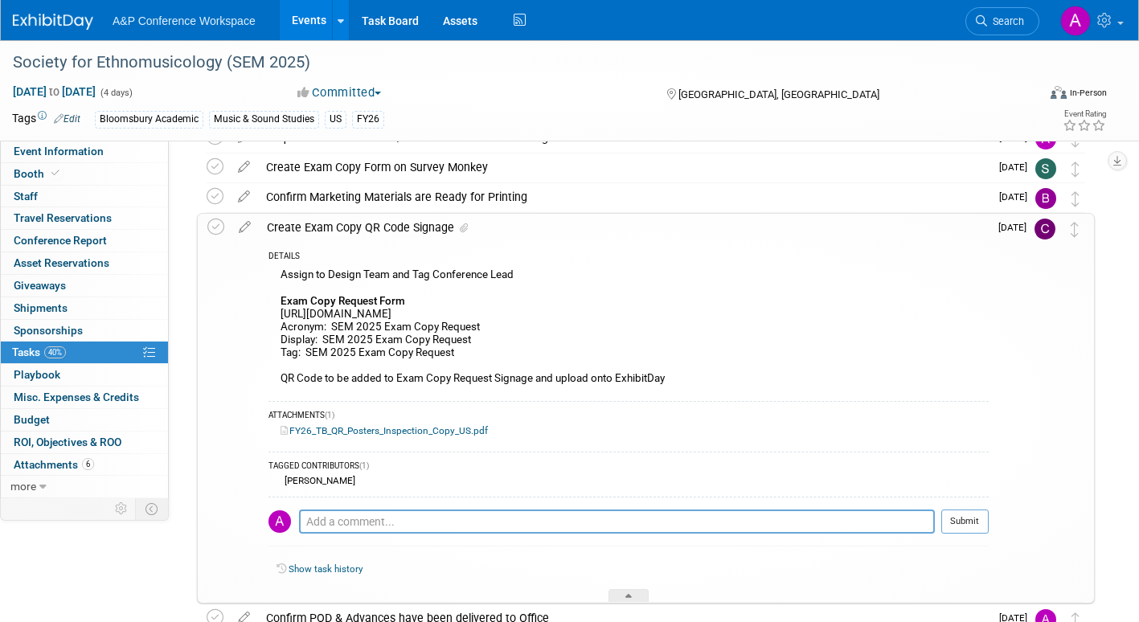
scroll to position [402, 0]
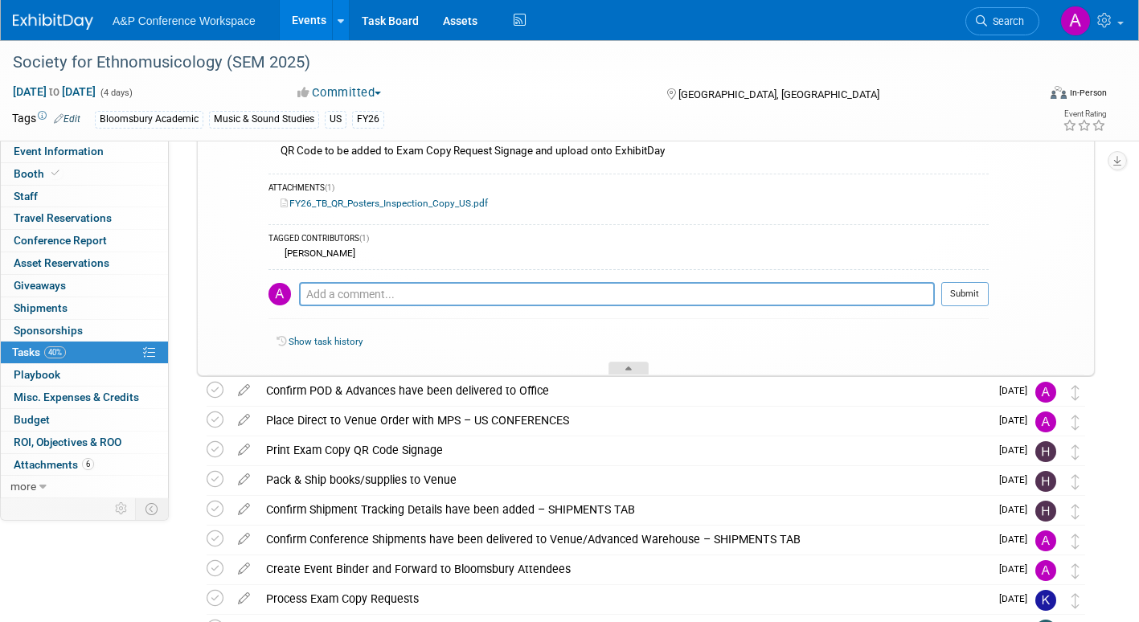
click at [620, 367] on div at bounding box center [628, 369] width 40 height 14
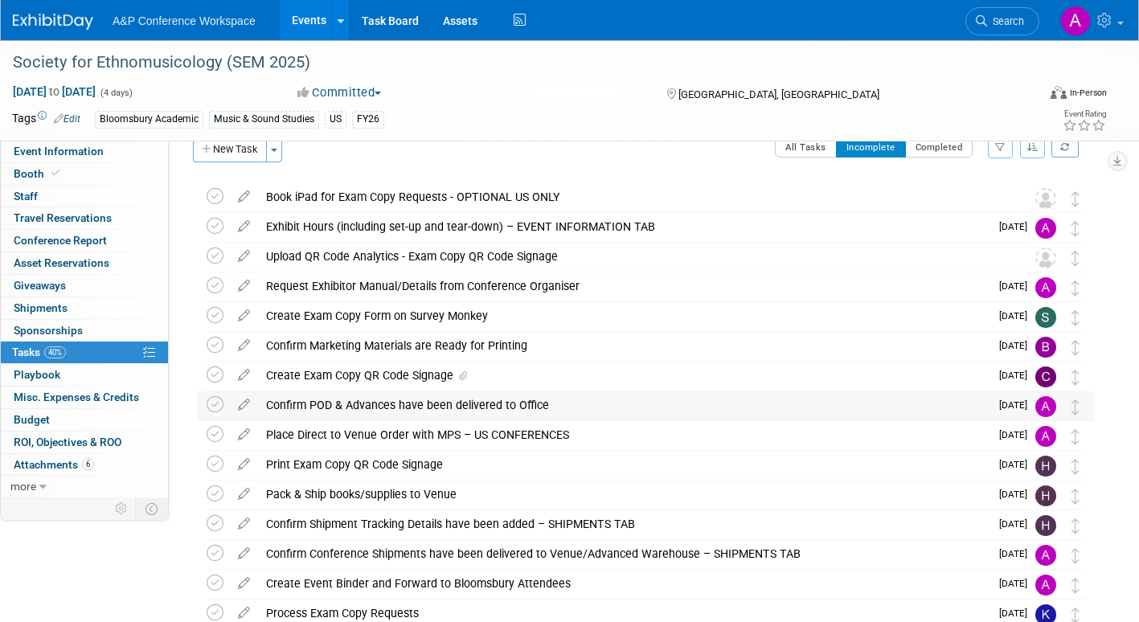
scroll to position [0, 0]
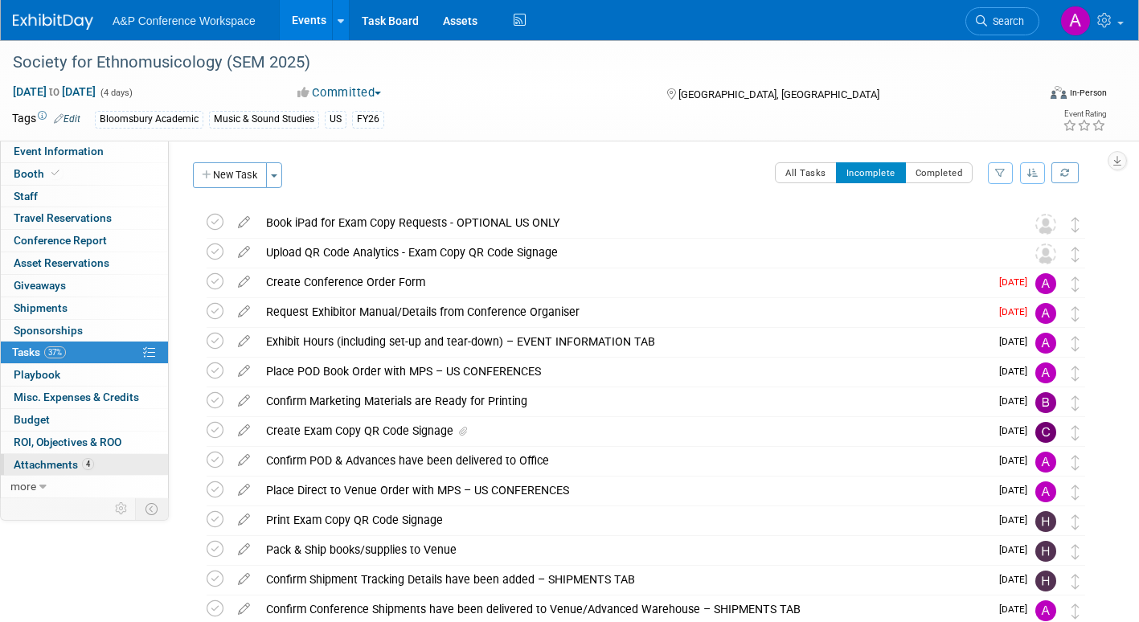
click at [39, 462] on span "Attachments 4" at bounding box center [54, 464] width 80 height 13
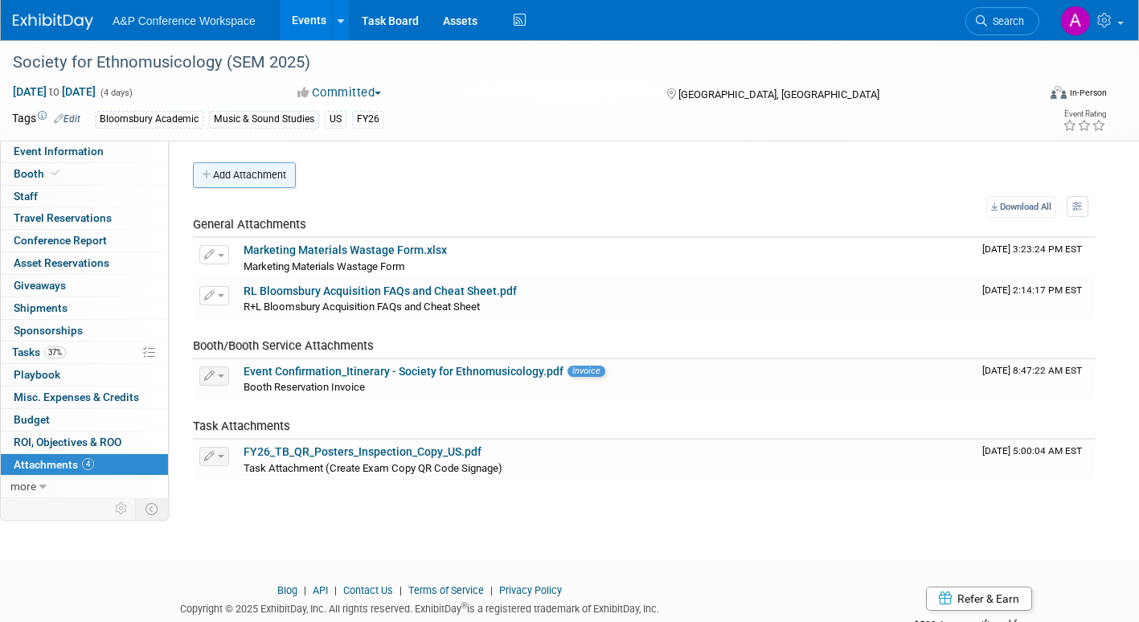
click at [268, 170] on button "Add Attachment" at bounding box center [244, 175] width 103 height 26
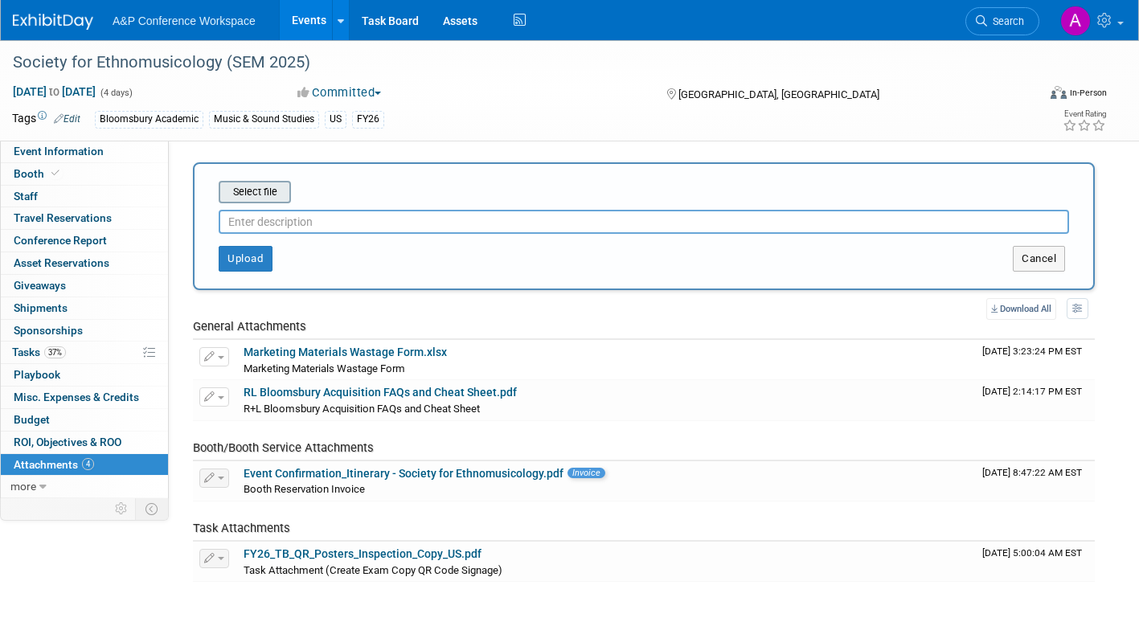
click at [270, 189] on input "file" at bounding box center [193, 191] width 191 height 19
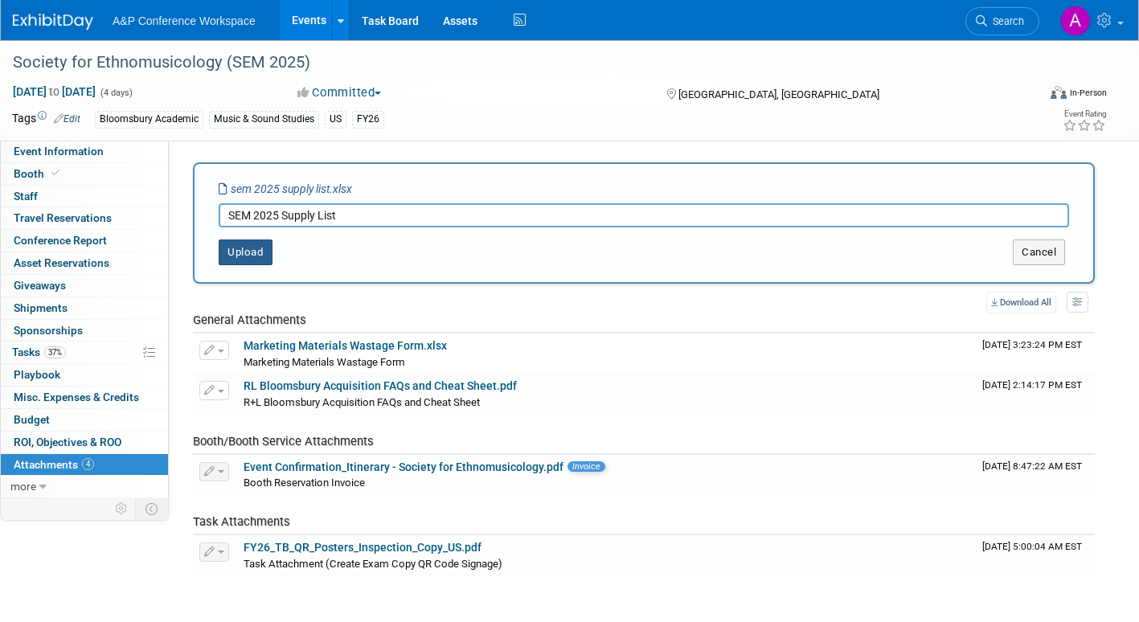
type input "SEM 2025 Supply List"
click at [256, 249] on button "Upload" at bounding box center [246, 252] width 54 height 26
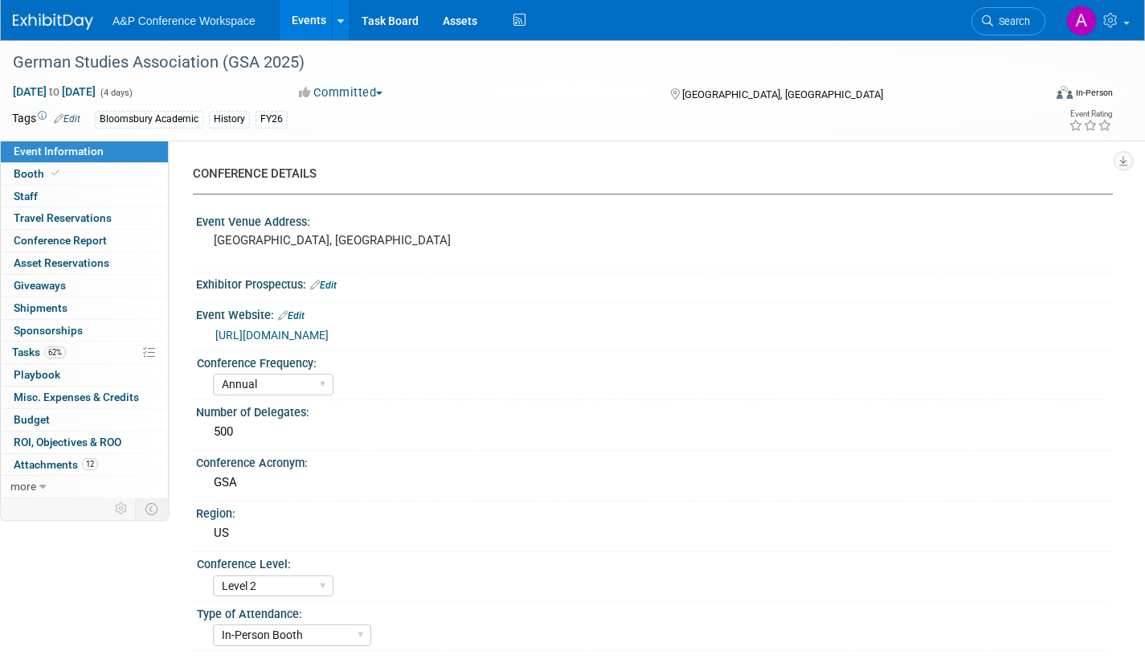
select select "Annual"
select select "Level 2"
select select "In-Person Booth"
select select "History"
select select "Bloomsbury Academic"
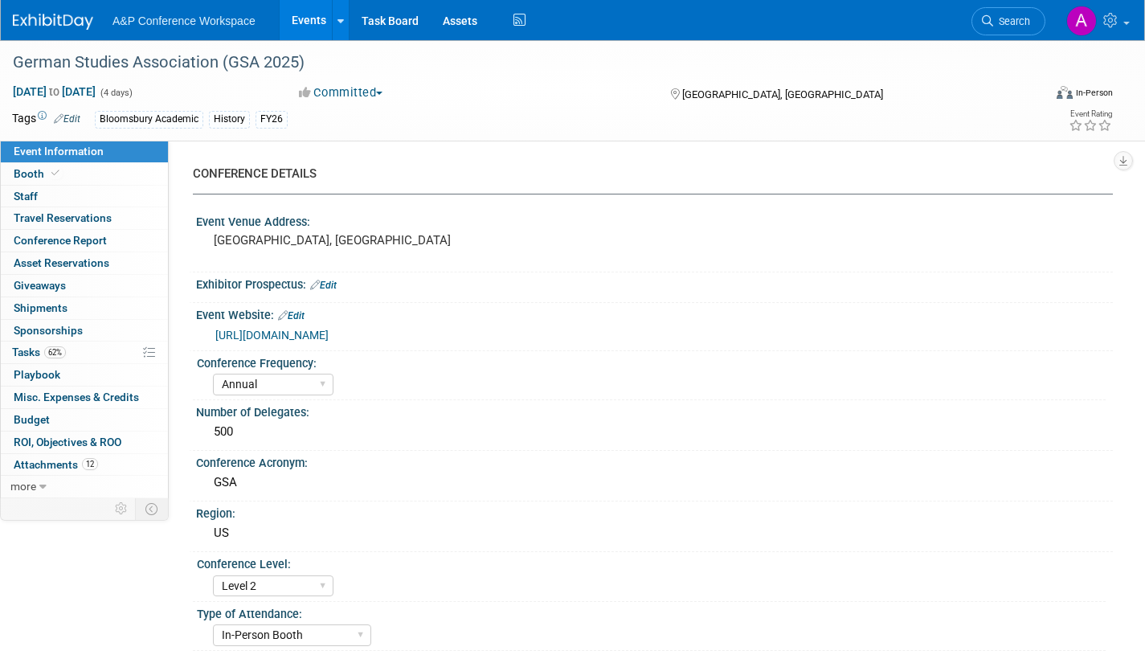
select select "[PERSON_NAME]"
select select "Brand/Subject Presence​"
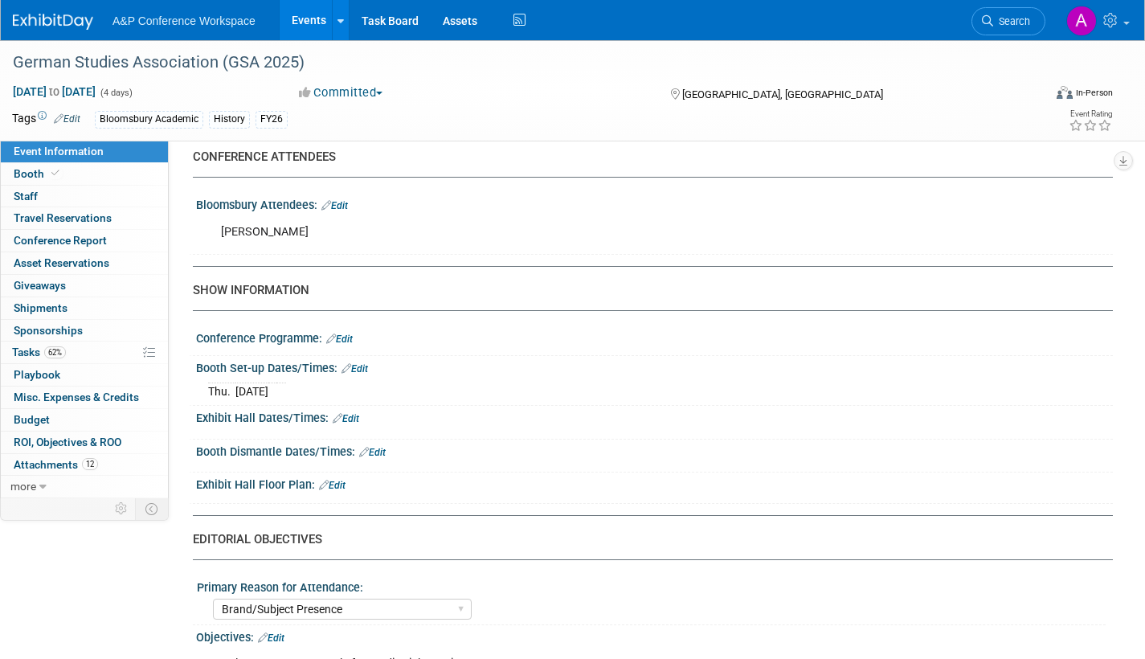
scroll to position [1045, 0]
click at [364, 363] on link "Edit" at bounding box center [355, 367] width 27 height 11
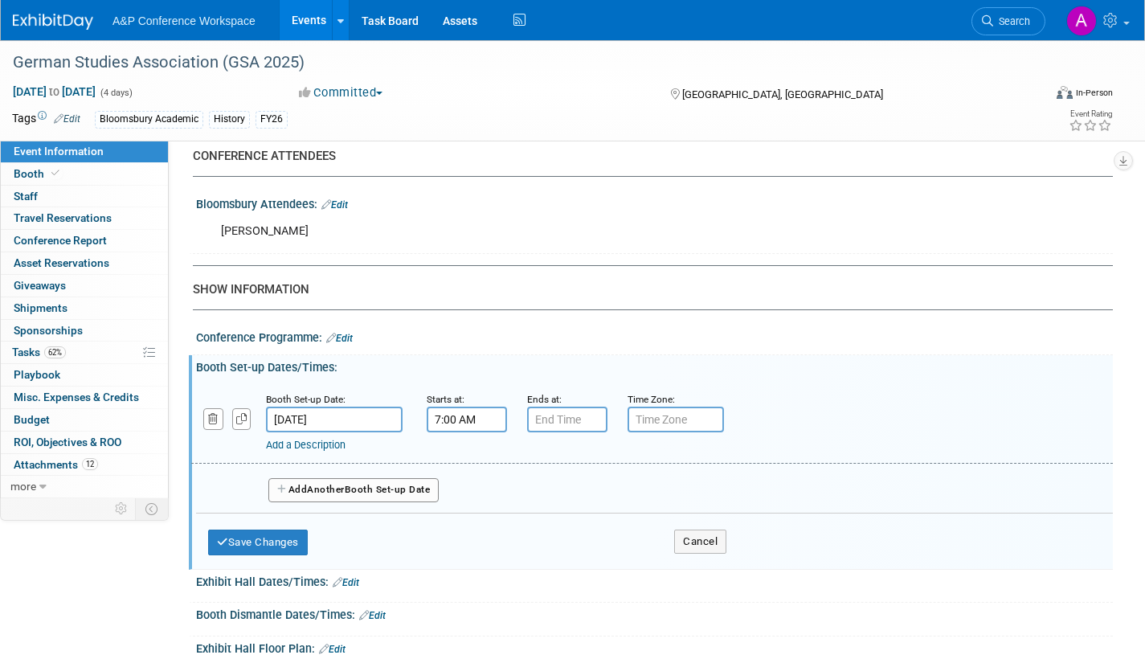
click at [480, 420] on input "7:00 AM" at bounding box center [467, 420] width 80 height 26
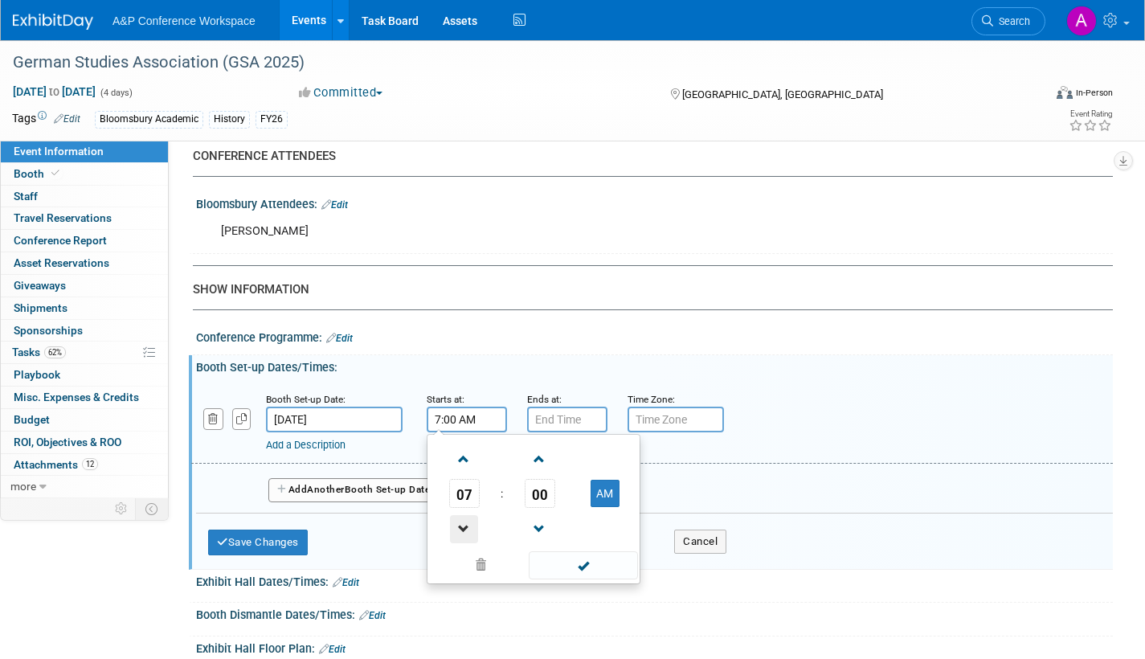
click at [460, 528] on span at bounding box center [464, 529] width 28 height 28
click at [461, 529] on span at bounding box center [464, 529] width 28 height 28
click at [605, 495] on button "AM" at bounding box center [605, 493] width 29 height 27
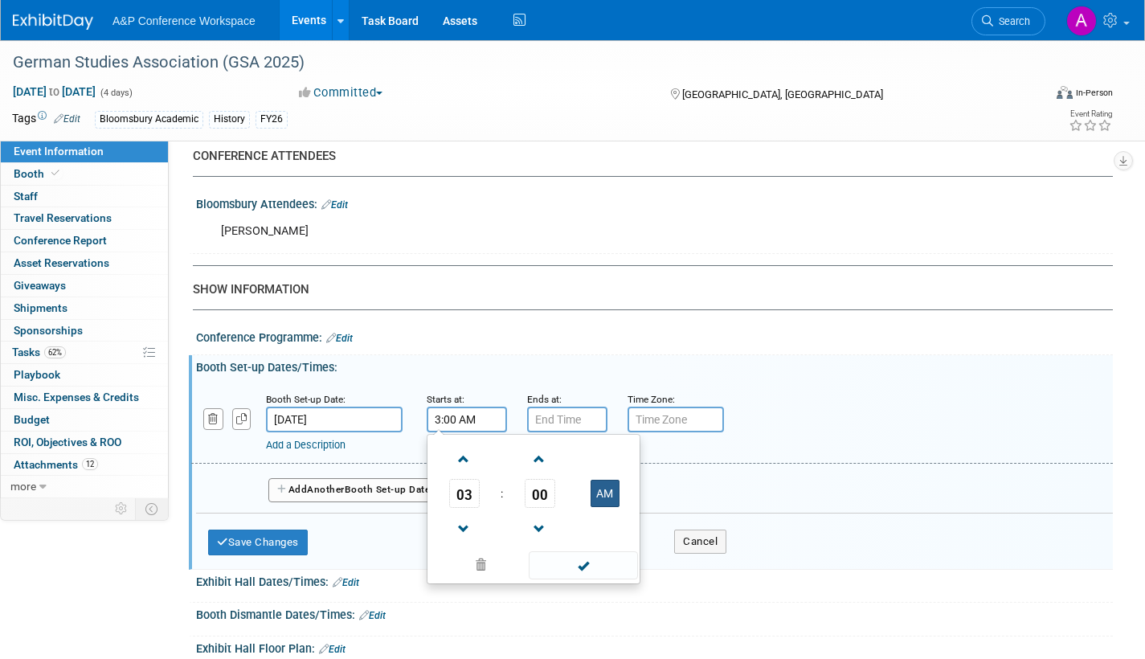
type input "3:00 PM"
click at [577, 571] on span at bounding box center [583, 565] width 108 height 28
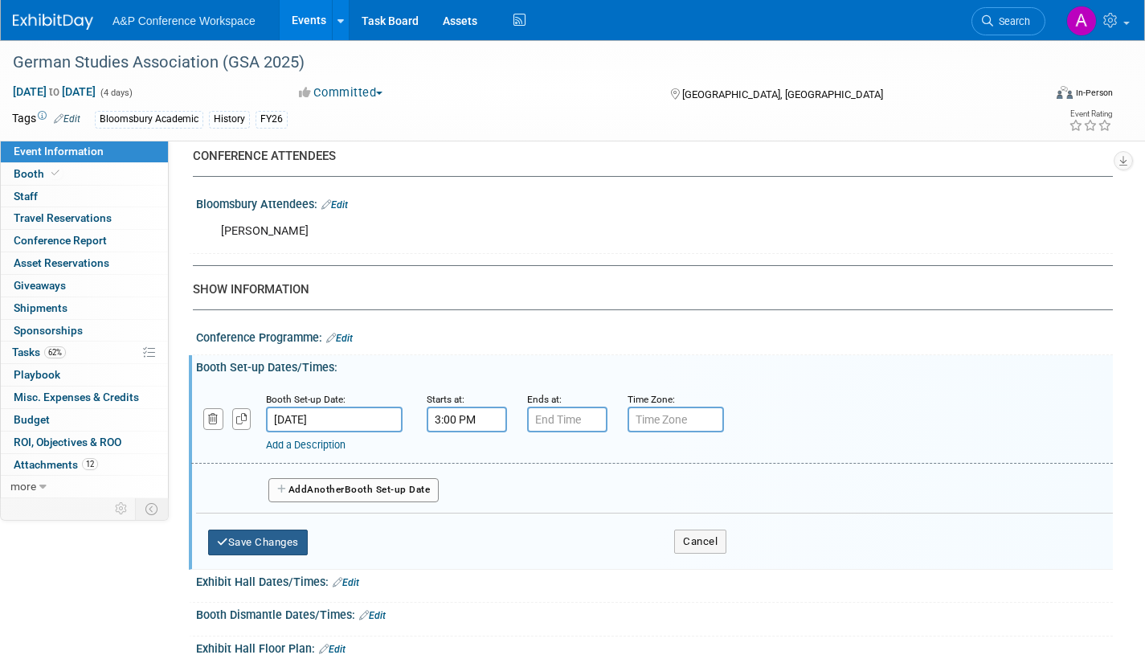
click at [259, 541] on button "Save Changes" at bounding box center [258, 543] width 100 height 26
